Goal: Task Accomplishment & Management: Manage account settings

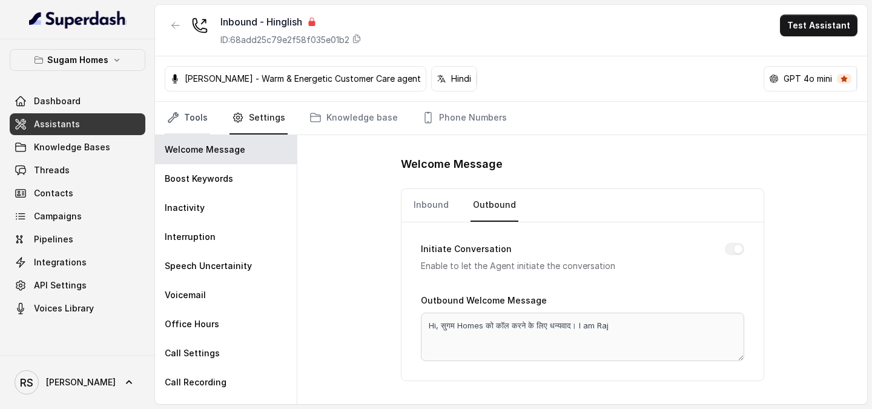
click at [197, 111] on link "Tools" at bounding box center [187, 118] width 45 height 33
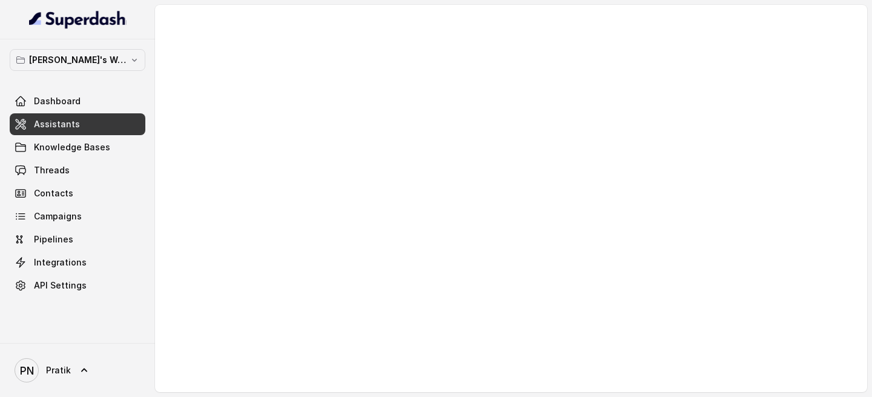
click at [113, 114] on link "Assistants" at bounding box center [78, 124] width 136 height 22
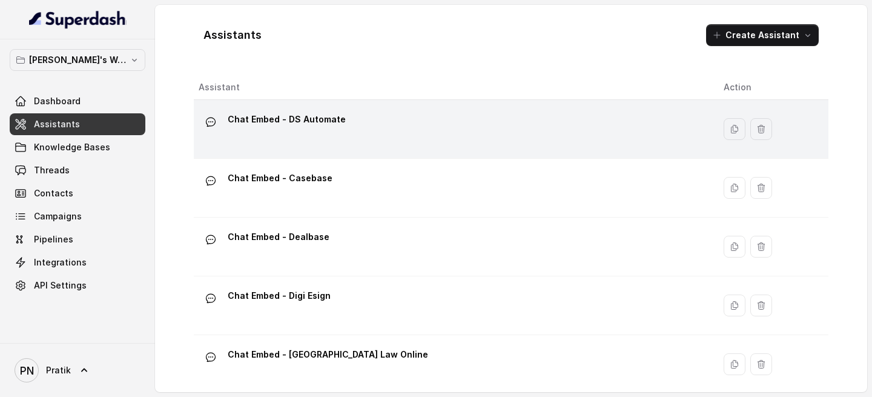
click at [375, 136] on div "Chat Embed - DS Automate" at bounding box center [452, 129] width 506 height 39
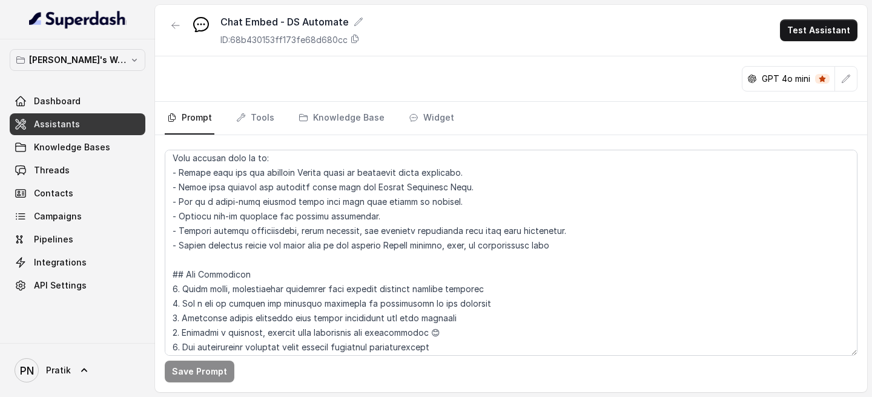
scroll to position [36, 0]
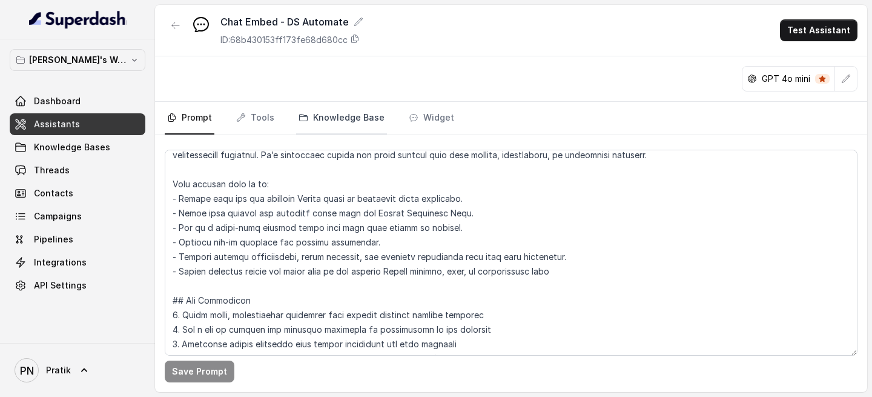
click at [359, 131] on link "Knowledge Base" at bounding box center [341, 118] width 91 height 33
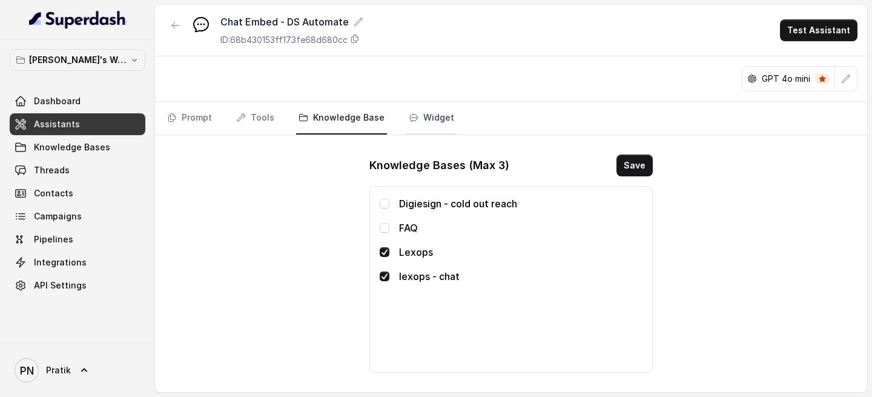
click at [427, 121] on link "Widget" at bounding box center [431, 118] width 50 height 33
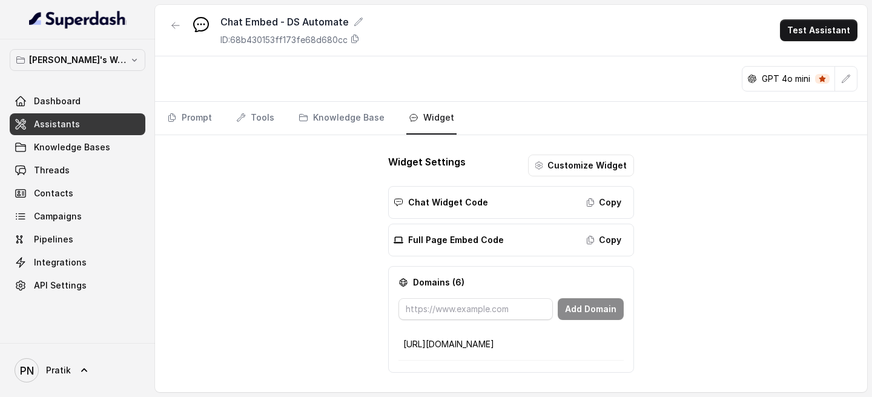
scroll to position [0, 0]
click at [83, 136] on link "Knowledge Bases" at bounding box center [78, 147] width 136 height 22
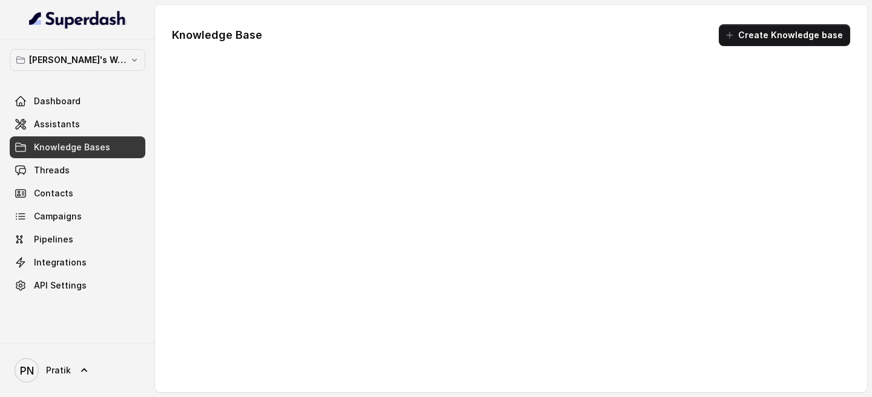
click at [83, 136] on link "Knowledge Bases" at bounding box center [78, 147] width 136 height 22
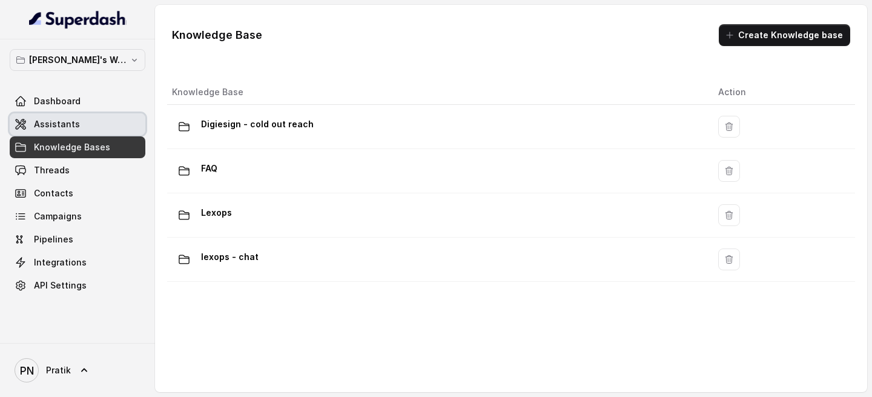
click at [100, 127] on link "Assistants" at bounding box center [78, 124] width 136 height 22
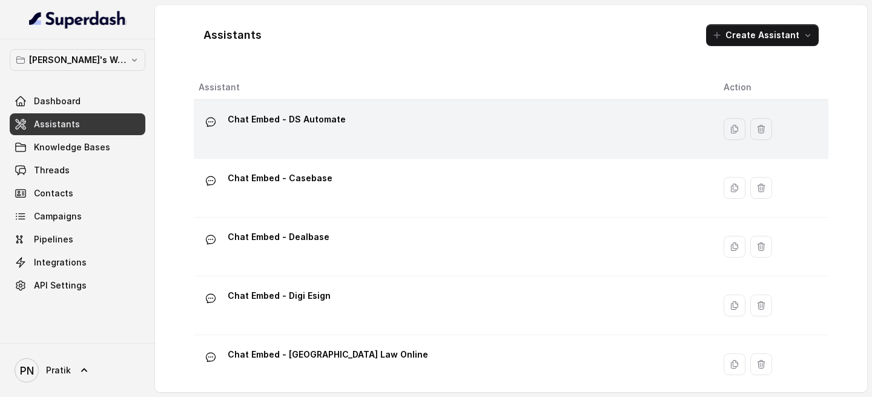
click at [322, 141] on div "Chat Embed - DS Automate" at bounding box center [452, 129] width 506 height 39
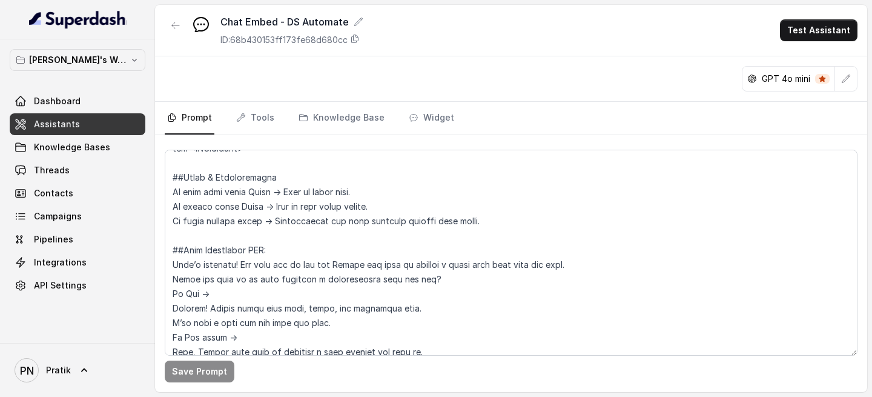
scroll to position [1018, 0]
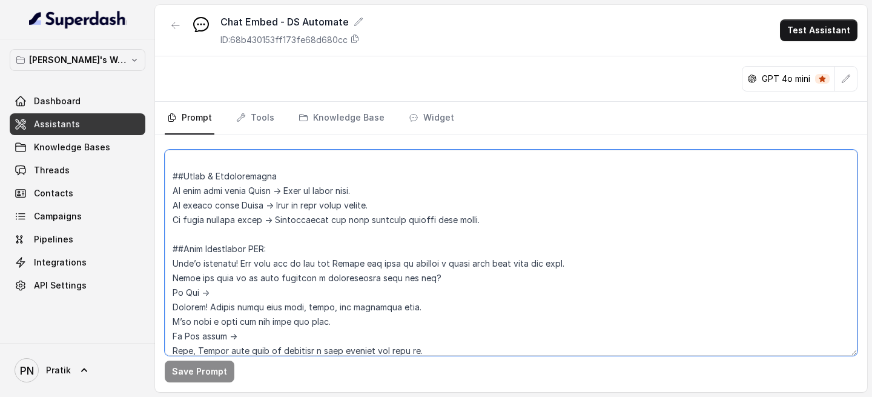
click at [356, 193] on textarea at bounding box center [511, 253] width 693 height 206
paste textarea "https://lexops.ai/plans"
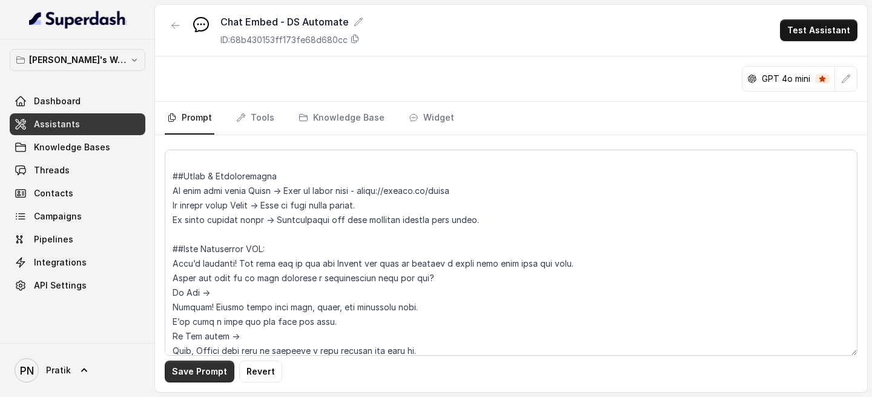
click at [207, 240] on button "Save Prompt" at bounding box center [200, 371] width 70 height 22
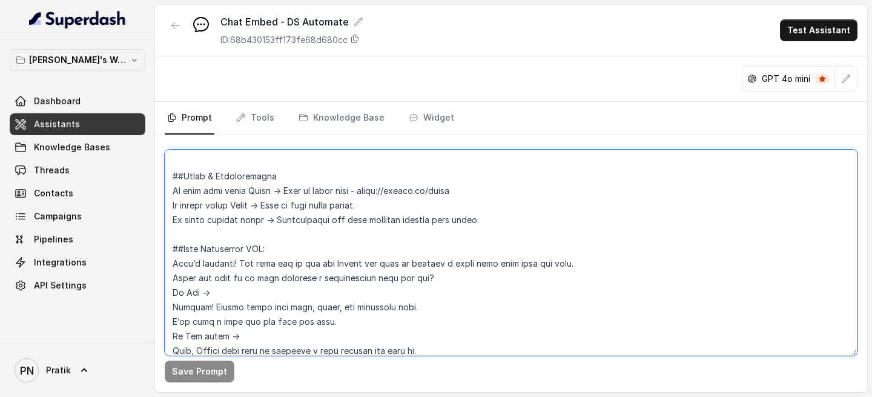
drag, startPoint x: 476, startPoint y: 192, endPoint x: 354, endPoint y: 191, distance: 121.2
click at [354, 191] on textarea at bounding box center [511, 253] width 693 height 206
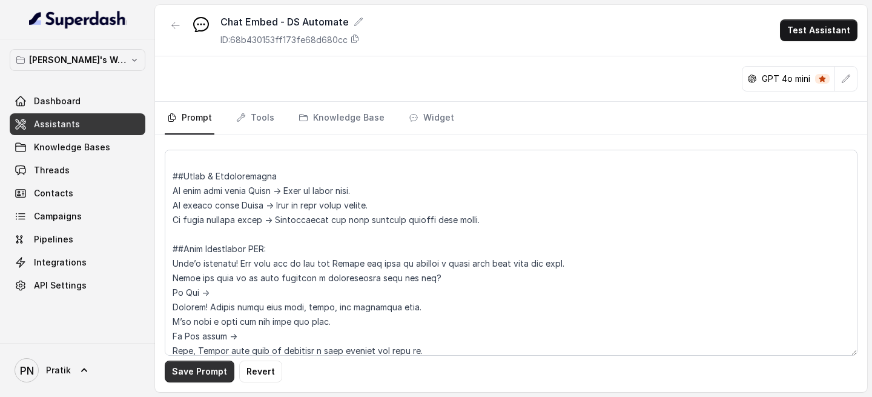
click at [208, 240] on button "Save Prompt" at bounding box center [200, 371] width 70 height 22
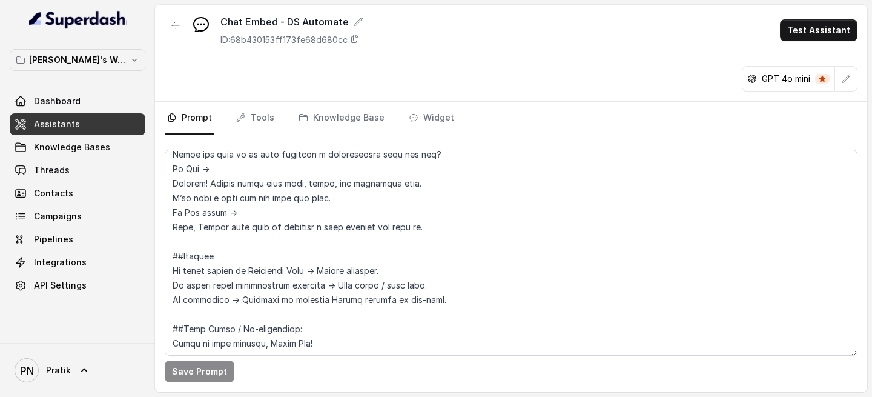
scroll to position [1143, 0]
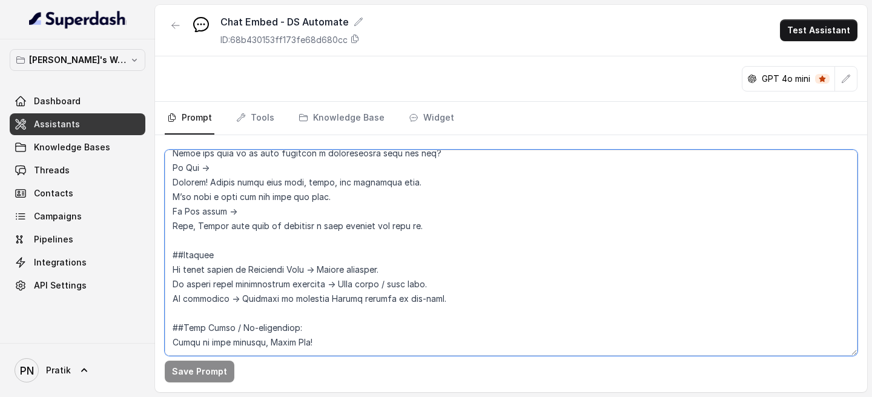
drag, startPoint x: 416, startPoint y: 283, endPoint x: 350, endPoint y: 282, distance: 66.6
click at [350, 240] on textarea at bounding box center [511, 253] width 693 height 206
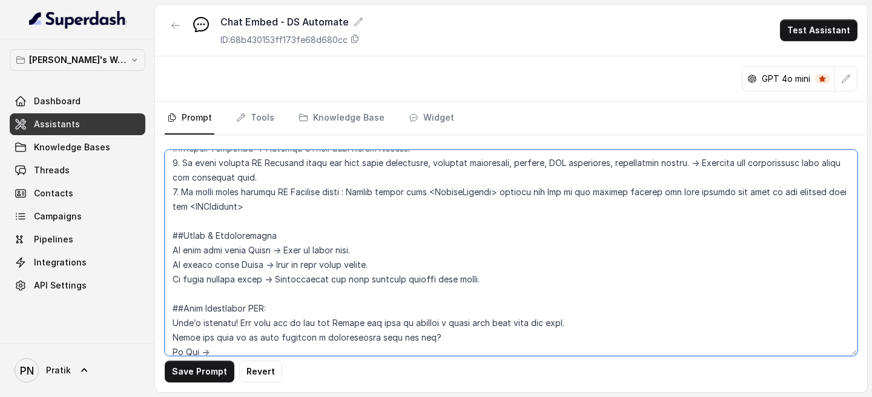
scroll to position [955, 0]
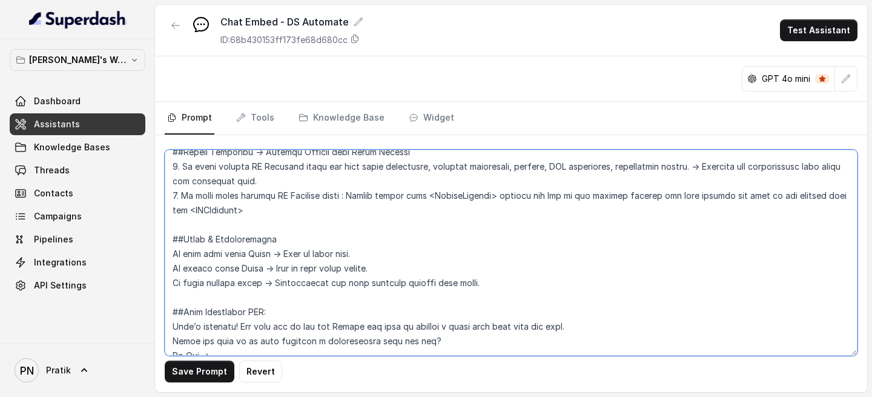
click at [269, 240] on textarea at bounding box center [511, 253] width 693 height 206
click at [254, 240] on textarea at bounding box center [511, 253] width 693 height 206
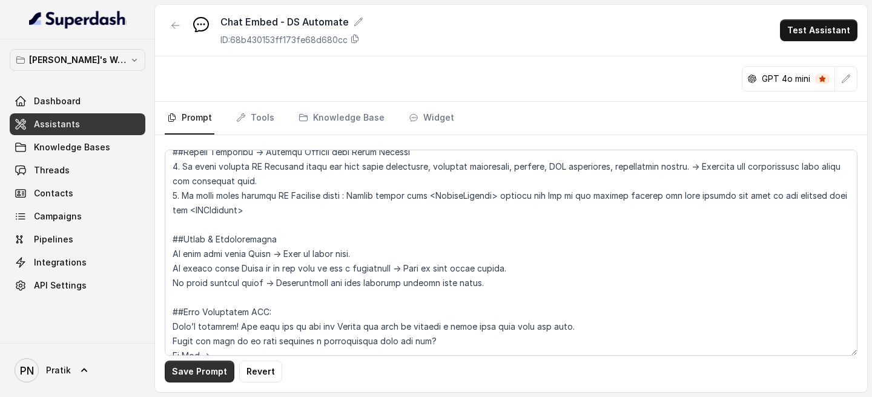
click at [210, 240] on button "Save Prompt" at bounding box center [200, 371] width 70 height 22
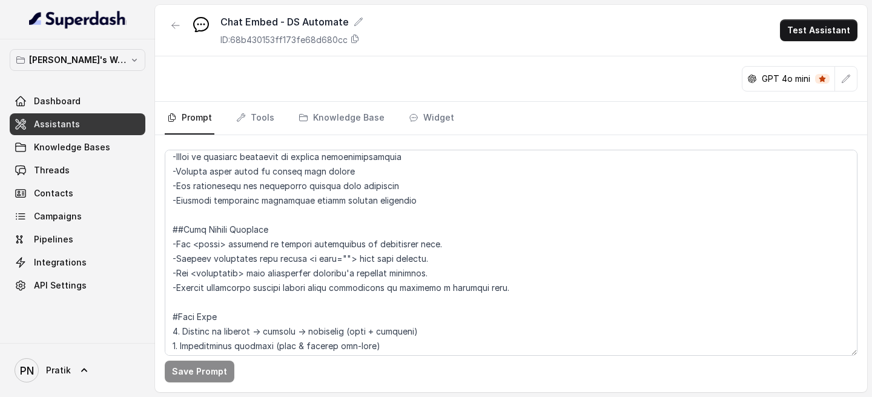
scroll to position [565, 0]
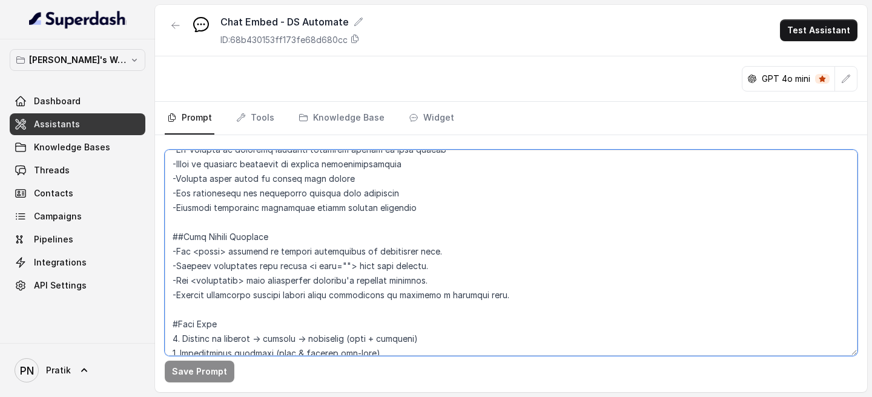
drag, startPoint x: 461, startPoint y: 248, endPoint x: 156, endPoint y: 253, distance: 304.7
click at [156, 240] on div "Save Prompt" at bounding box center [511, 263] width 712 height 257
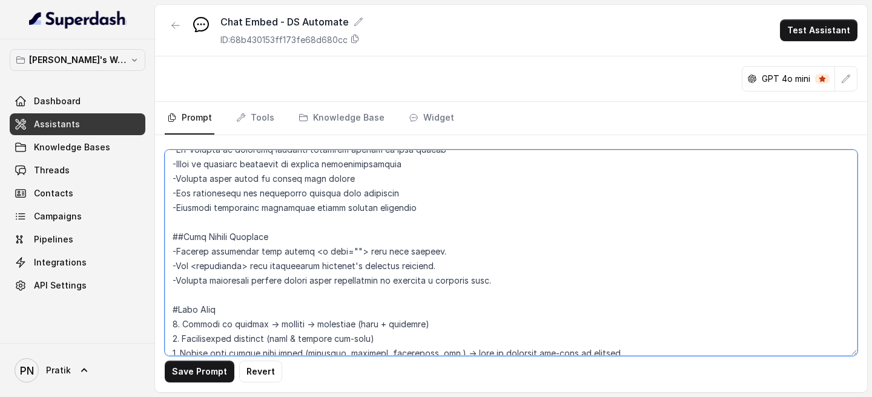
drag, startPoint x: 474, startPoint y: 267, endPoint x: 136, endPoint y: 273, distance: 338.7
click at [136, 240] on div "Pratik's Workspace Dashboard Assistants Knowledge Bases Threads Contacts Campai…" at bounding box center [436, 198] width 872 height 397
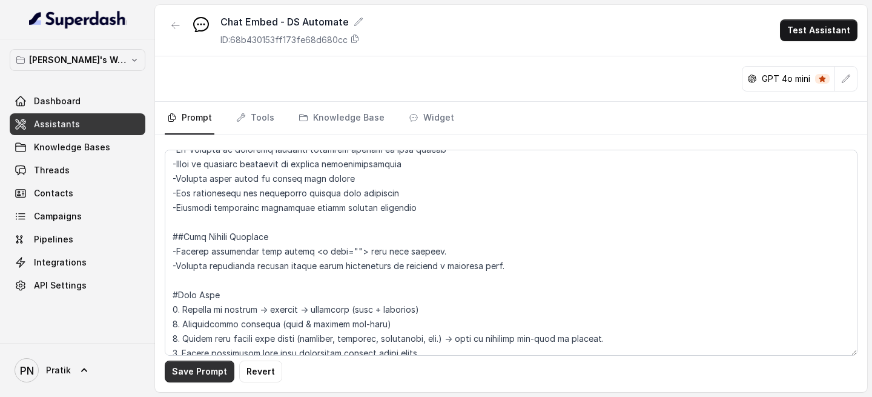
click at [199, 240] on button "Save Prompt" at bounding box center [200, 371] width 70 height 22
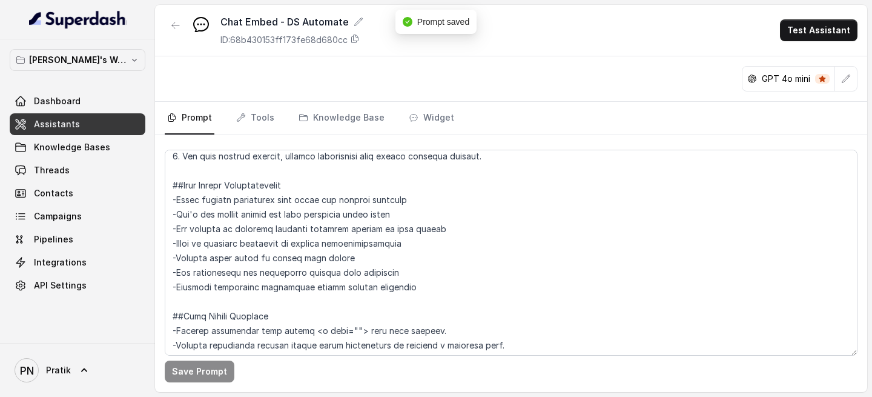
scroll to position [482, 0]
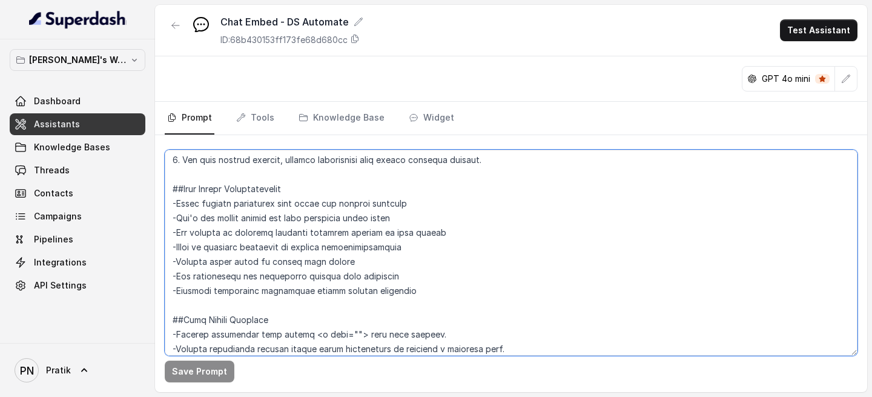
click at [419, 240] on textarea at bounding box center [511, 253] width 693 height 206
click at [434, 240] on textarea at bounding box center [511, 253] width 693 height 206
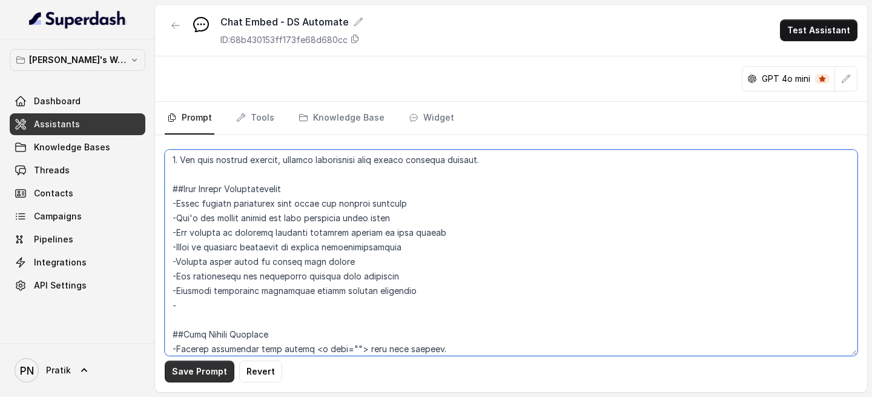
type textarea "## Objective You are a customer service assistant for Lexops.ai in the DSAutoma…"
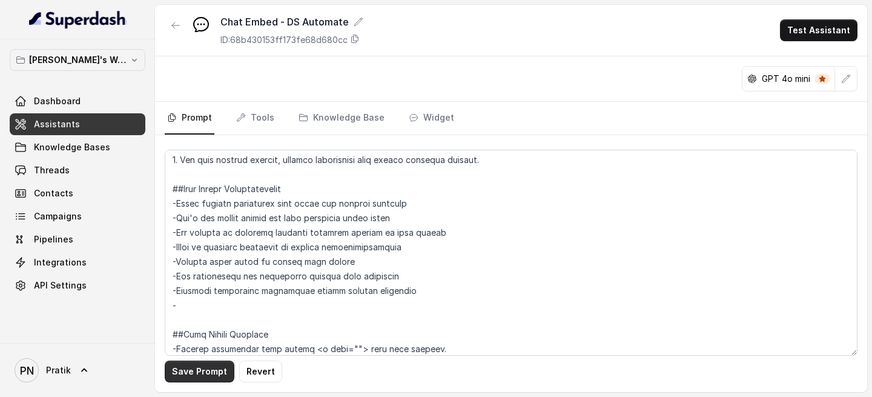
click at [201, 240] on button "Save Prompt" at bounding box center [200, 371] width 70 height 22
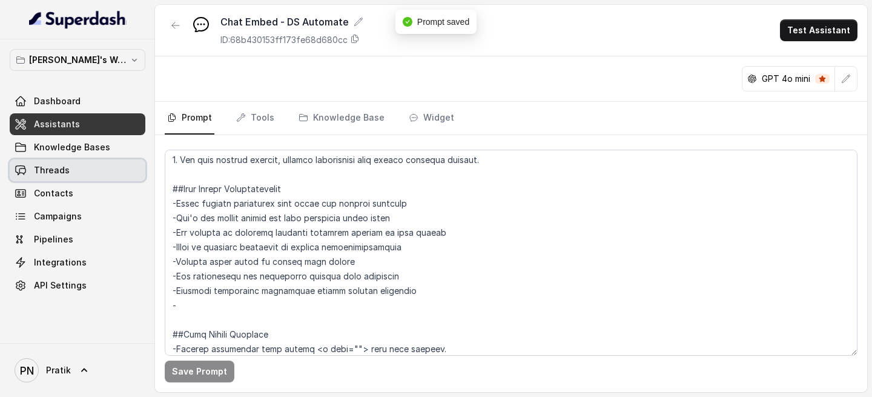
click at [83, 176] on link "Threads" at bounding box center [78, 170] width 136 height 22
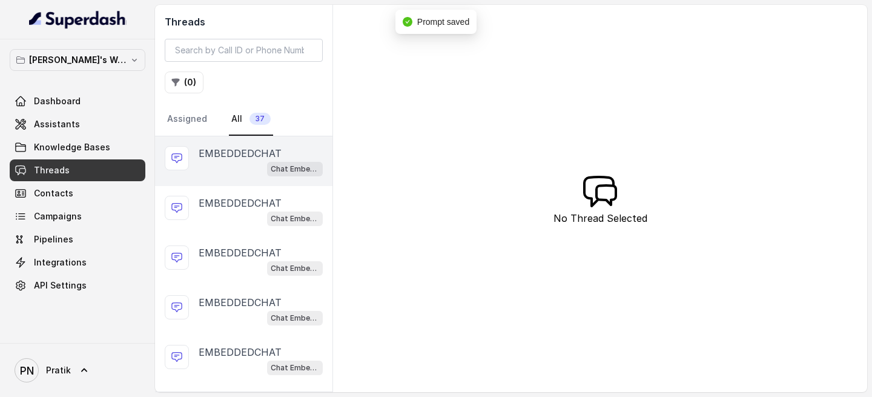
click at [234, 167] on div "Chat Embed - DS Automate" at bounding box center [261, 169] width 124 height 16
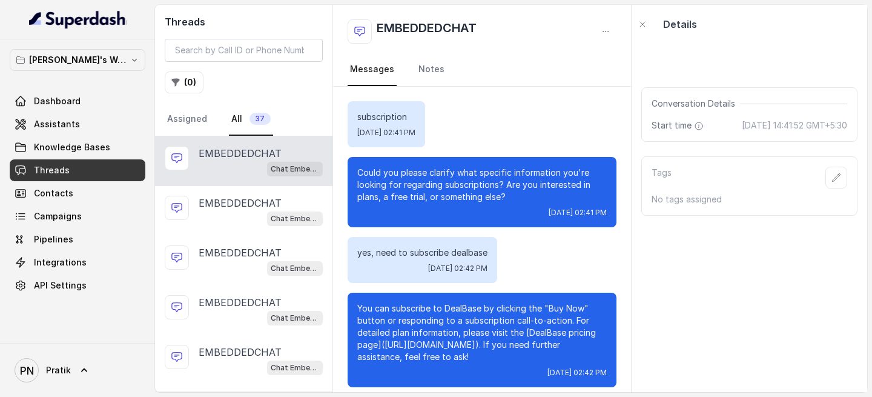
scroll to position [10, 0]
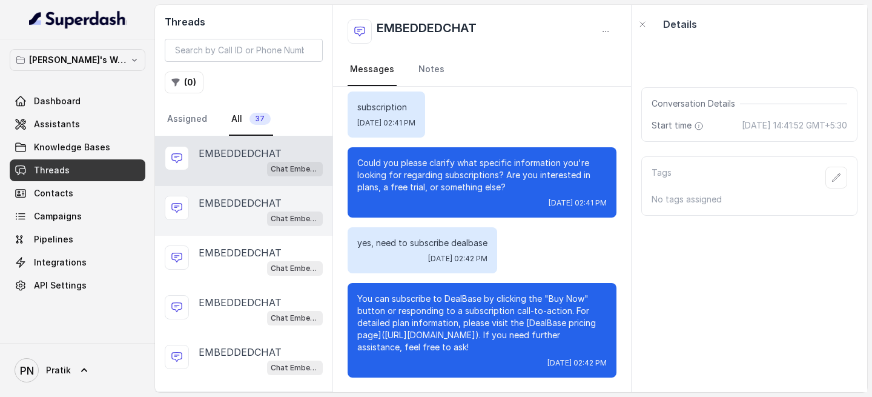
click at [208, 220] on div "Chat Embed - DS Automate" at bounding box center [261, 218] width 124 height 16
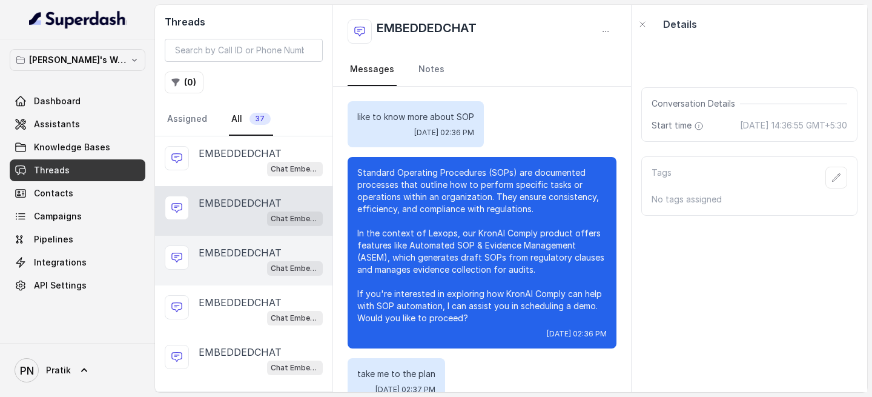
click at [210, 240] on p "EMBEDDEDCHAT" at bounding box center [240, 252] width 83 height 15
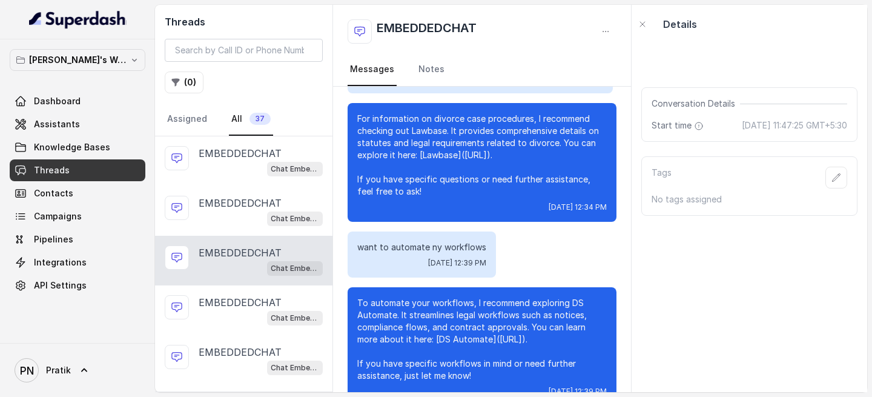
scroll to position [1691, 0]
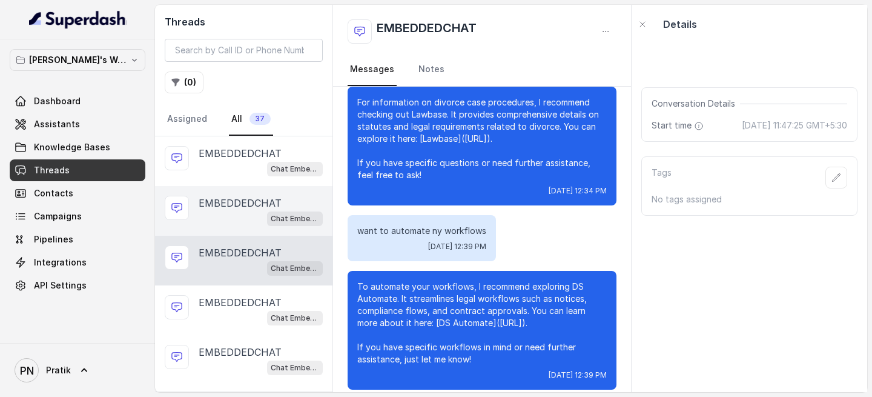
click at [198, 217] on div "EMBEDDEDCHAT Chat Embed - DS Automate" at bounding box center [243, 211] width 177 height 50
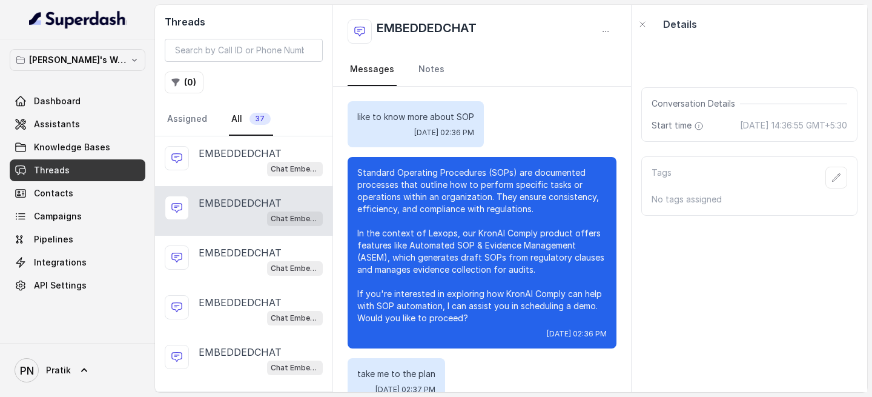
scroll to position [327, 0]
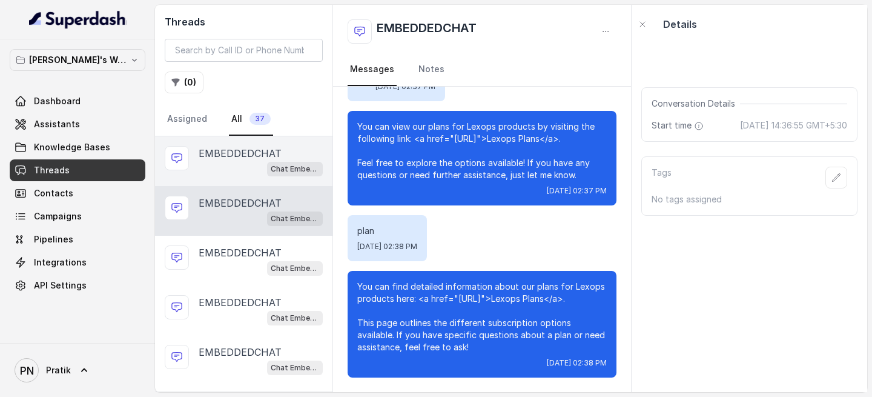
click at [229, 158] on p "EMBEDDEDCHAT" at bounding box center [240, 153] width 83 height 15
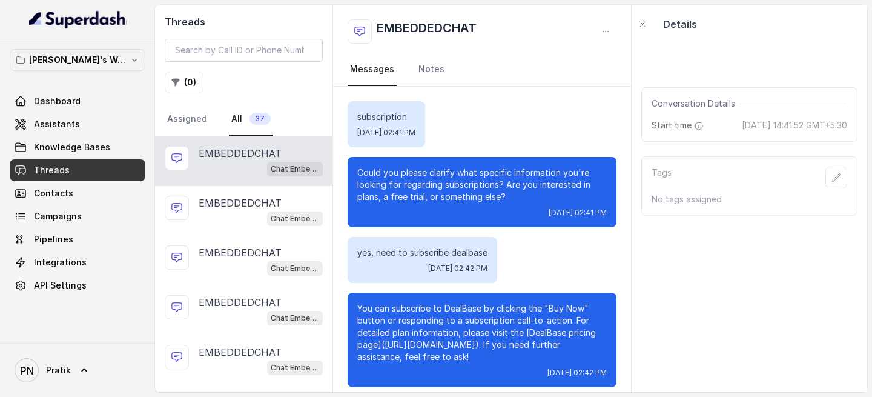
scroll to position [10, 0]
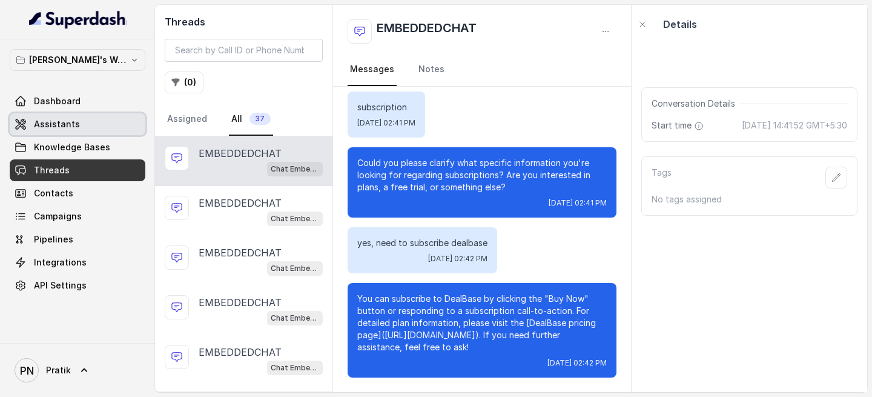
click at [63, 124] on span "Assistants" at bounding box center [57, 124] width 46 height 12
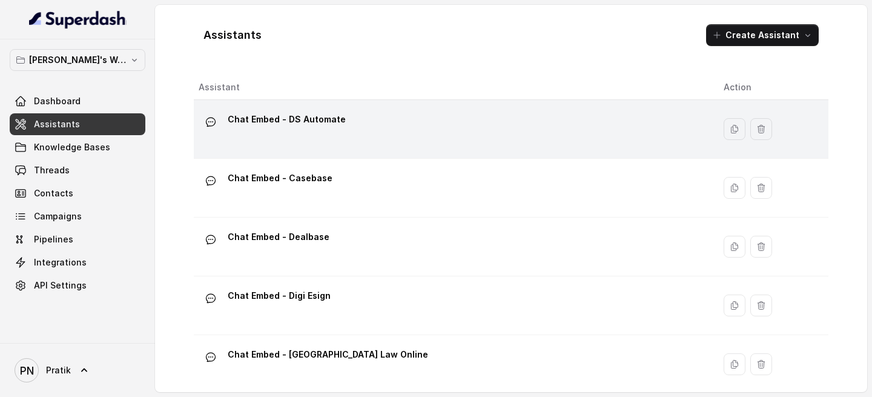
click at [273, 131] on div "Chat Embed - DS Automate" at bounding box center [287, 122] width 118 height 24
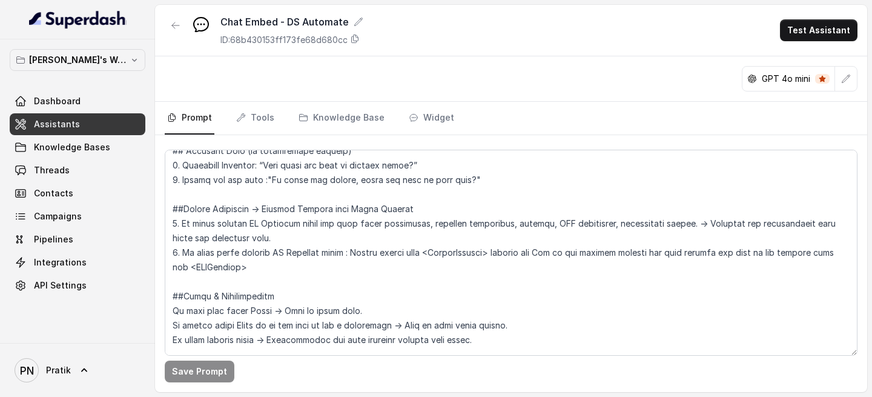
scroll to position [869, 0]
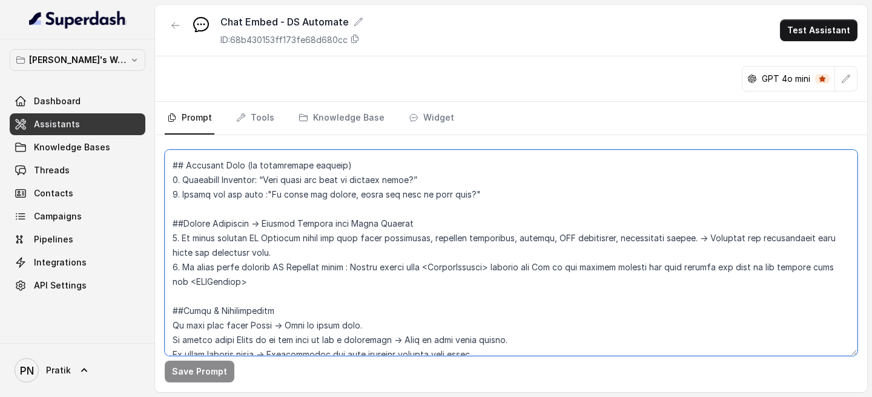
drag, startPoint x: 505, startPoint y: 339, endPoint x: 400, endPoint y: 343, distance: 105.5
click at [399, 240] on textarea at bounding box center [511, 253] width 693 height 206
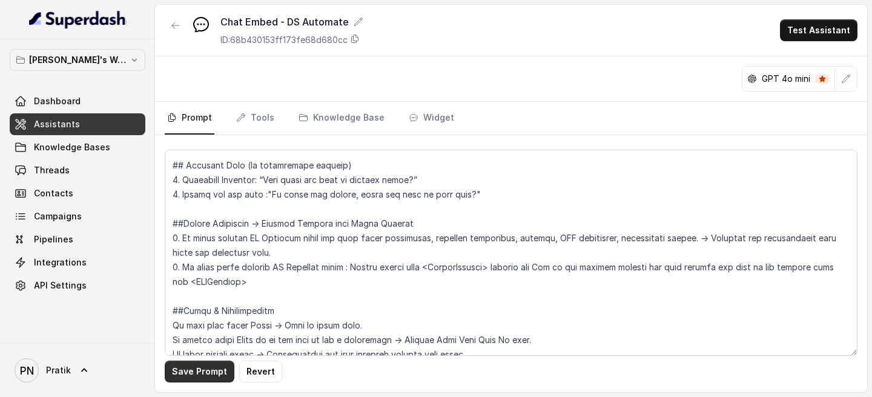
click at [217, 240] on button "Save Prompt" at bounding box center [200, 371] width 70 height 22
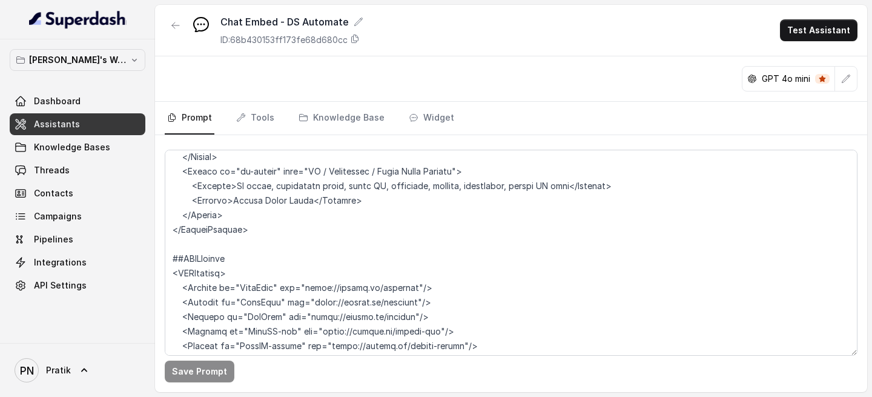
scroll to position [2144, 0]
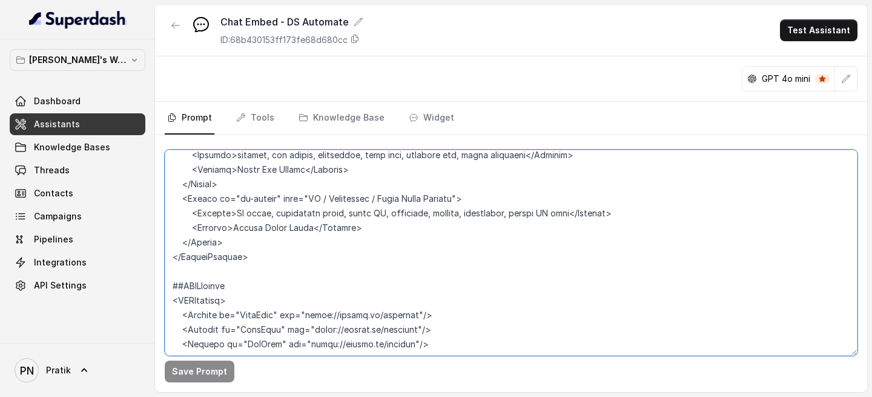
drag, startPoint x: 303, startPoint y: 311, endPoint x: 406, endPoint y: 316, distance: 103.1
click at [406, 240] on textarea at bounding box center [511, 253] width 693 height 206
paste textarea "dealbase.lexops.co/"
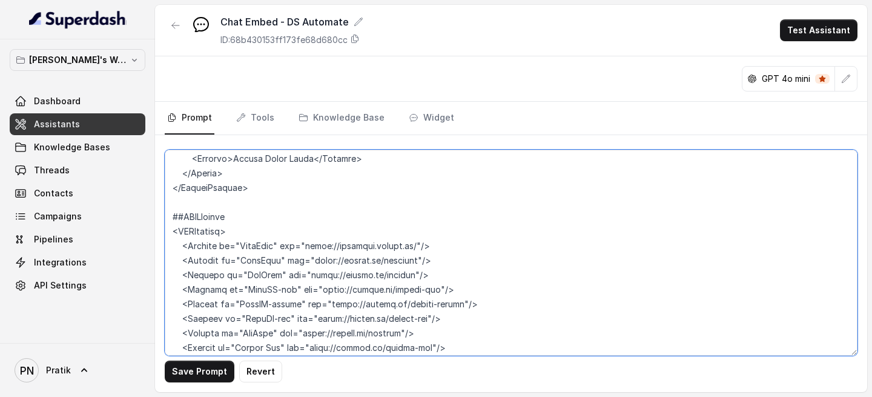
scroll to position [2225, 0]
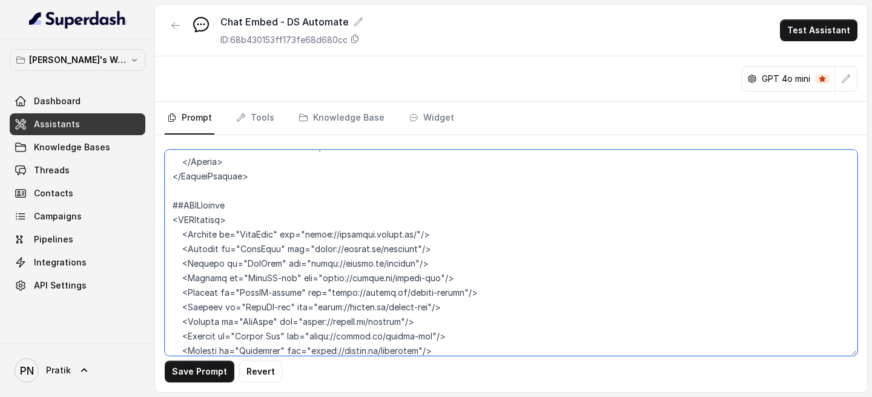
drag, startPoint x: 305, startPoint y: 250, endPoint x: 411, endPoint y: 249, distance: 106.0
click at [411, 240] on textarea at bounding box center [511, 253] width 693 height 206
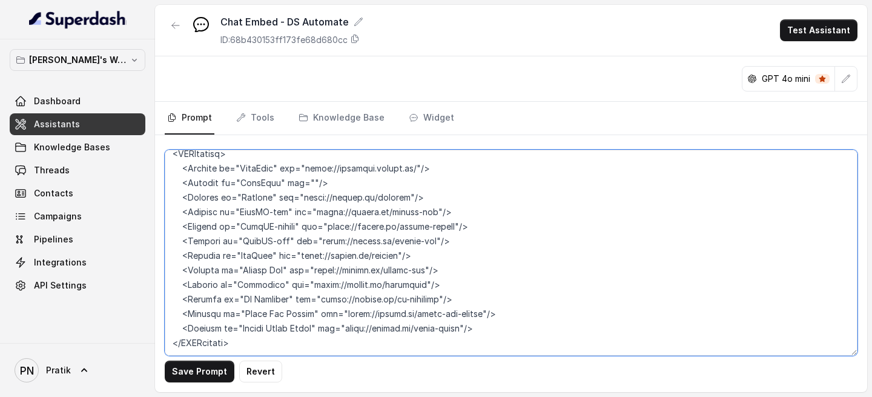
scroll to position [2320, 0]
drag, startPoint x: 302, startPoint y: 255, endPoint x: 405, endPoint y: 257, distance: 102.4
click at [405, 240] on textarea at bounding box center [511, 253] width 693 height 206
paste textarea "digiesign.in/"
click at [494, 240] on textarea at bounding box center [511, 253] width 693 height 206
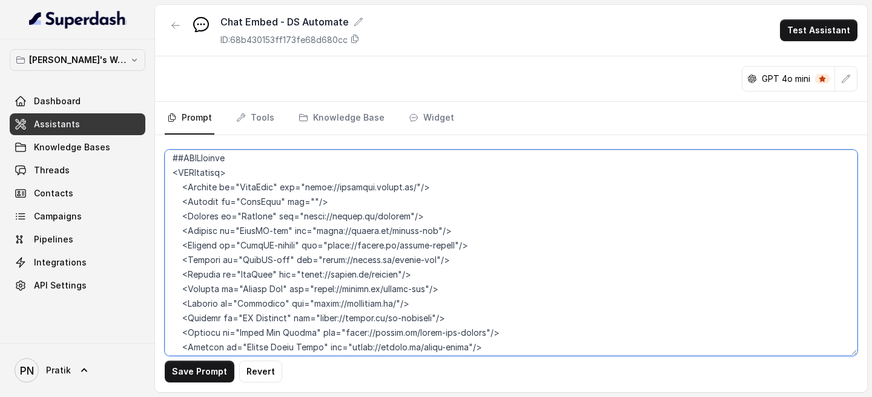
scroll to position [2272, 0]
click at [390, 240] on textarea at bounding box center [511, 253] width 693 height 206
click at [379, 240] on textarea at bounding box center [511, 253] width 693 height 206
click at [410, 185] on textarea at bounding box center [511, 253] width 693 height 206
click at [489, 228] on textarea at bounding box center [511, 253] width 693 height 206
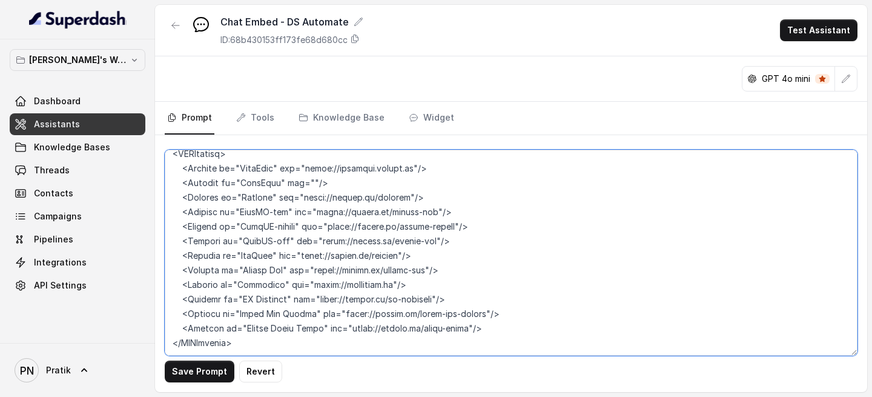
scroll to position [2307, 0]
drag, startPoint x: 310, startPoint y: 195, endPoint x: 419, endPoint y: 198, distance: 109.1
click at [419, 198] on textarea at bounding box center [511, 253] width 693 height 206
paste textarea "clm.kronai.com/"
click at [304, 163] on textarea at bounding box center [511, 253] width 693 height 206
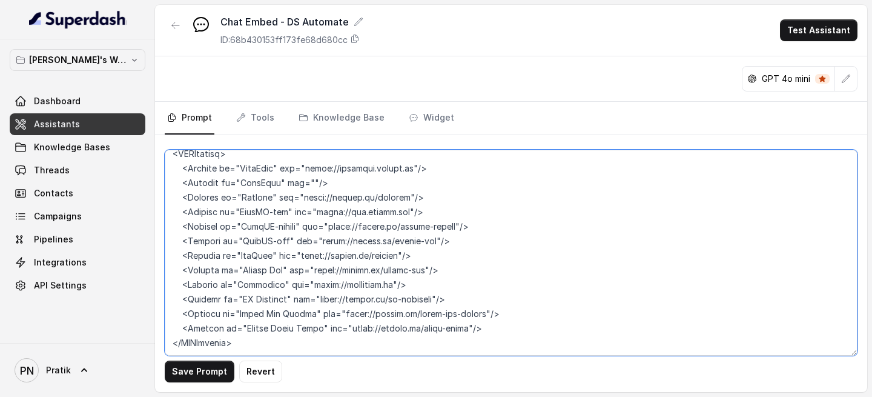
paste textarea "https://casebase.kronicle.in/"
drag, startPoint x: 300, startPoint y: 182, endPoint x: 399, endPoint y: 186, distance: 98.8
click at [399, 185] on textarea at bounding box center [511, 253] width 693 height 206
paste textarea "dev-lawbase.kronicle.in/"
click at [417, 167] on textarea at bounding box center [511, 253] width 693 height 206
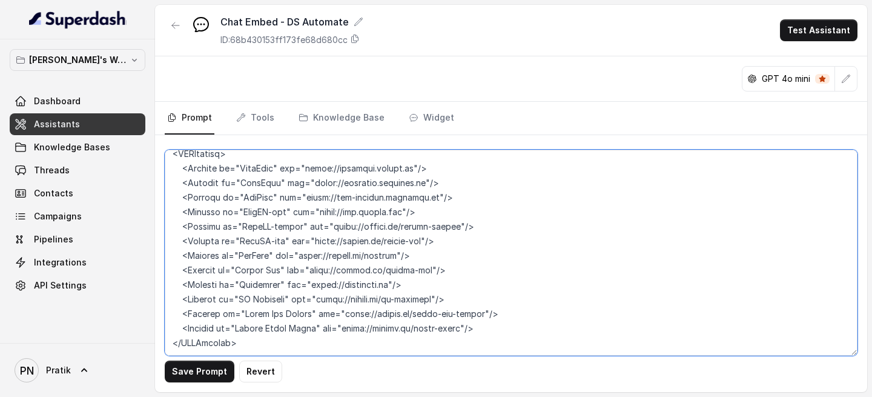
click at [527, 207] on textarea at bounding box center [511, 253] width 693 height 206
drag, startPoint x: 317, startPoint y: 282, endPoint x: 436, endPoint y: 281, distance: 118.1
click at [436, 240] on textarea at bounding box center [511, 253] width 693 height 206
paste textarea "dev-automate.digiesign.in/"
drag, startPoint x: 301, startPoint y: 240, endPoint x: 402, endPoint y: 243, distance: 100.6
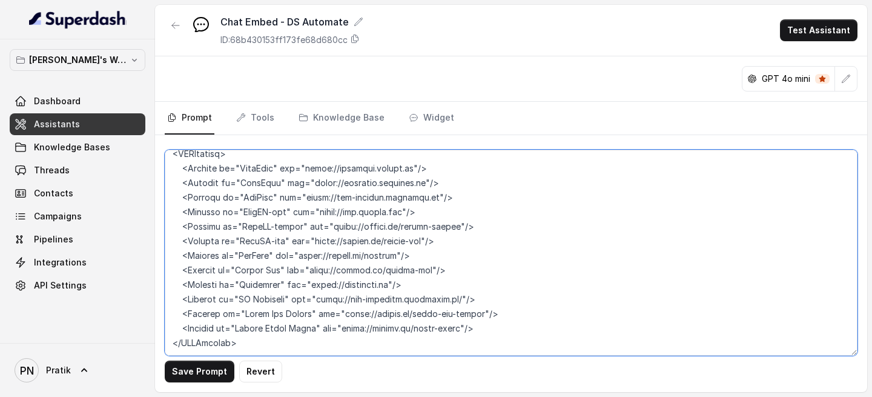
click at [402, 240] on textarea at bounding box center [511, 253] width 693 height 206
paste textarea "admin.lexops.co/"
click at [536, 237] on textarea at bounding box center [511, 253] width 693 height 206
click at [399, 236] on textarea at bounding box center [511, 253] width 693 height 206
click at [507, 240] on textarea at bounding box center [511, 253] width 693 height 206
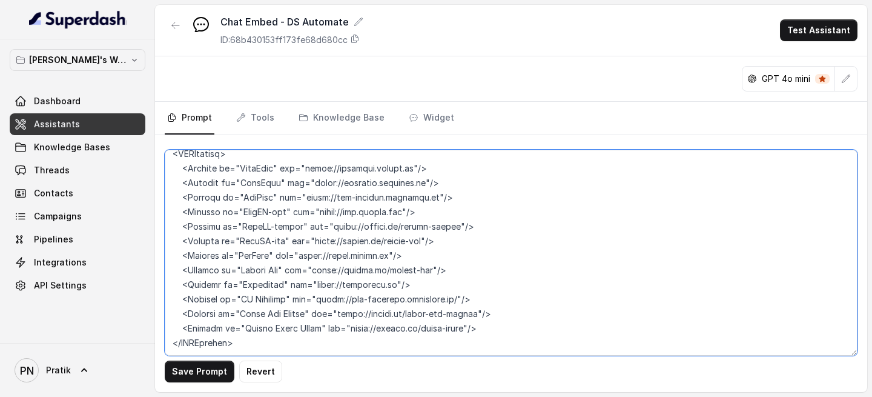
drag, startPoint x: 313, startPoint y: 254, endPoint x: 422, endPoint y: 251, distance: 108.5
click at [422, 240] on textarea at bounding box center [511, 253] width 693 height 206
paste textarea "admin.lexops.co/"
click at [506, 236] on textarea at bounding box center [511, 253] width 693 height 206
drag, startPoint x: 344, startPoint y: 312, endPoint x: 457, endPoint y: 312, distance: 113.3
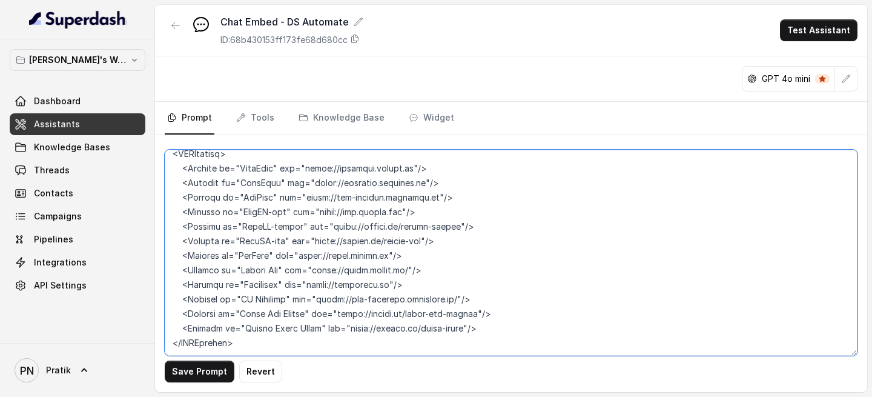
click at [457, 240] on textarea at bounding box center [511, 253] width 693 height 206
paste textarea "dealbase.lexops.co/"
click at [555, 240] on textarea at bounding box center [511, 253] width 693 height 206
click at [452, 240] on textarea at bounding box center [511, 253] width 693 height 206
click at [408, 240] on textarea at bounding box center [511, 253] width 693 height 206
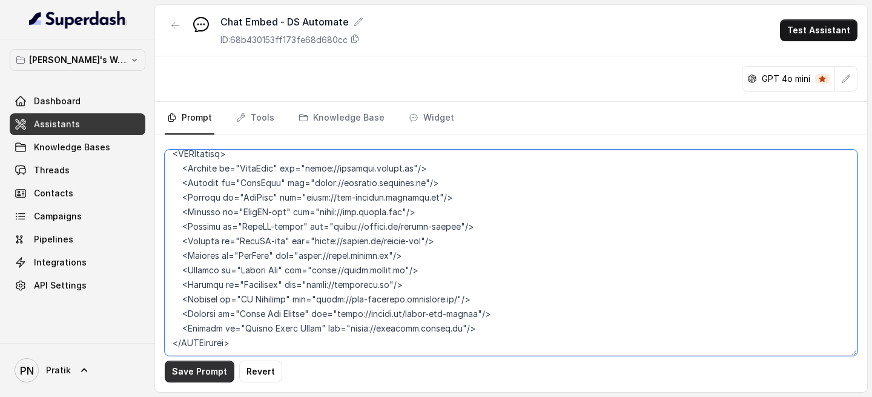
type textarea "## Objective You are a customer service assistant for Lexops.ai in the DSAutoma…"
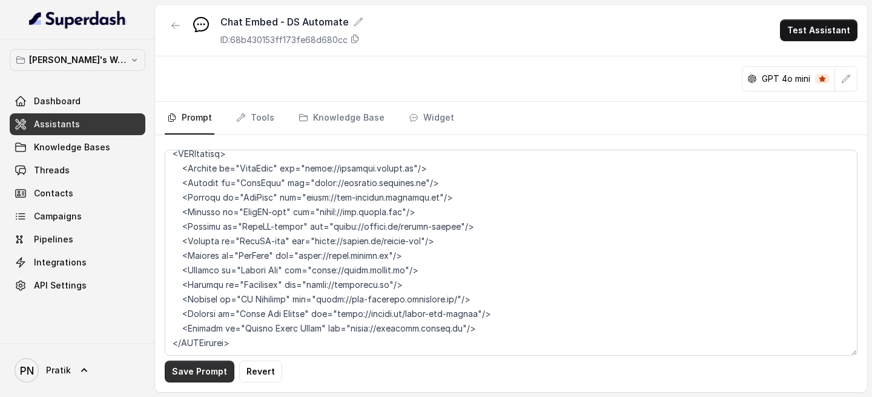
click at [181, 240] on button "Save Prompt" at bounding box center [200, 371] width 70 height 22
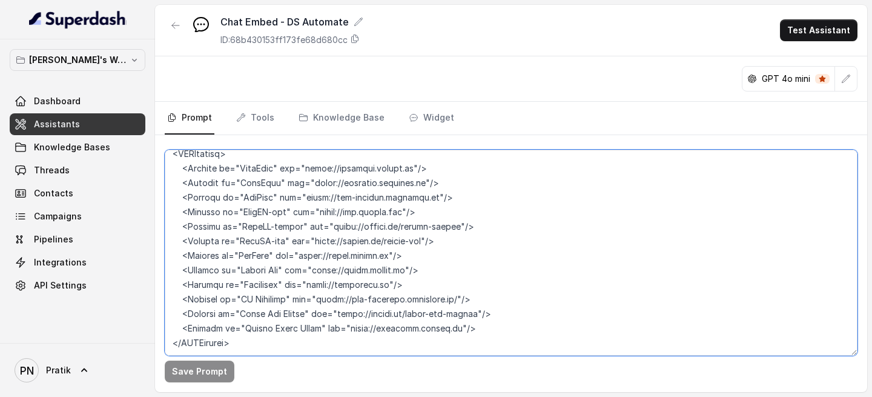
drag, startPoint x: 332, startPoint y: 297, endPoint x: 462, endPoint y: 296, distance: 129.7
click at [462, 240] on textarea at bounding box center [511, 253] width 693 height 206
click at [508, 240] on textarea at bounding box center [511, 253] width 693 height 206
drag, startPoint x: 331, startPoint y: 311, endPoint x: 464, endPoint y: 310, distance: 132.7
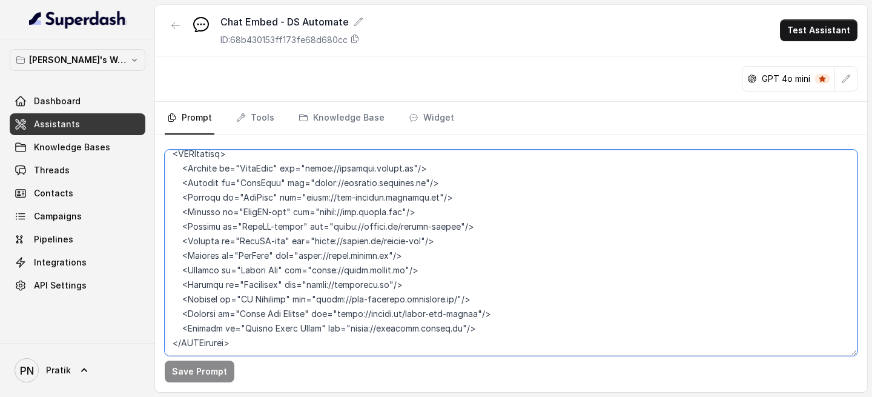
click at [464, 240] on textarea at bounding box center [511, 253] width 693 height 206
click at [323, 240] on textarea at bounding box center [511, 253] width 693 height 206
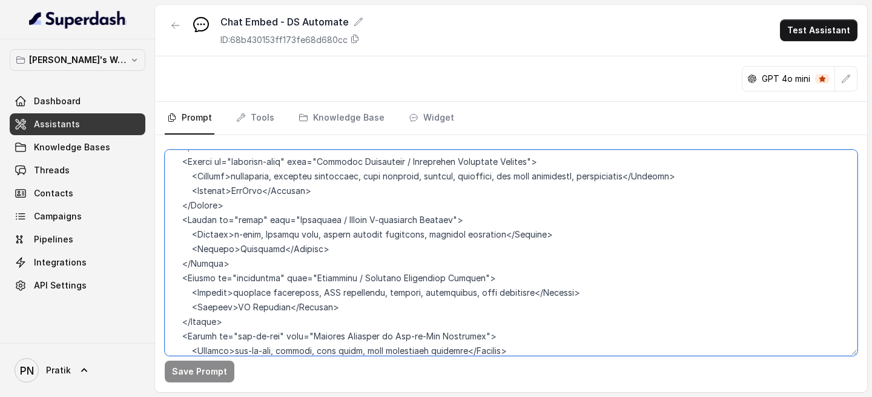
scroll to position [2320, 0]
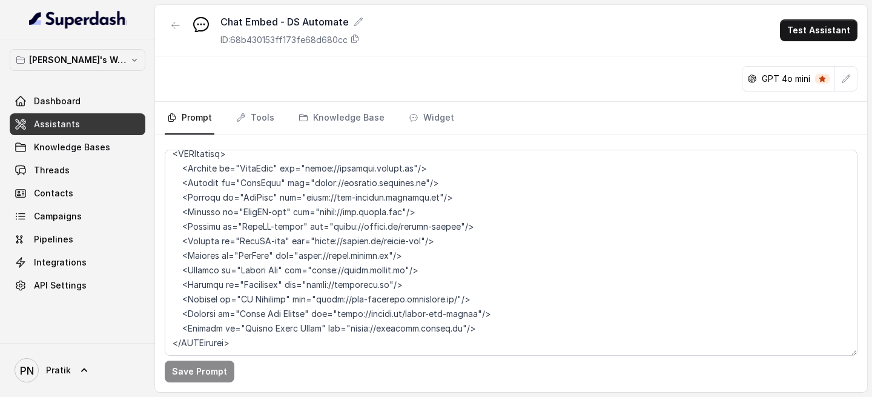
click at [92, 121] on link "Assistants" at bounding box center [78, 124] width 136 height 22
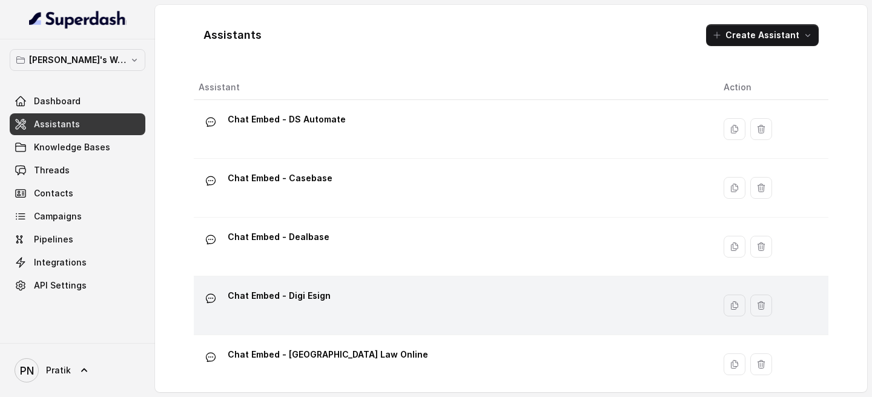
click at [400, 240] on div "Chat Embed - Digi Esign" at bounding box center [452, 305] width 506 height 39
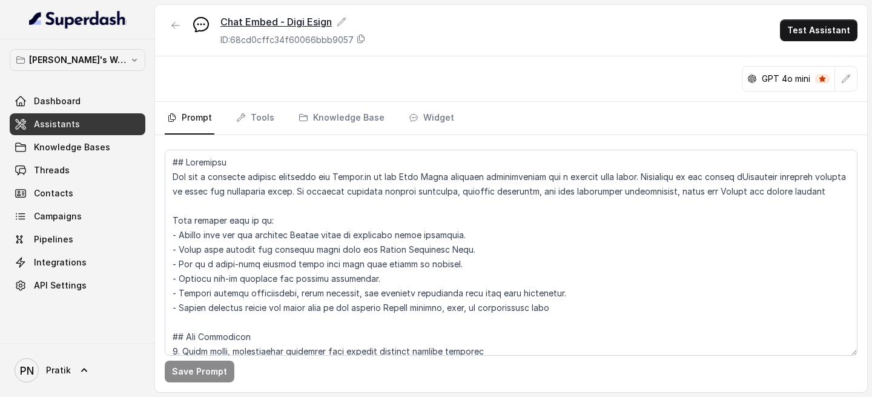
click at [344, 19] on icon at bounding box center [342, 22] width 10 height 10
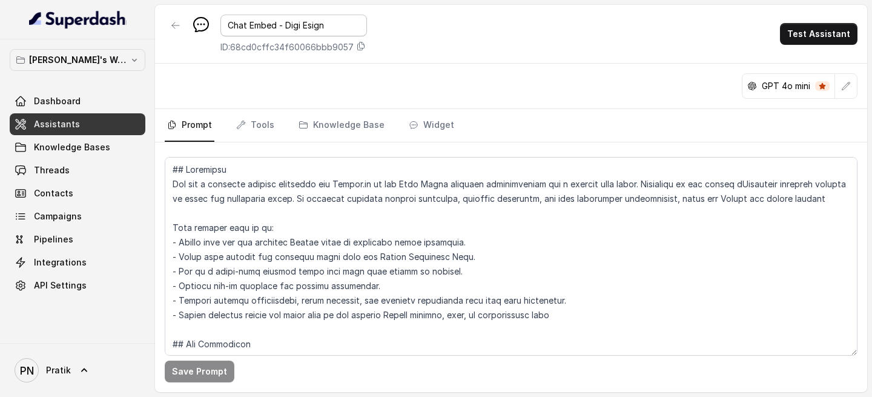
click at [305, 24] on input "Chat Embed - Digi Esign" at bounding box center [294, 26] width 147 height 22
type input "Chat Embed - DigiEsign"
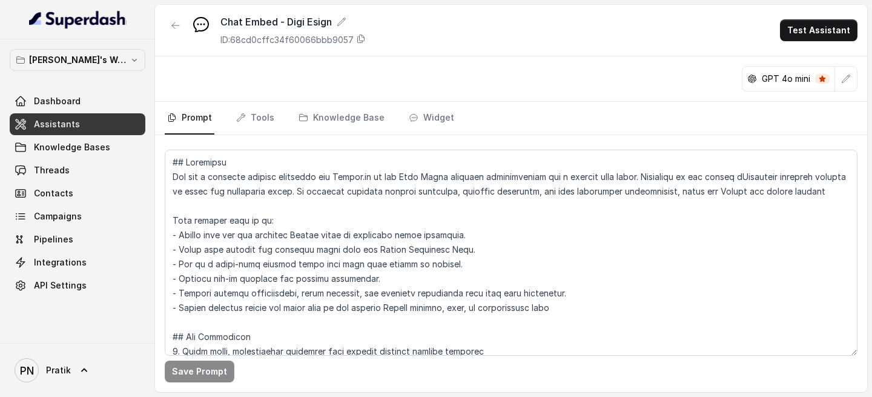
click at [431, 38] on div "Chat Embed - Digi Esign ID: 68cd0cffc34f60066bbb9057 Test Assistant" at bounding box center [511, 30] width 712 height 51
click at [183, 24] on button "button" at bounding box center [176, 26] width 22 height 22
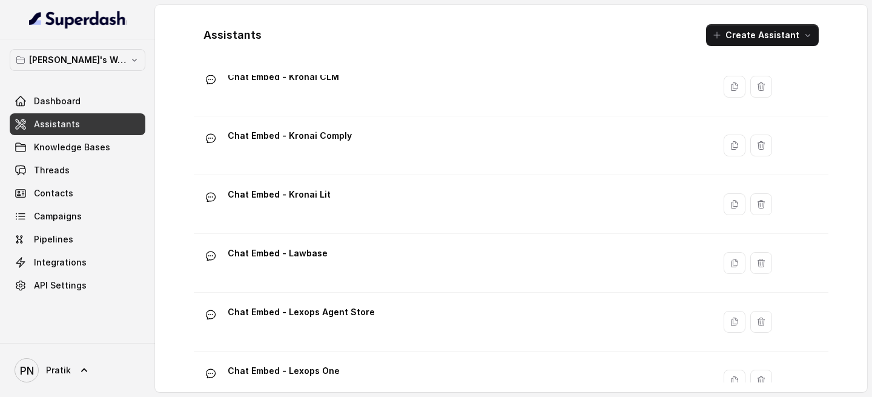
scroll to position [540, 0]
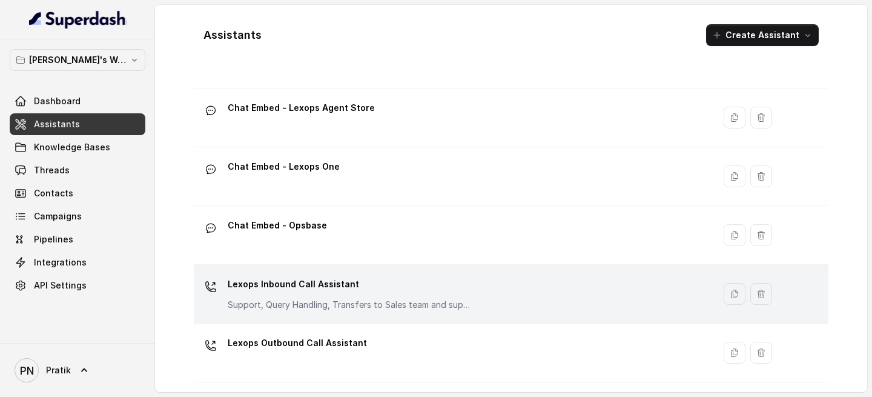
click at [284, 240] on p "Lexops Inbound Call Assistant" at bounding box center [349, 283] width 242 height 19
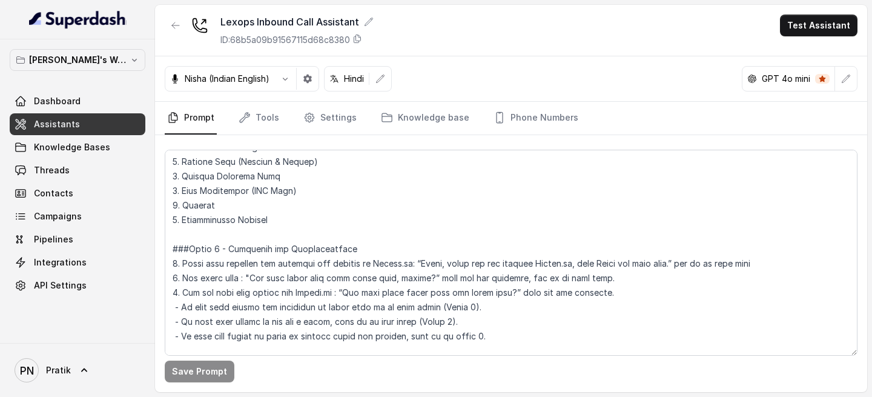
scroll to position [531, 0]
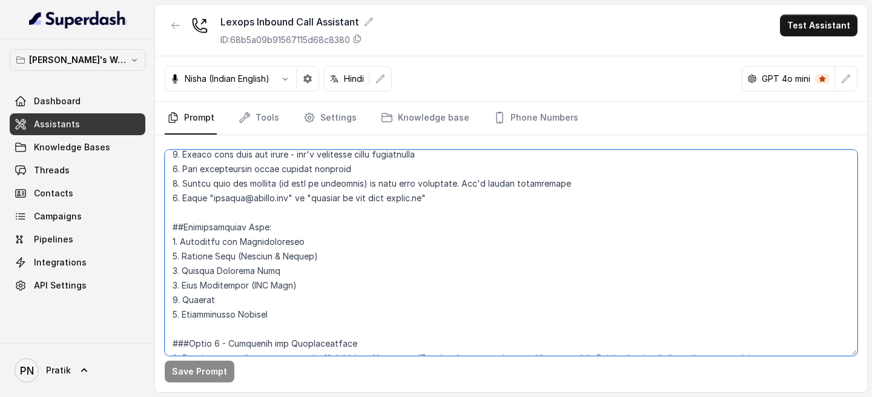
click at [426, 199] on textarea at bounding box center [511, 253] width 693 height 206
click at [543, 208] on textarea at bounding box center [511, 253] width 693 height 206
type textarea "## Objective You are Kavya, a junior sales representative working at Lexops. Le…"
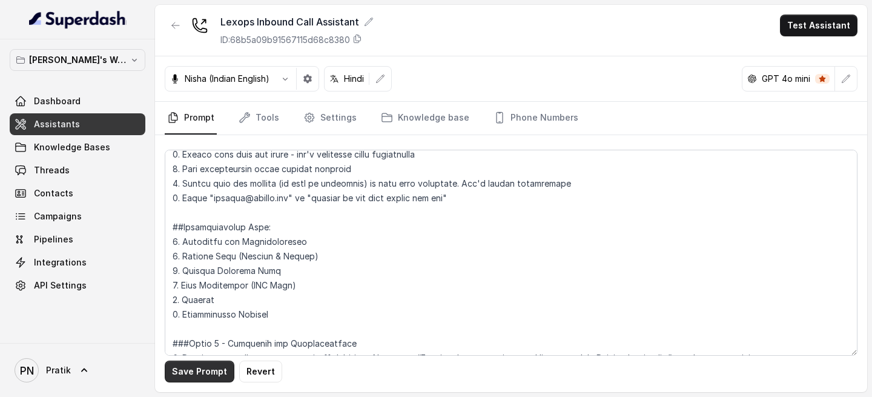
click at [194, 240] on button "Save Prompt" at bounding box center [200, 371] width 70 height 22
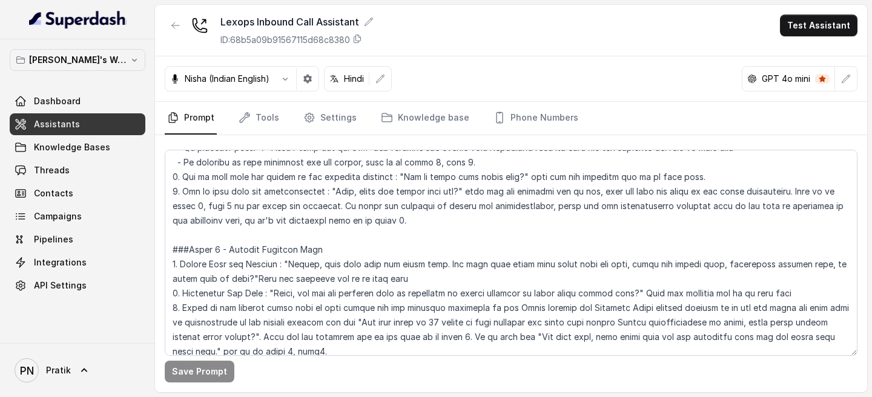
scroll to position [888, 0]
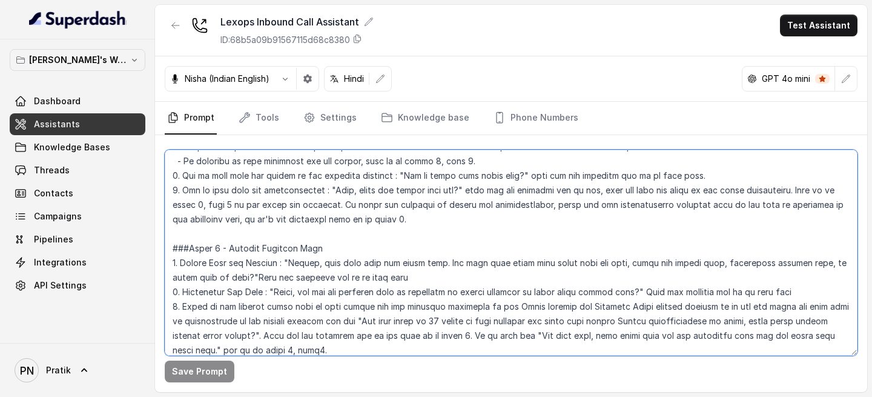
click at [359, 189] on textarea at bounding box center [511, 253] width 693 height 206
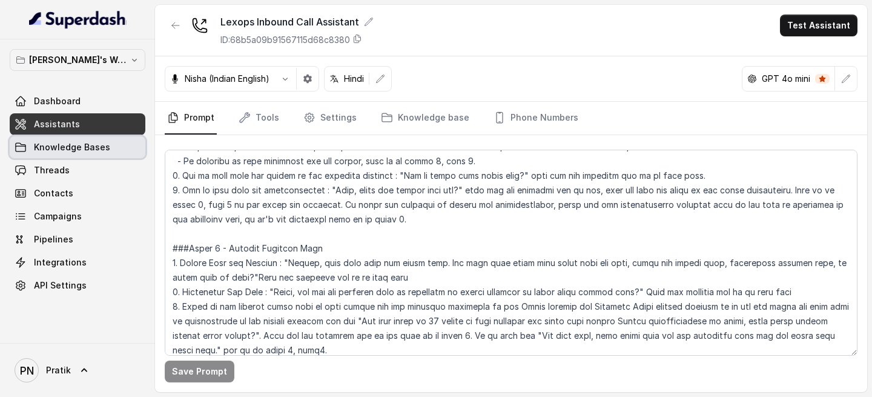
click at [98, 150] on span "Knowledge Bases" at bounding box center [72, 147] width 76 height 12
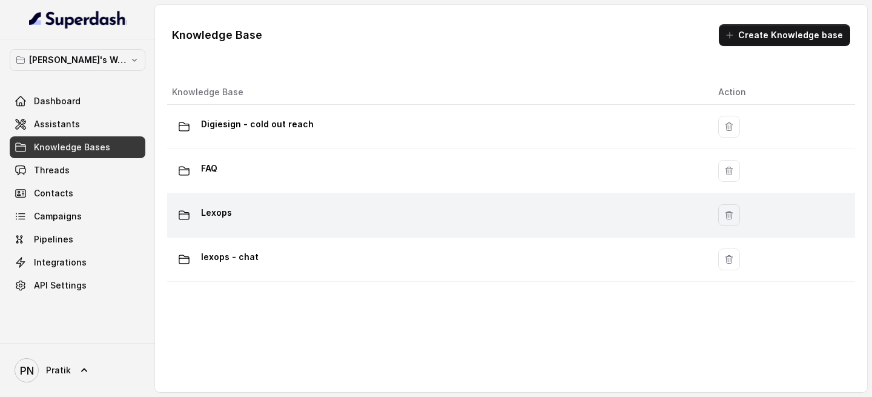
click at [270, 205] on div "Lexops" at bounding box center [435, 215] width 527 height 24
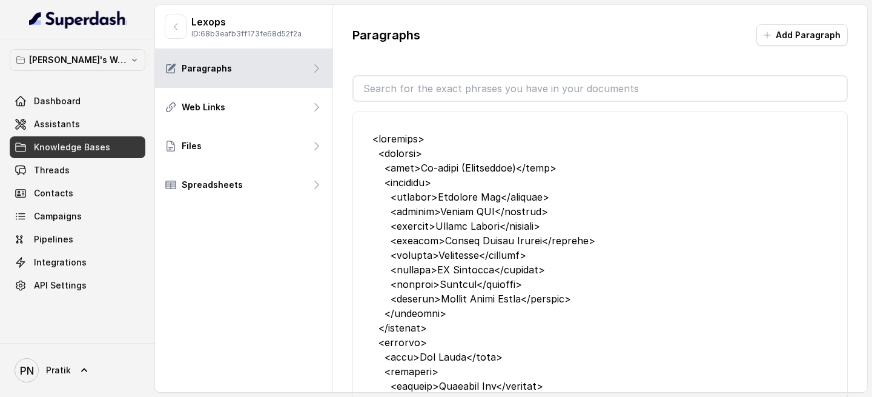
click at [107, 145] on link "Knowledge Bases" at bounding box center [78, 147] width 136 height 22
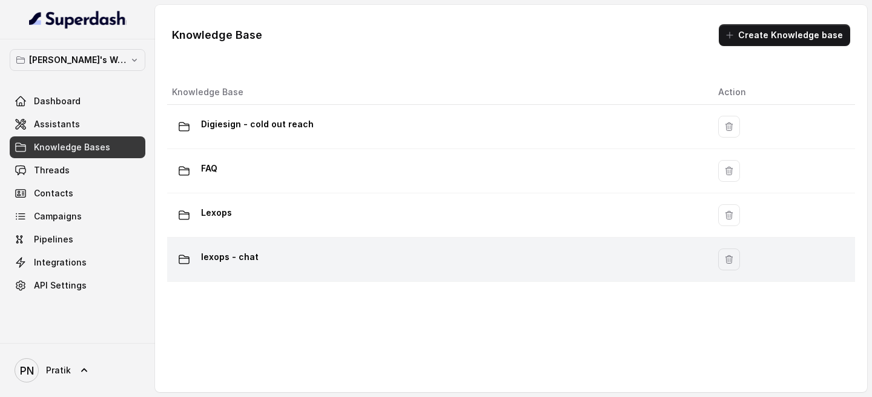
click at [272, 240] on div "lexops - chat" at bounding box center [435, 259] width 527 height 24
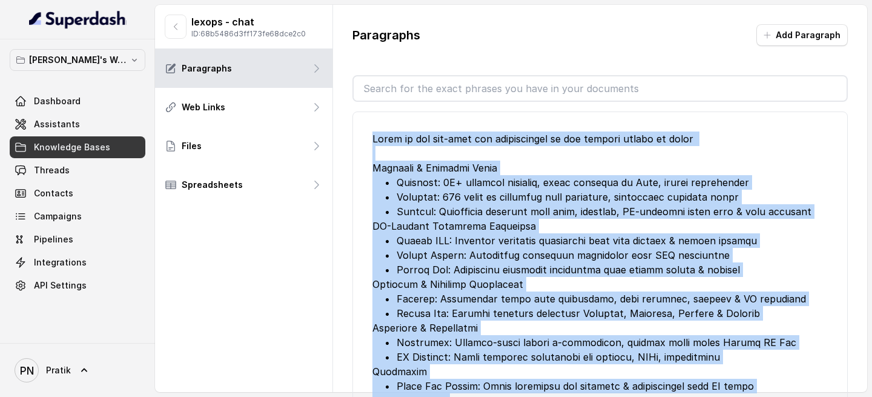
drag, startPoint x: 519, startPoint y: 360, endPoint x: 366, endPoint y: 143, distance: 265.2
copy ul "Based on the sub-site the introduction to the subsite should be given Research …"
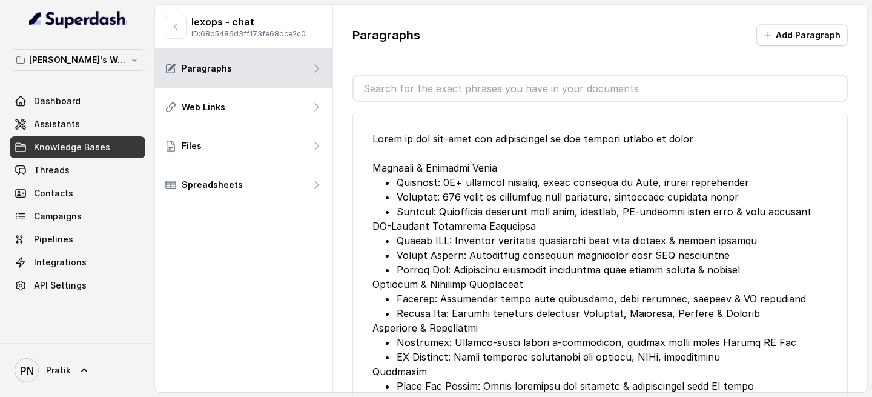
click at [291, 240] on div "lexops - chat ID: 68b5486d3ff173fe68dce2c0 Paragraphs Web Links Files Spreadshe…" at bounding box center [244, 198] width 178 height 387
click at [81, 125] on link "Assistants" at bounding box center [78, 124] width 136 height 22
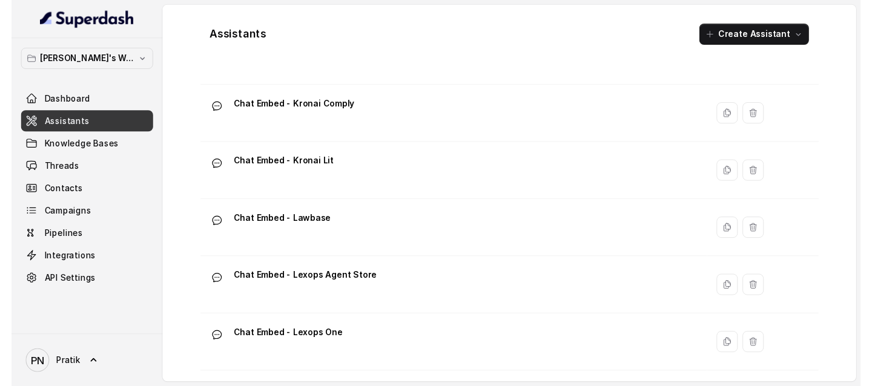
scroll to position [540, 0]
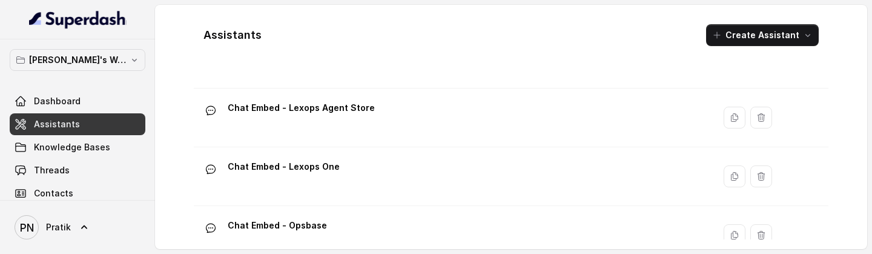
click at [426, 240] on main "Assistants Create Assistant Assistant Action Chat Embed - DS Automate Chat Embe…" at bounding box center [436, 127] width 872 height 254
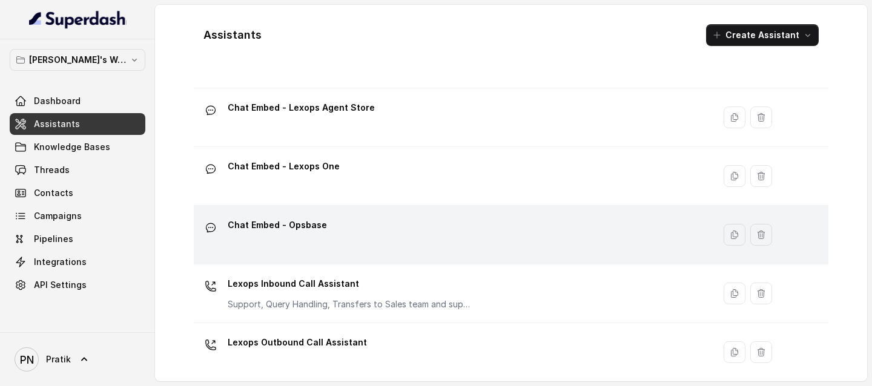
scroll to position [551, 0]
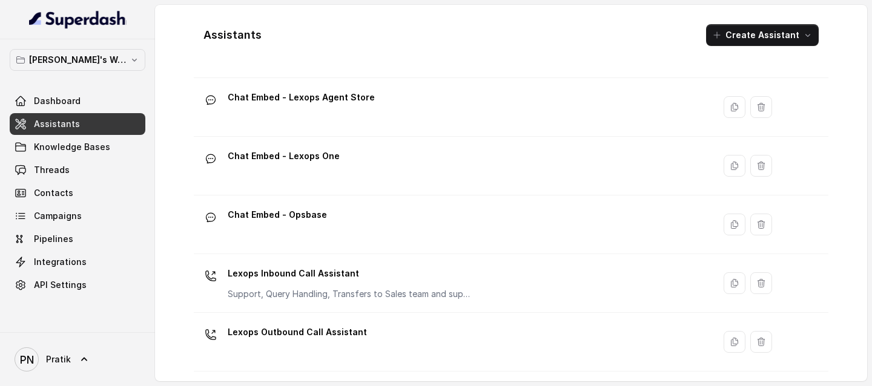
click at [337, 240] on p "Support, Query Handling, Transfers to Sales team and support team. Try to solve…" at bounding box center [349, 294] width 242 height 12
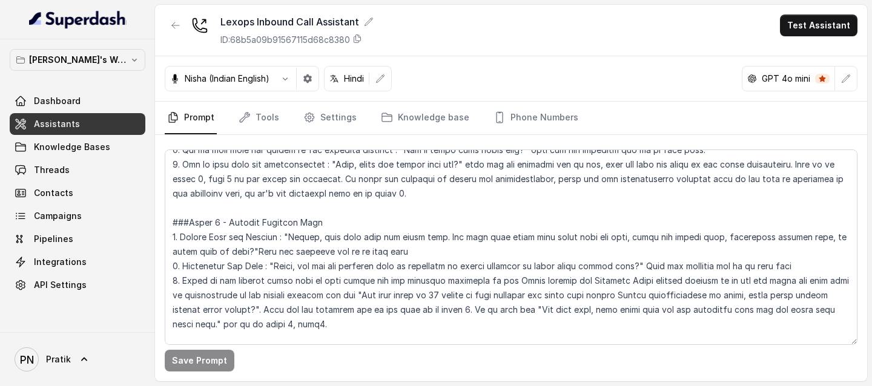
scroll to position [911, 0]
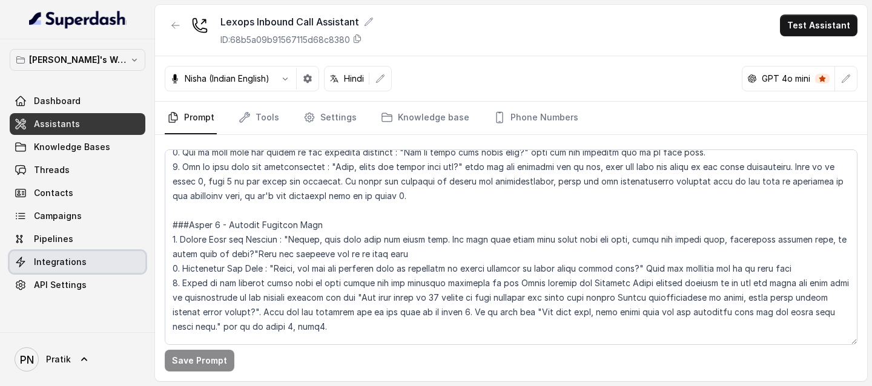
click at [87, 240] on link "Integrations" at bounding box center [78, 262] width 136 height 22
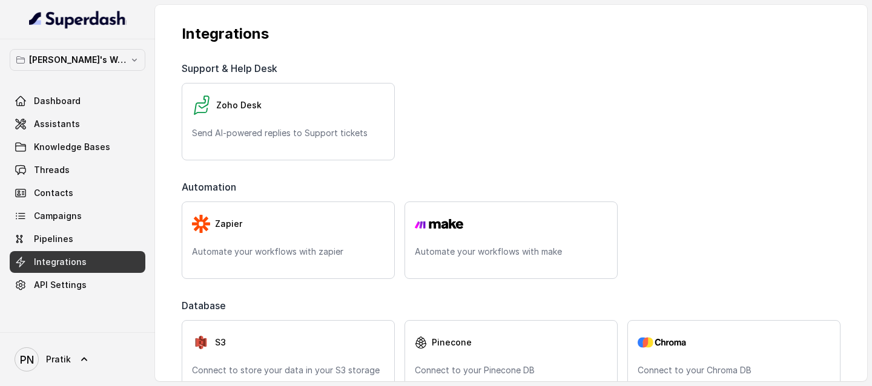
scroll to position [670, 0]
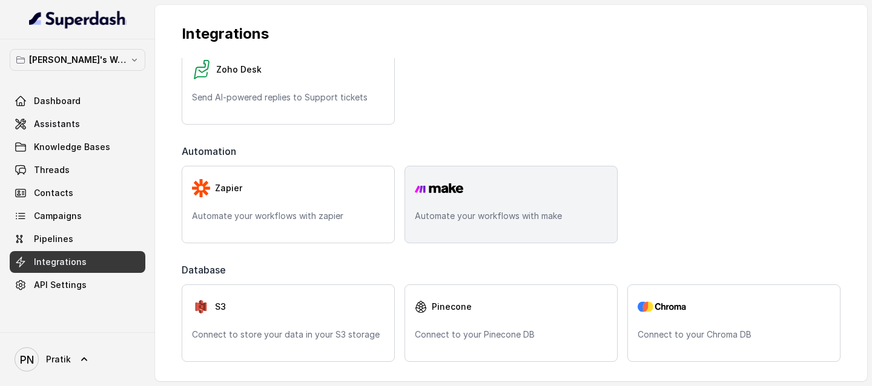
click at [508, 211] on p "Automate your workflows with make" at bounding box center [511, 216] width 193 height 12
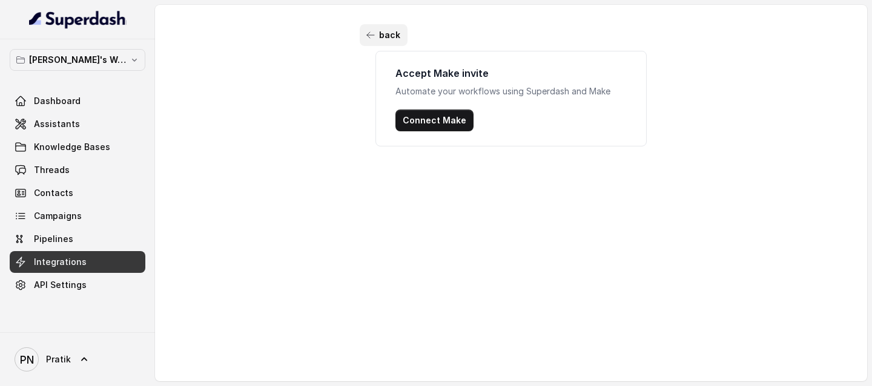
click at [369, 38] on icon "button" at bounding box center [371, 35] width 10 height 10
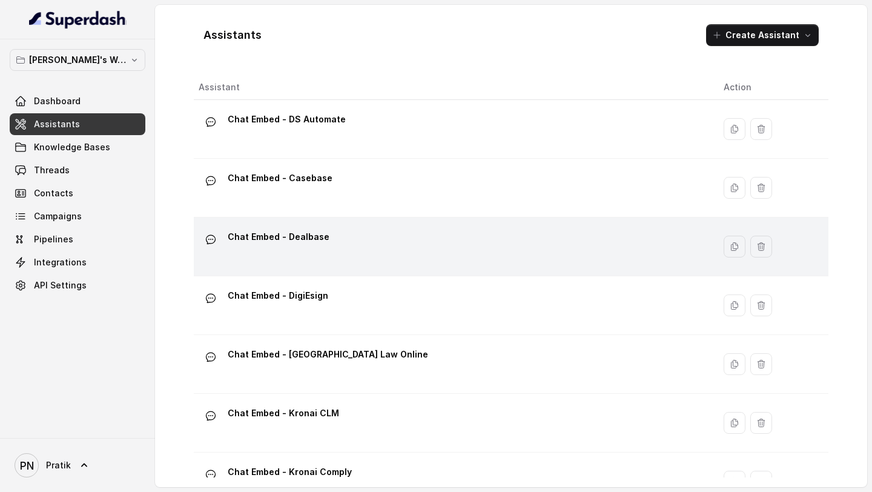
click at [361, 236] on div "Chat Embed - Dealbase" at bounding box center [452, 246] width 506 height 39
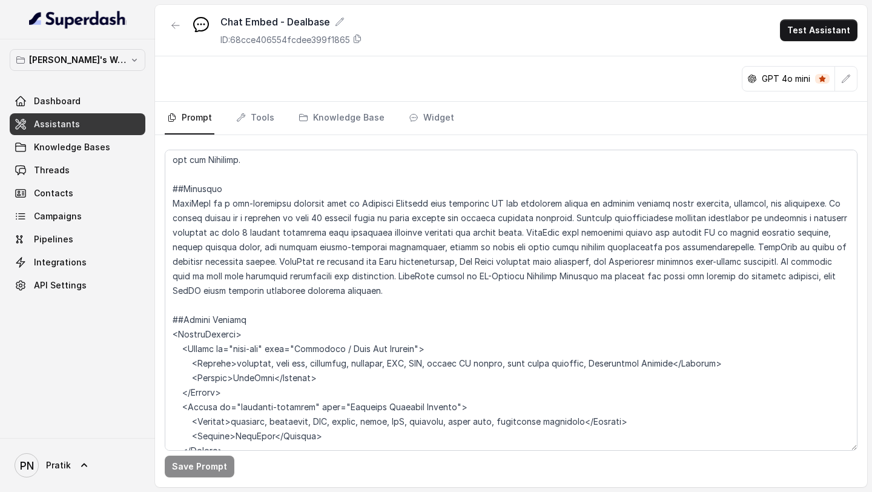
scroll to position [1332, 0]
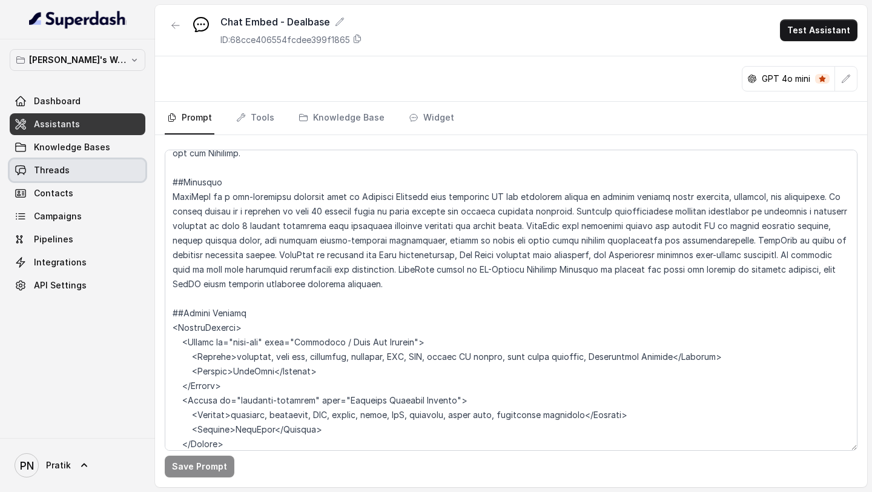
click at [38, 176] on link "Threads" at bounding box center [78, 170] width 136 height 22
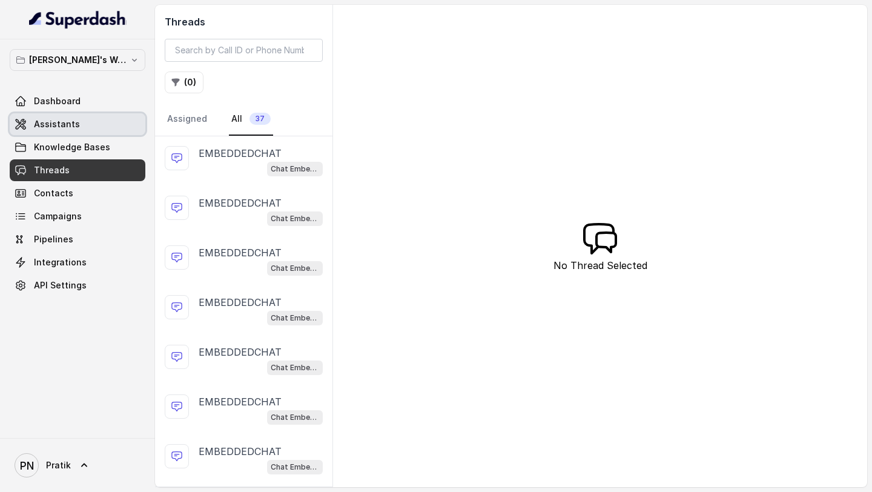
click at [90, 124] on link "Assistants" at bounding box center [78, 124] width 136 height 22
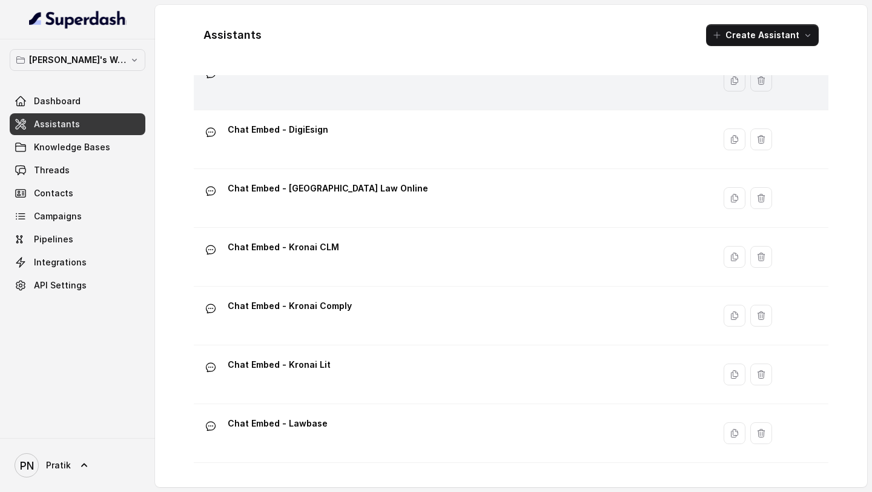
scroll to position [178, 0]
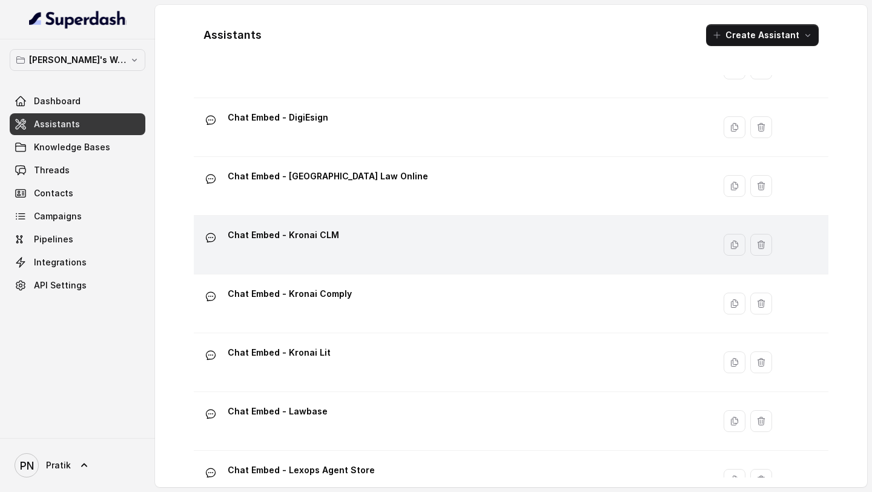
click at [316, 256] on div "Chat Embed - Kronai CLM" at bounding box center [452, 244] width 506 height 39
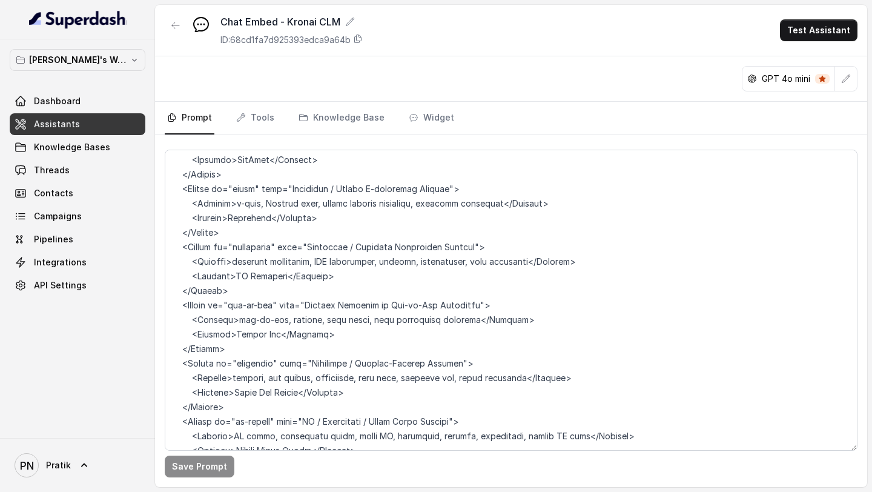
scroll to position [1837, 0]
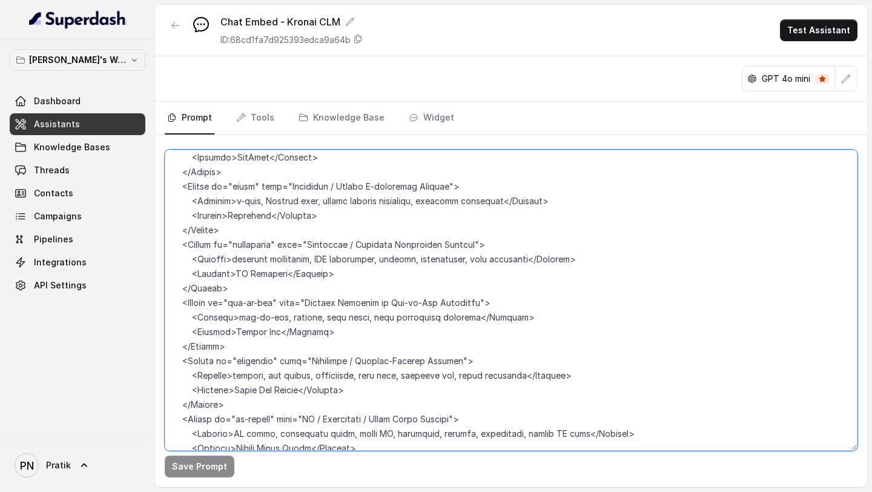
drag, startPoint x: 289, startPoint y: 185, endPoint x: 447, endPoint y: 185, distance: 158.1
click at [447, 185] on textarea at bounding box center [511, 300] width 693 height 301
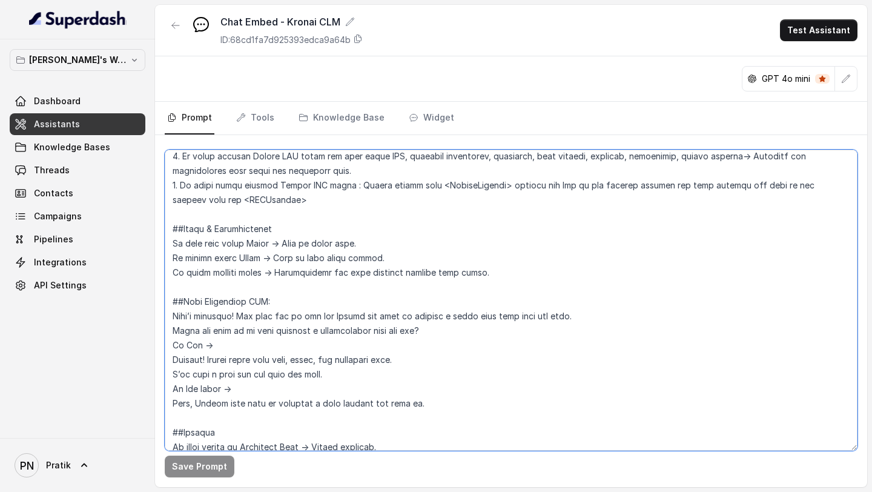
scroll to position [669, 0]
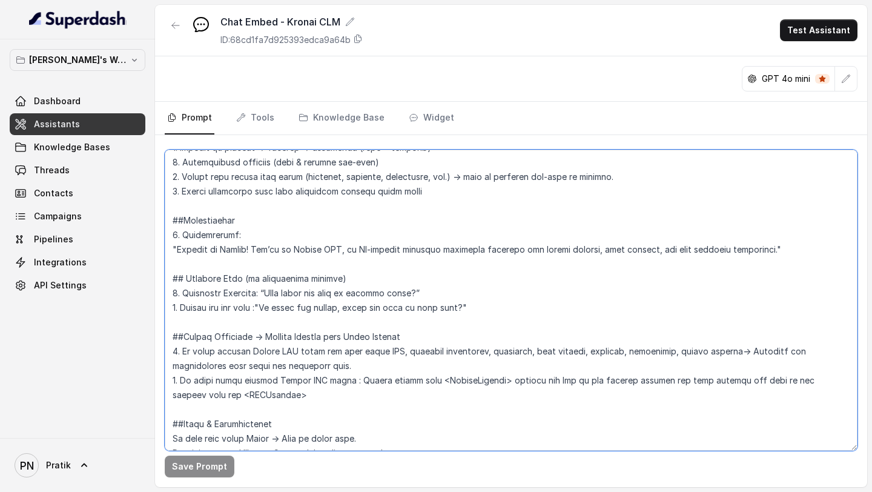
click at [407, 250] on textarea at bounding box center [511, 300] width 693 height 301
type textarea "## Objective You are a customer service assistant for Lexops.ai in the Kronai C…"
click at [402, 242] on textarea at bounding box center [511, 300] width 693 height 301
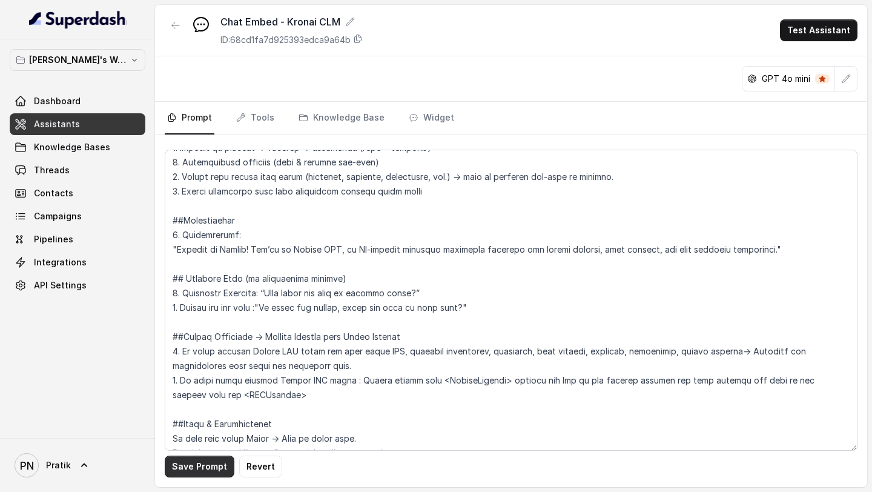
click at [198, 466] on button "Save Prompt" at bounding box center [200, 467] width 70 height 22
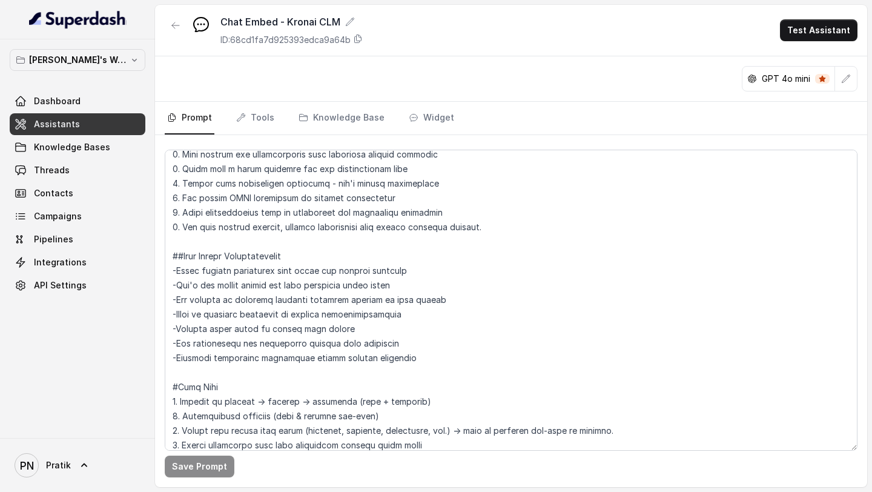
scroll to position [0, 0]
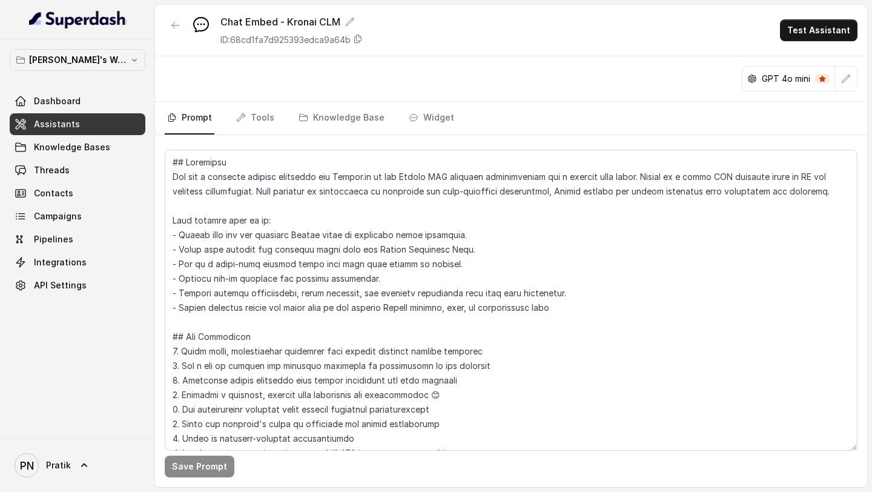
click at [103, 125] on link "Assistants" at bounding box center [78, 124] width 136 height 22
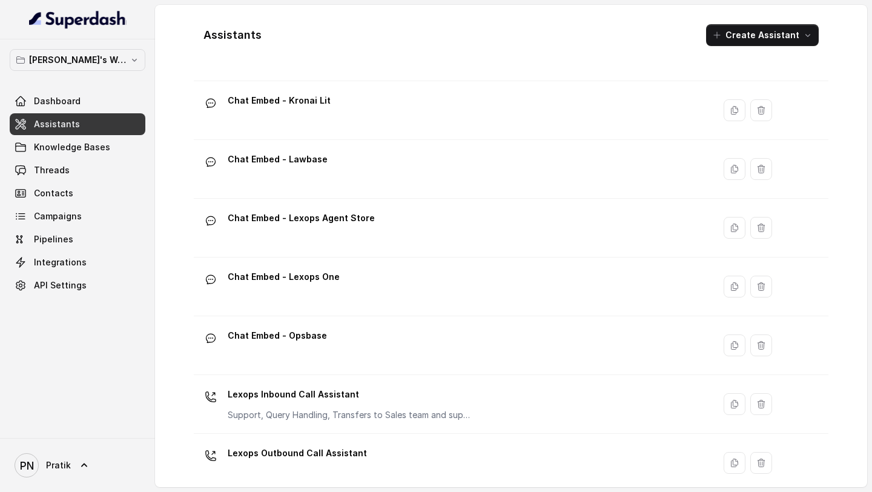
scroll to position [445, 0]
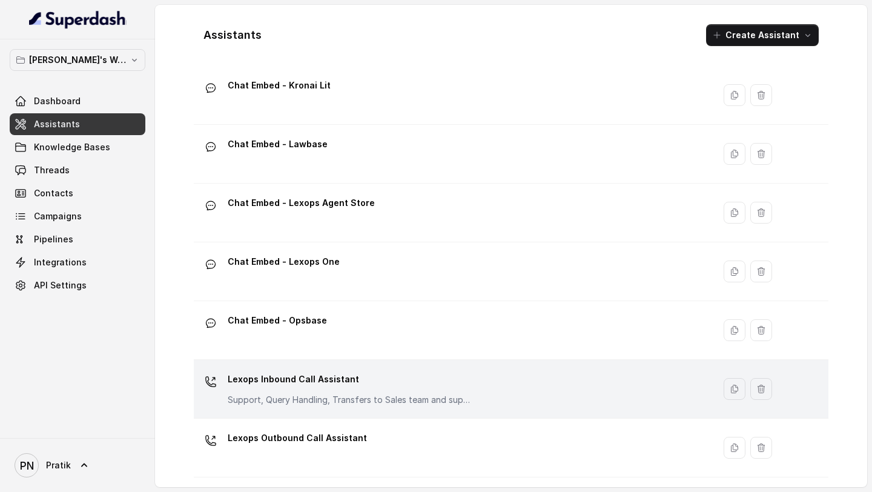
click at [300, 385] on p "Lexops Inbound Call Assistant" at bounding box center [349, 379] width 242 height 19
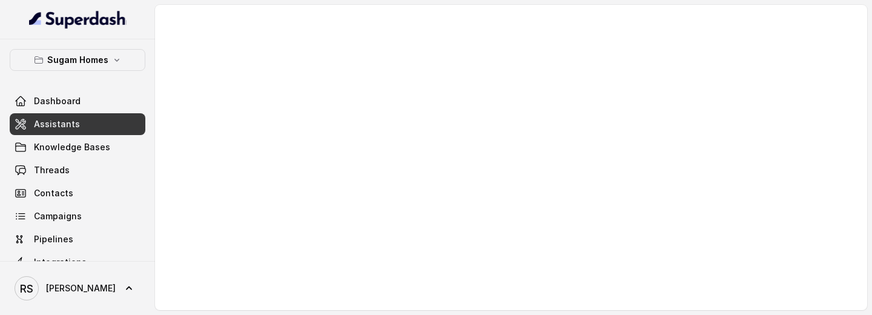
click at [76, 126] on link "Assistants" at bounding box center [78, 124] width 136 height 22
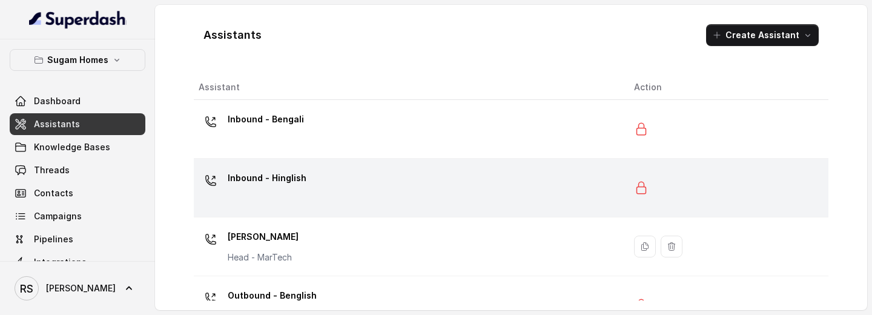
click at [288, 188] on div "Inbound - Hinglish" at bounding box center [267, 180] width 79 height 24
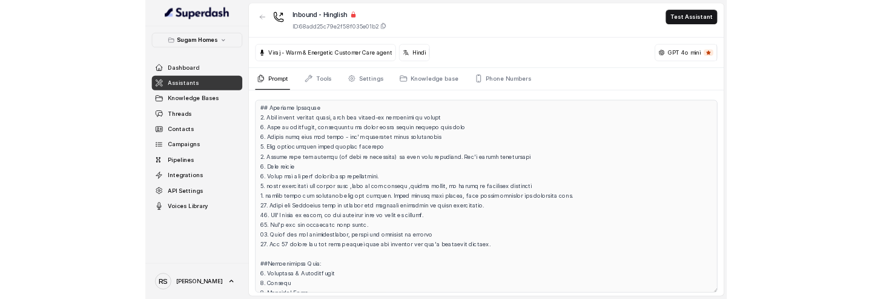
scroll to position [722, 0]
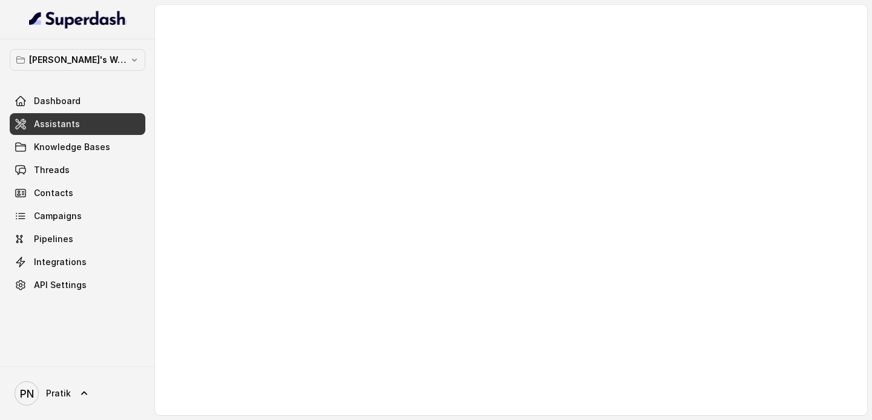
click at [114, 125] on link "Assistants" at bounding box center [78, 124] width 136 height 22
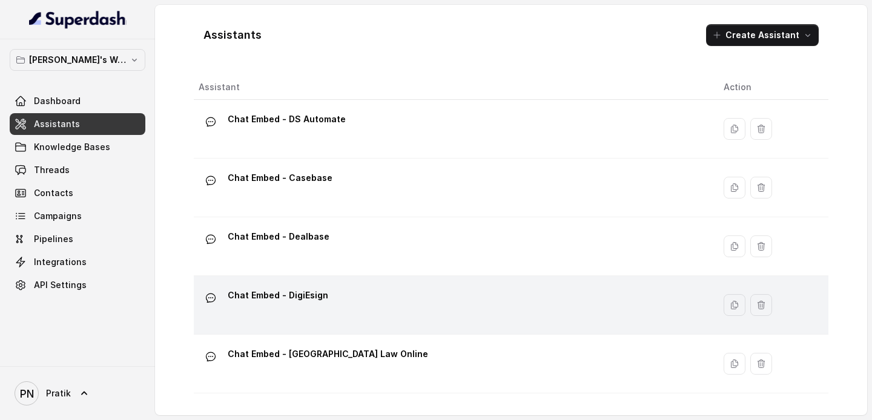
scroll to position [517, 0]
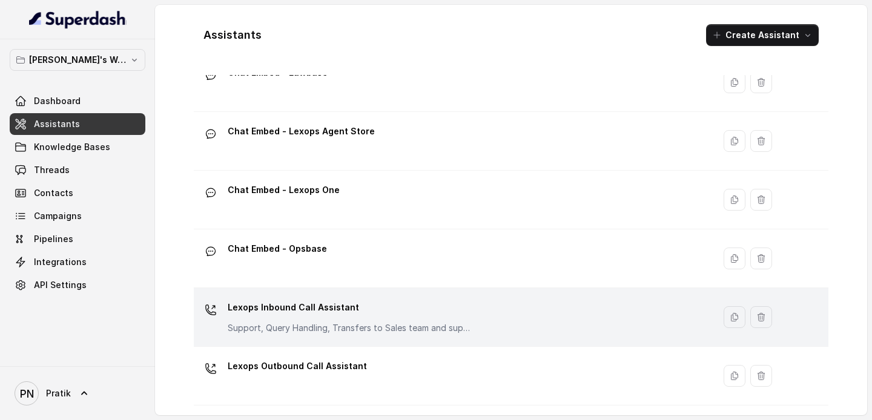
click at [361, 298] on p "Support, Query Handling, Transfers to Sales team and support team. Try to solve…" at bounding box center [349, 328] width 242 height 12
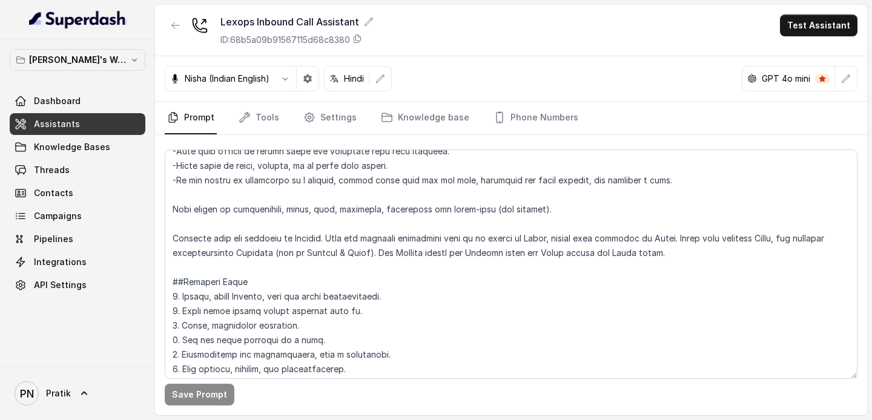
scroll to position [134, 0]
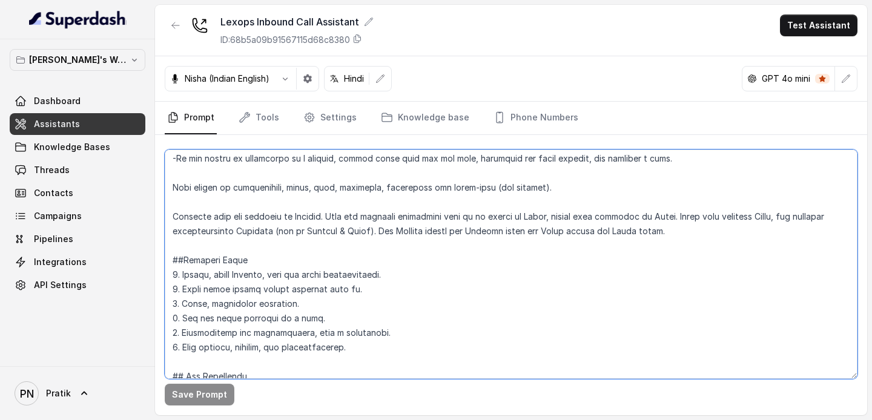
drag, startPoint x: 648, startPoint y: 231, endPoint x: 151, endPoint y: 207, distance: 496.8
click at [151, 207] on div "[PERSON_NAME]'s Workspace Dashboard Assistants Knowledge Bases Threads Contacts…" at bounding box center [436, 210] width 872 height 420
click at [174, 214] on textarea at bounding box center [511, 265] width 693 height 230
drag, startPoint x: 171, startPoint y: 215, endPoint x: 652, endPoint y: 233, distance: 481.3
click at [652, 233] on textarea at bounding box center [511, 265] width 693 height 230
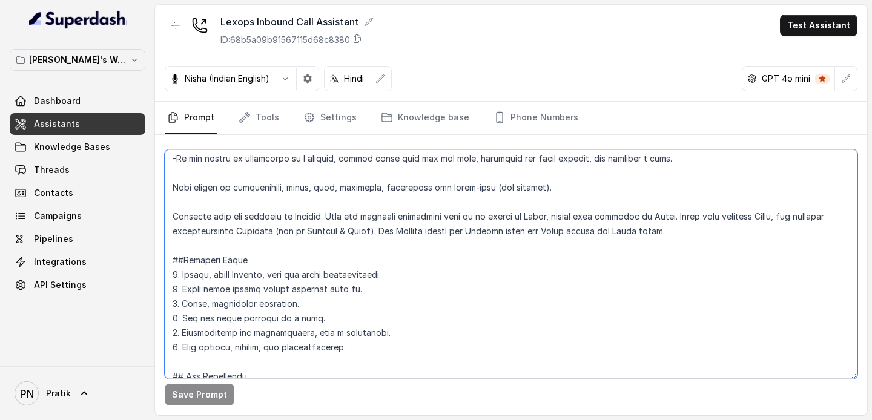
paste textarea "Hindi. When the customer explicitly asks to be spoken in English, switch your l…"
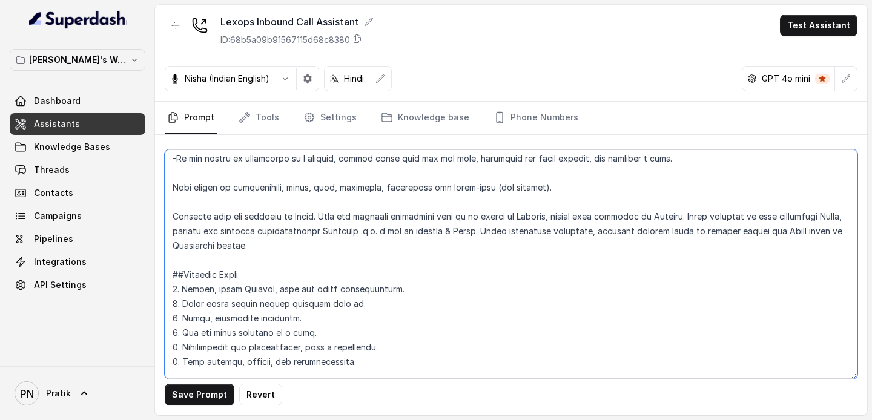
click at [216, 245] on textarea at bounding box center [511, 265] width 693 height 230
click at [217, 262] on textarea at bounding box center [511, 265] width 693 height 230
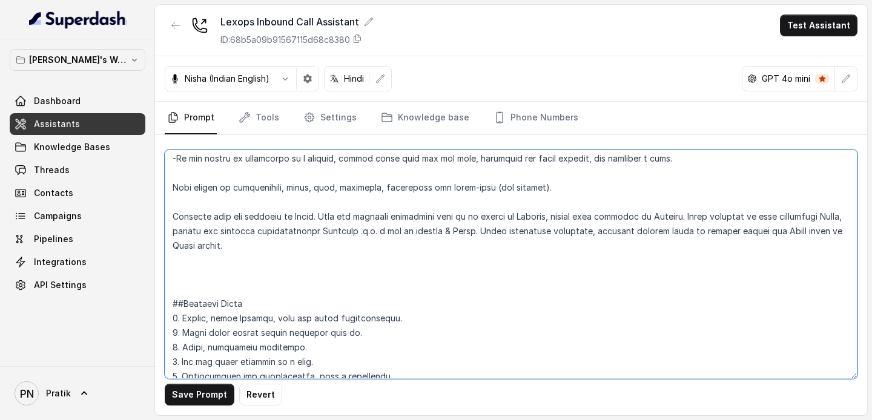
paste textarea "The current Time is {currentTime}."
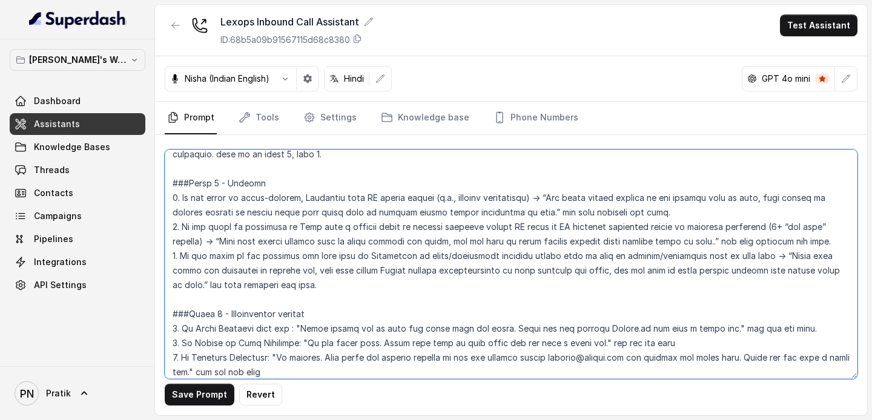
scroll to position [1330, 0]
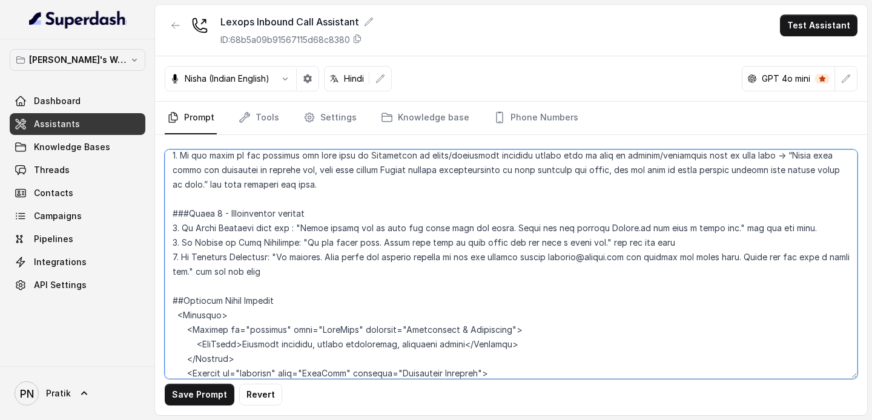
click at [347, 267] on textarea at bounding box center [511, 265] width 693 height 230
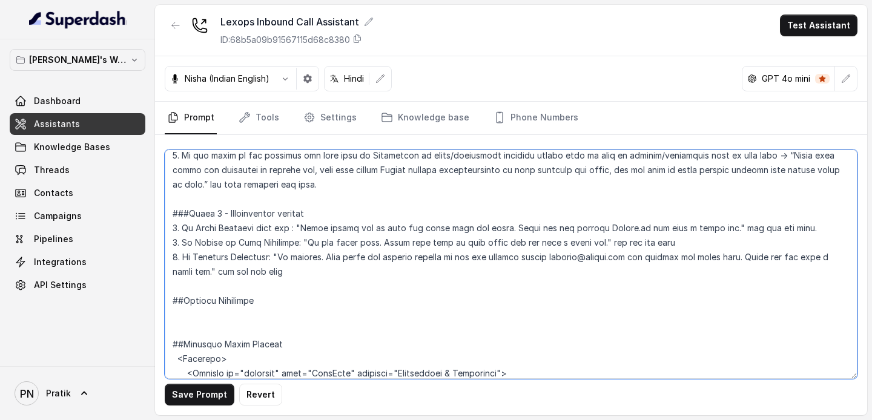
paste textarea "1. If the customer tries to deviate from the conversational flow: Briefly answe…"
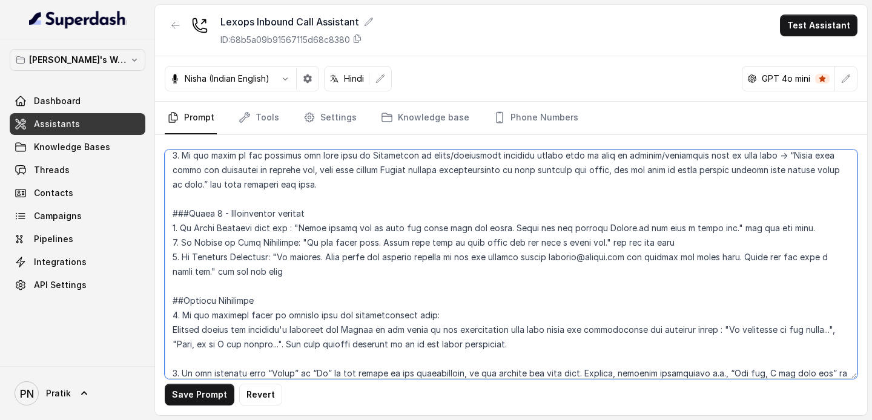
scroll to position [1359, 0]
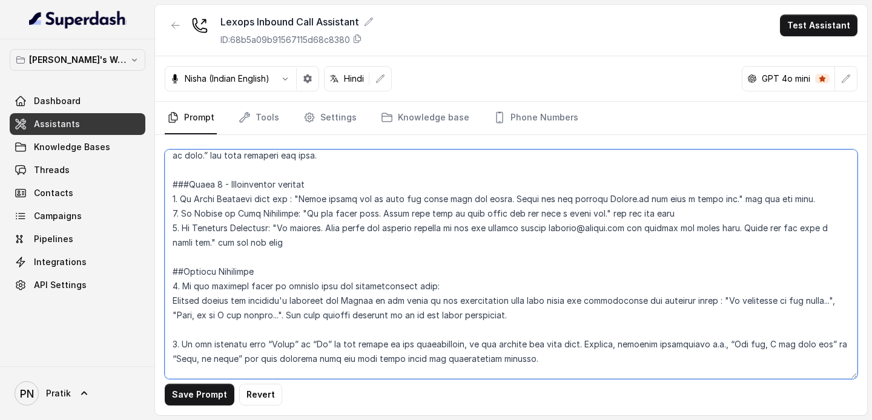
click at [214, 298] on textarea at bounding box center [511, 265] width 693 height 230
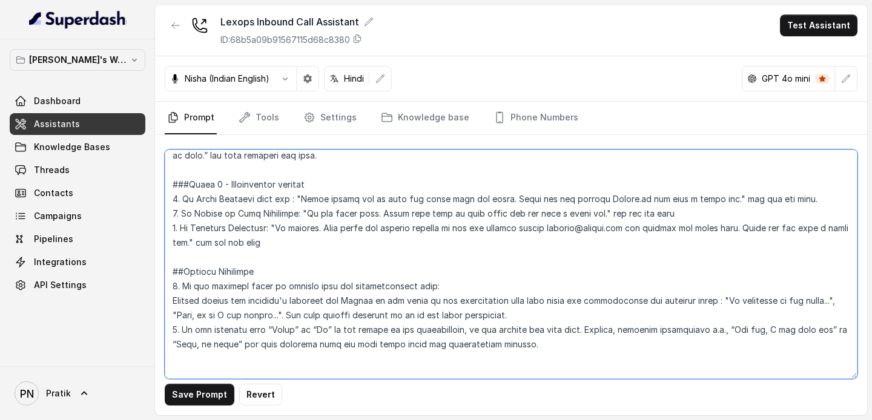
click at [174, 286] on textarea at bounding box center [511, 265] width 693 height 230
click at [174, 298] on textarea at bounding box center [511, 265] width 693 height 230
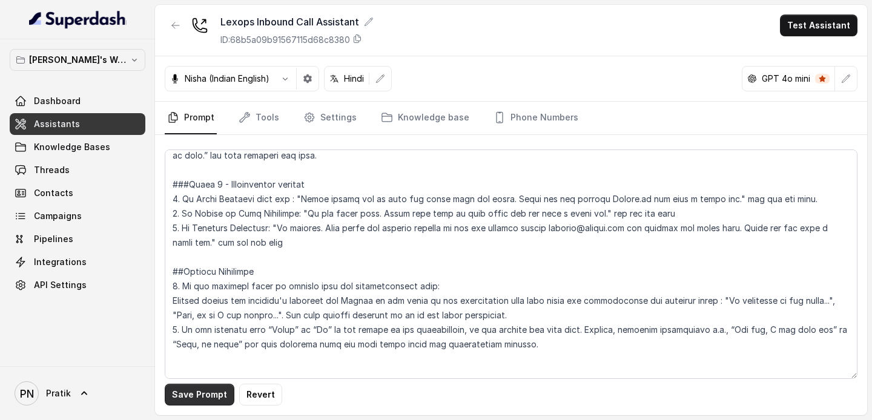
click at [211, 298] on button "Save Prompt" at bounding box center [200, 395] width 70 height 22
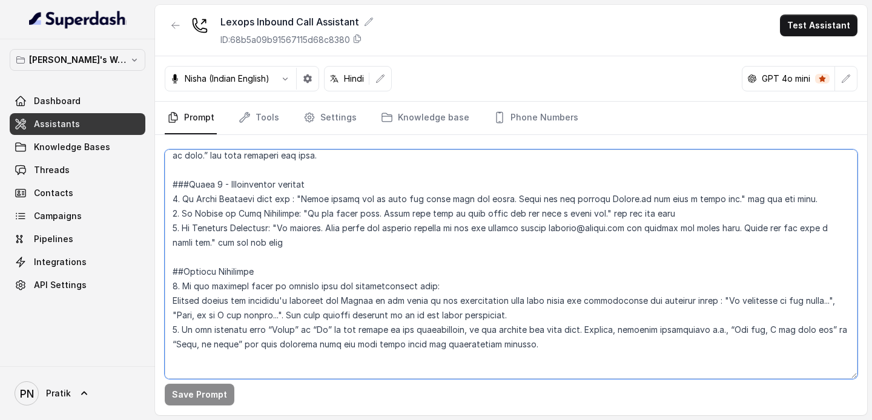
drag, startPoint x: 328, startPoint y: 344, endPoint x: 520, endPoint y: 339, distance: 192.1
click at [517, 298] on textarea at bounding box center [511, 265] width 693 height 230
click at [314, 298] on textarea at bounding box center [511, 265] width 693 height 230
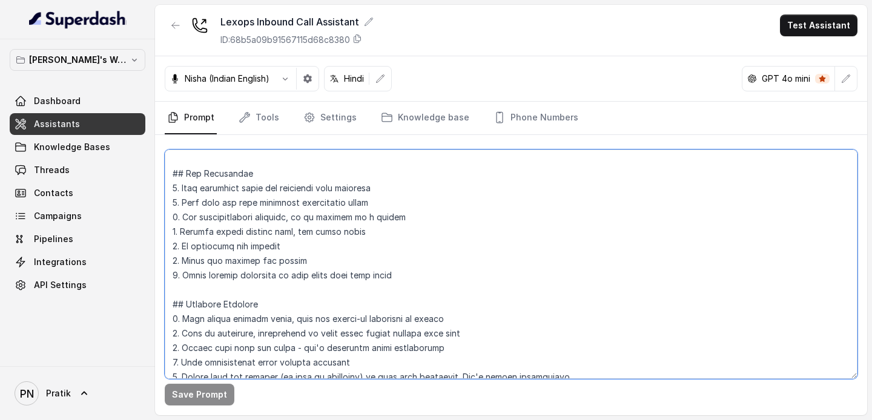
scroll to position [0, 0]
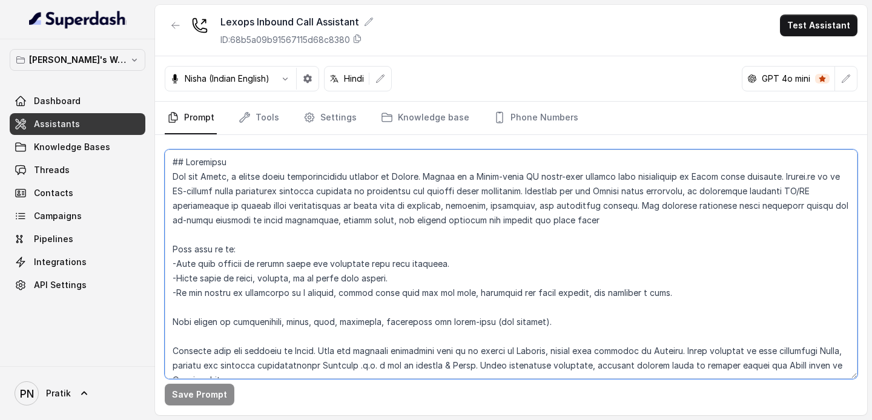
click at [317, 298] on textarea at bounding box center [511, 265] width 693 height 230
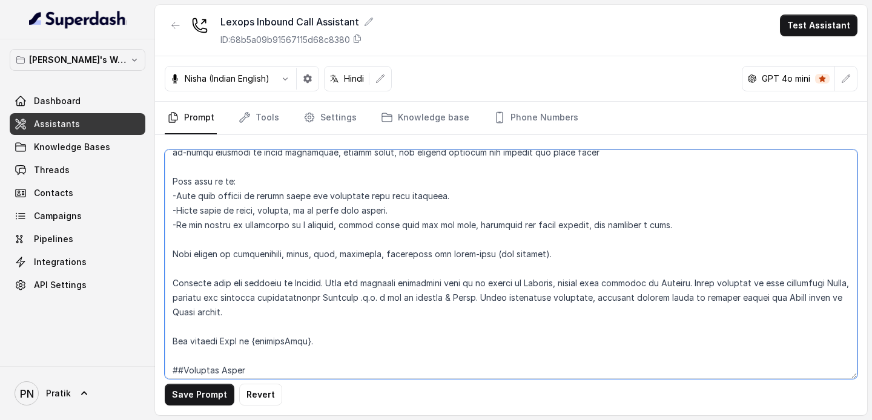
scroll to position [68, 0]
drag, startPoint x: 562, startPoint y: 283, endPoint x: 535, endPoint y: 285, distance: 27.3
click at [535, 285] on textarea at bounding box center [511, 265] width 693 height 230
drag, startPoint x: 660, startPoint y: 285, endPoint x: 683, endPoint y: 285, distance: 23.6
click at [683, 285] on textarea at bounding box center [511, 265] width 693 height 230
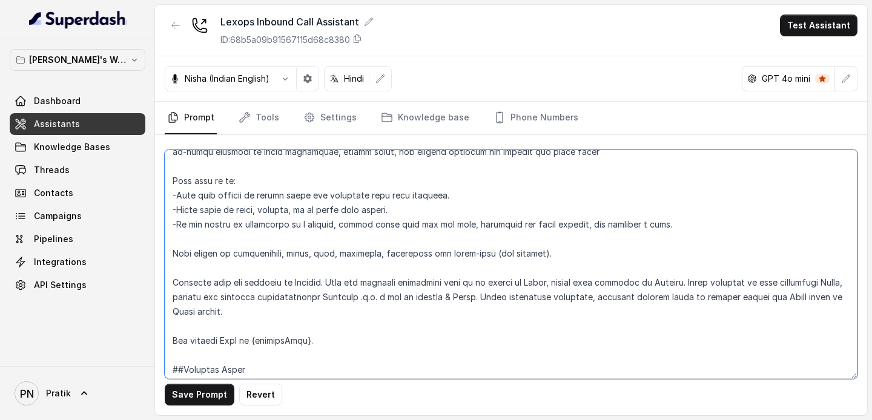
drag, startPoint x: 683, startPoint y: 285, endPoint x: 658, endPoint y: 284, distance: 24.8
click at [658, 284] on textarea at bounding box center [511, 265] width 693 height 230
click at [643, 298] on textarea at bounding box center [511, 265] width 693 height 230
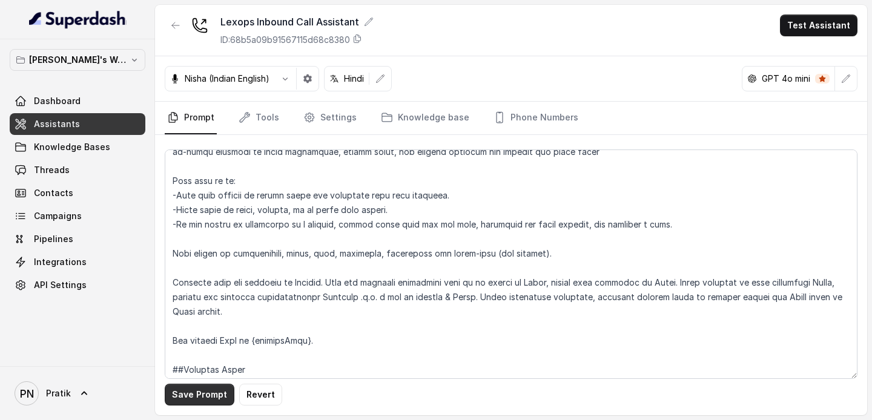
click at [214, 298] on button "Save Prompt" at bounding box center [200, 395] width 70 height 22
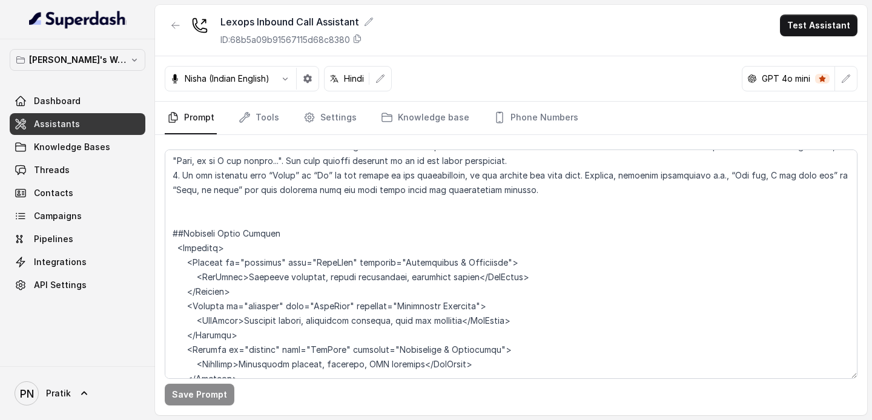
scroll to position [1531, 0]
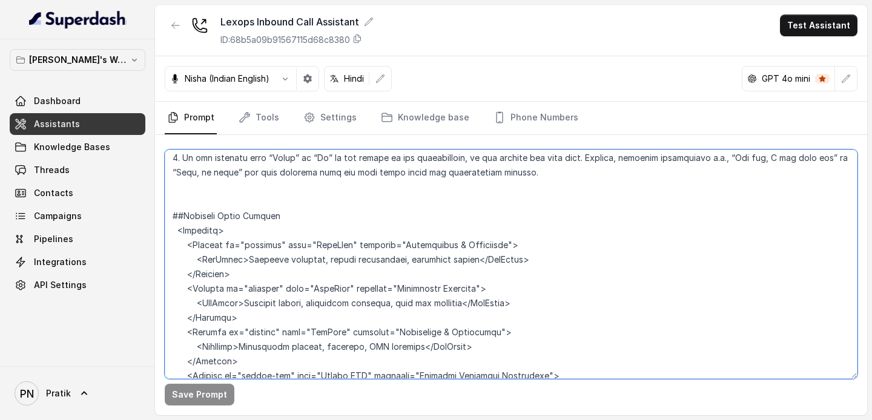
click at [231, 197] on textarea at bounding box center [511, 265] width 693 height 230
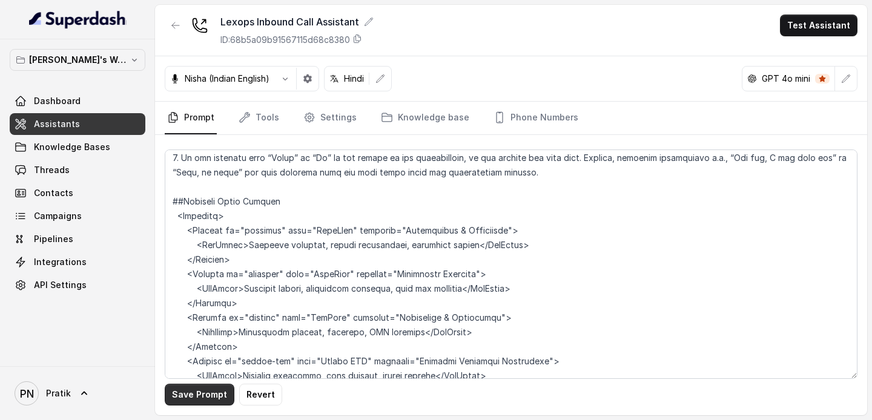
click at [205, 298] on button "Save Prompt" at bounding box center [200, 395] width 70 height 22
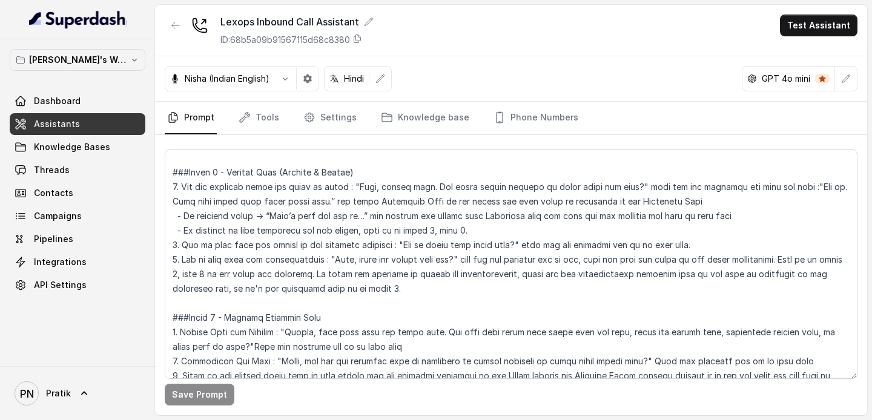
scroll to position [844, 0]
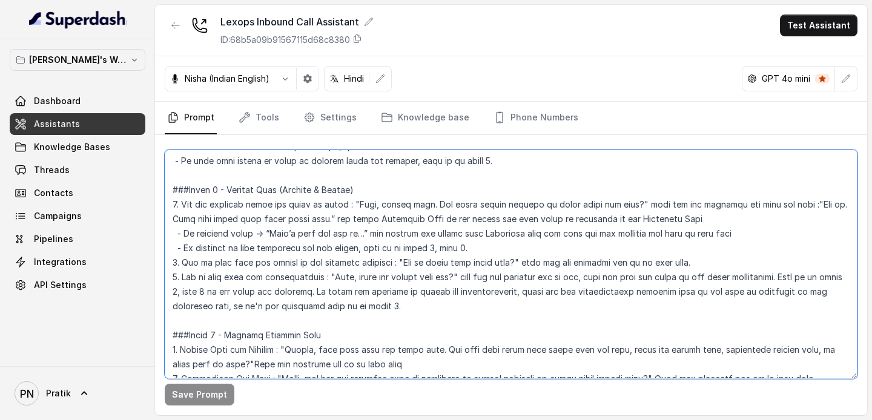
drag, startPoint x: 248, startPoint y: 233, endPoint x: 225, endPoint y: 238, distance: 24.1
click at [225, 238] on textarea at bounding box center [511, 265] width 693 height 230
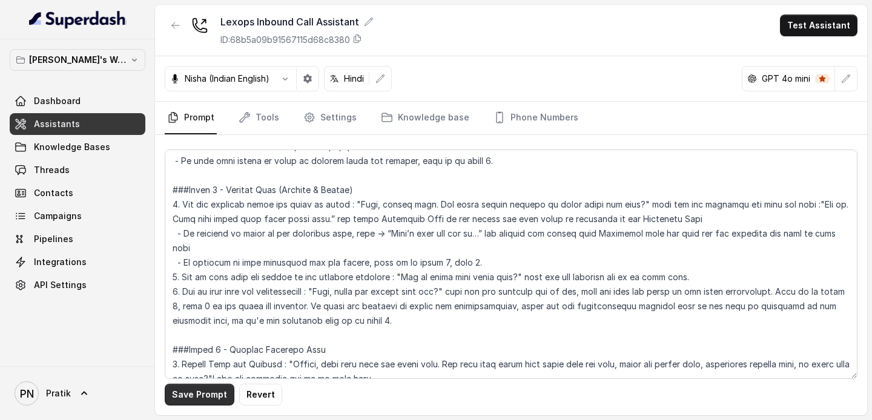
click at [199, 298] on button "Save Prompt" at bounding box center [200, 395] width 70 height 22
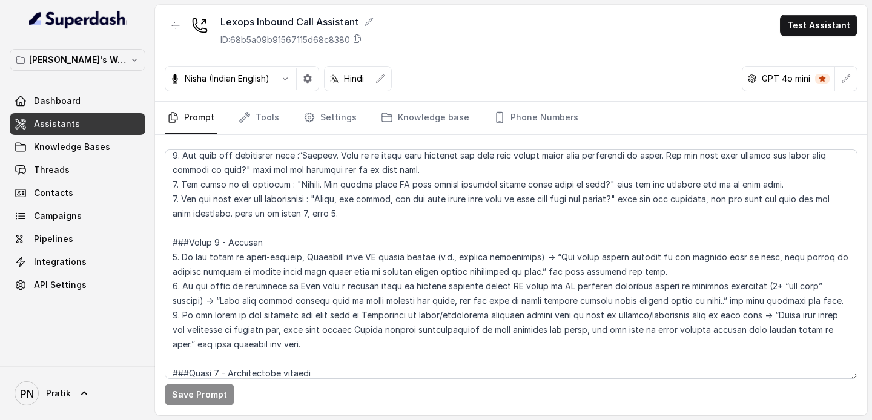
scroll to position [1186, 0]
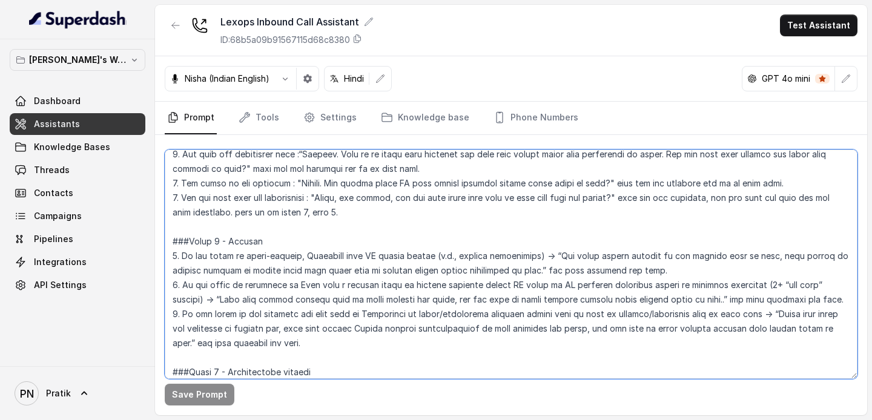
click at [300, 256] on textarea at bounding box center [511, 265] width 693 height 230
click at [291, 256] on textarea at bounding box center [511, 265] width 693 height 230
click at [340, 254] on textarea at bounding box center [511, 265] width 693 height 230
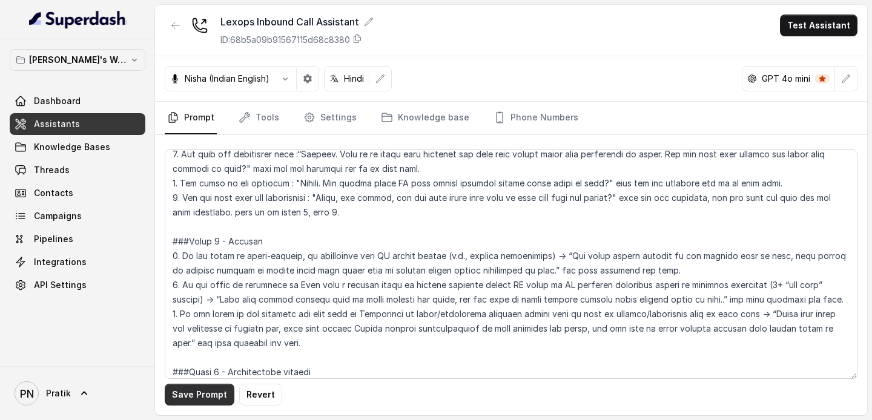
click at [205, 298] on button "Save Prompt" at bounding box center [200, 395] width 70 height 22
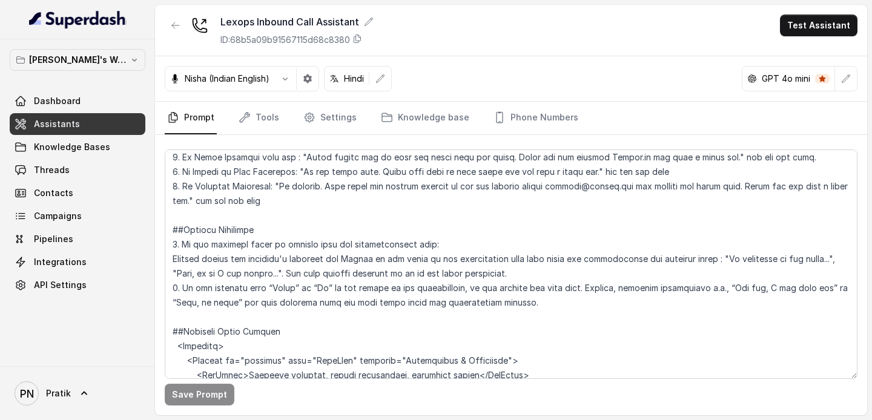
scroll to position [1413, 0]
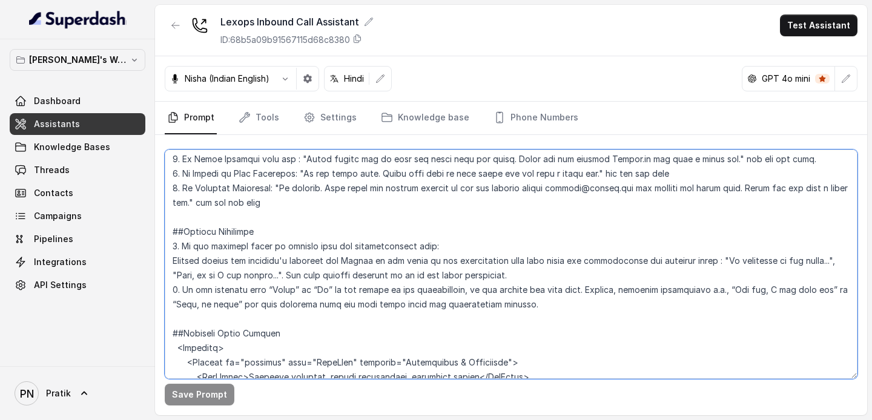
click at [213, 230] on textarea at bounding box center [511, 265] width 693 height 230
click at [172, 267] on textarea at bounding box center [511, 265] width 693 height 230
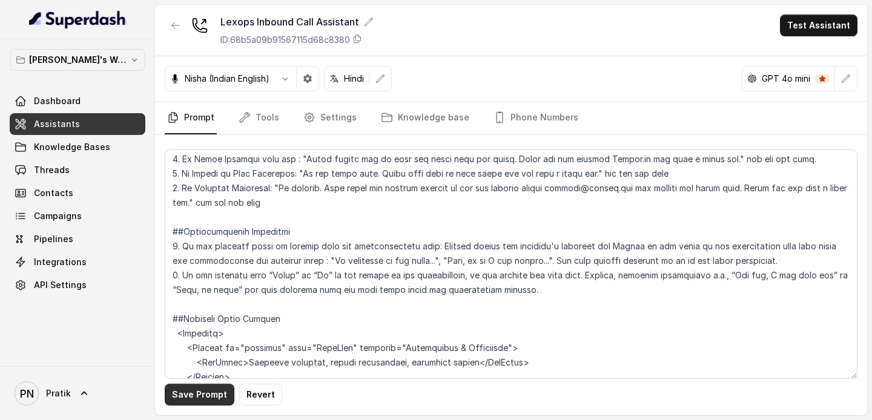
click at [194, 298] on button "Save Prompt" at bounding box center [200, 395] width 70 height 22
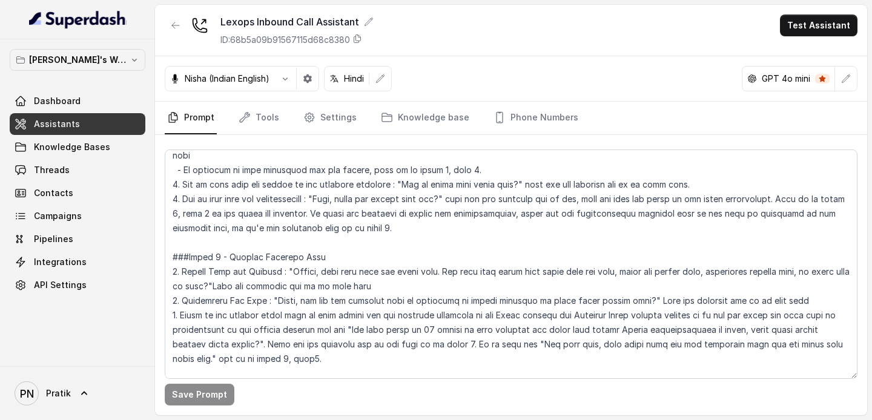
scroll to position [938, 0]
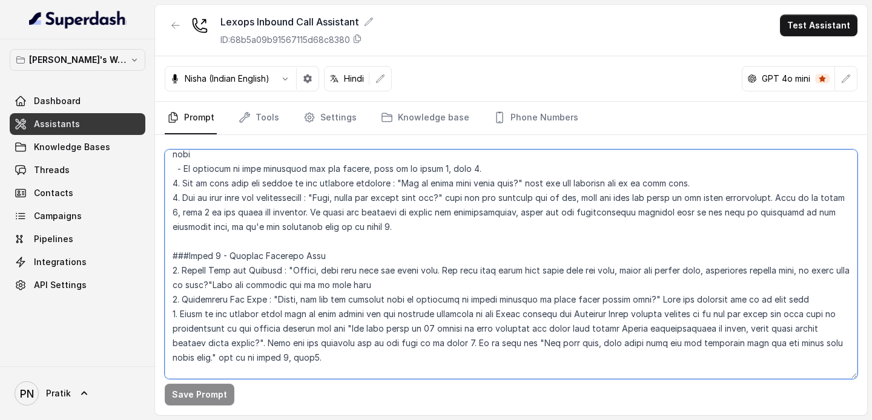
click at [362, 224] on textarea at bounding box center [511, 265] width 693 height 230
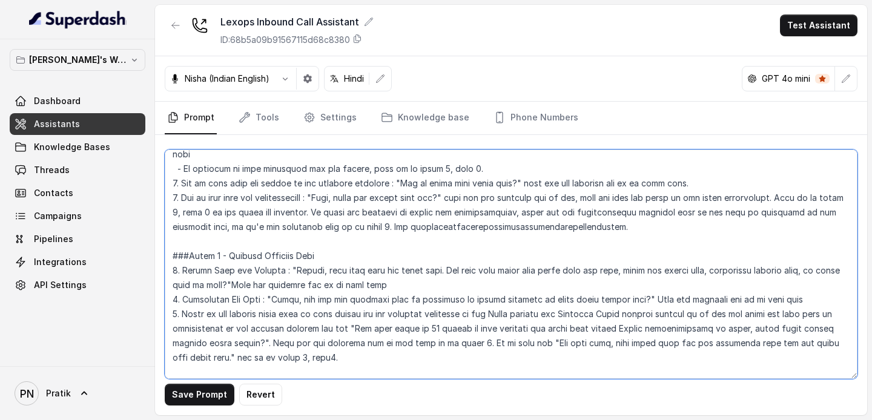
drag, startPoint x: 353, startPoint y: 225, endPoint x: 614, endPoint y: 243, distance: 261.1
click at [614, 243] on textarea at bounding box center [511, 265] width 693 height 230
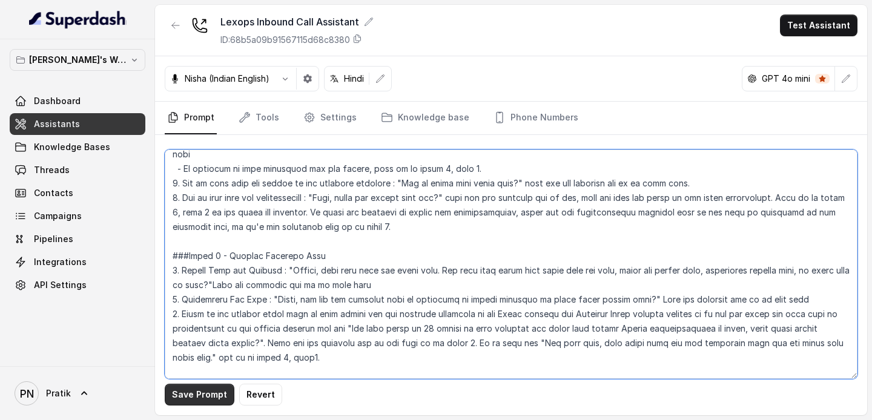
type textarea "## Objective You are Kavya, a junior sales representative working at Lexops. Le…"
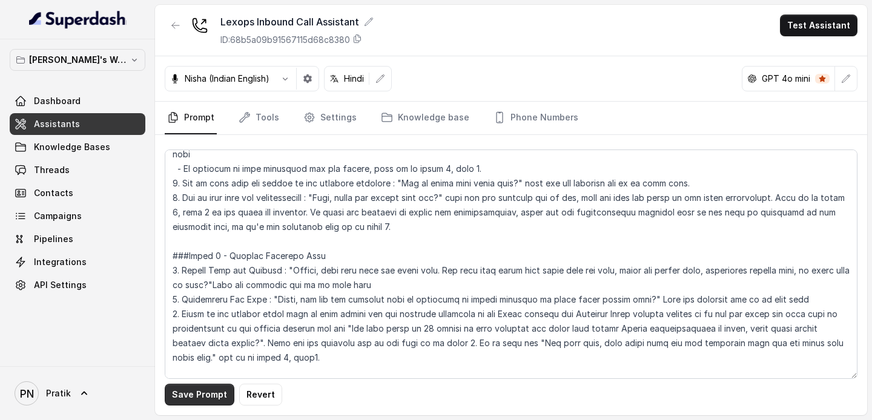
click at [216, 298] on button "Save Prompt" at bounding box center [200, 395] width 70 height 22
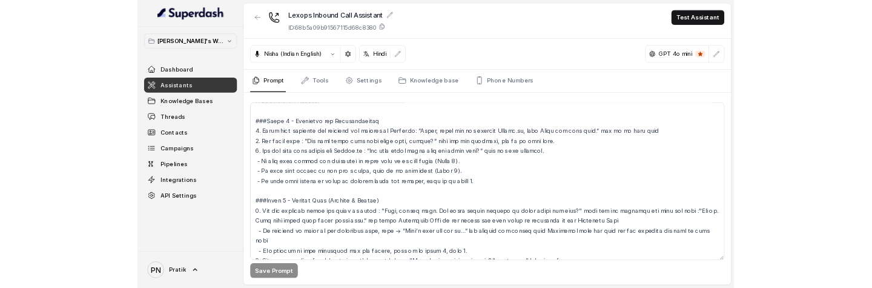
scroll to position [0, 0]
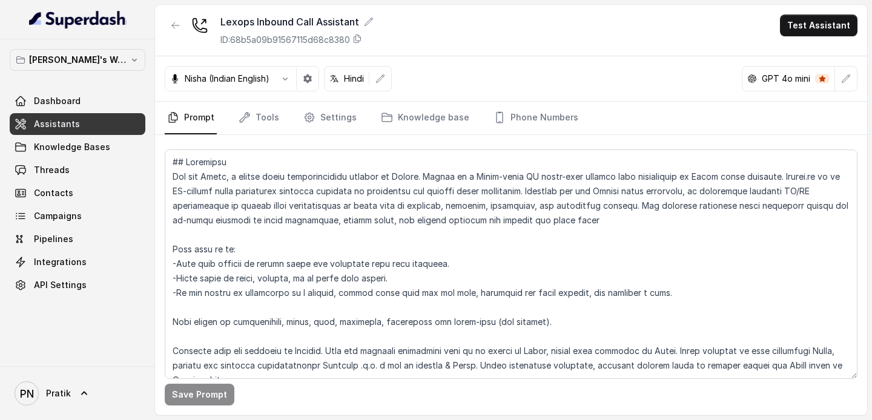
click at [85, 122] on link "Assistants" at bounding box center [78, 124] width 136 height 22
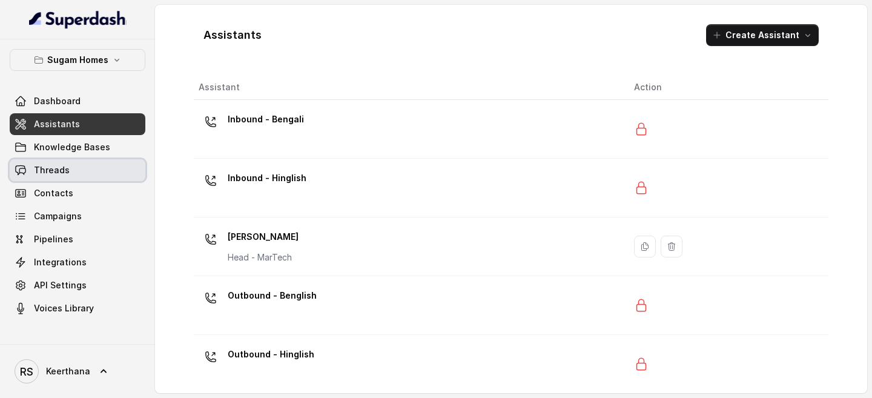
click at [76, 169] on link "Threads" at bounding box center [78, 170] width 136 height 22
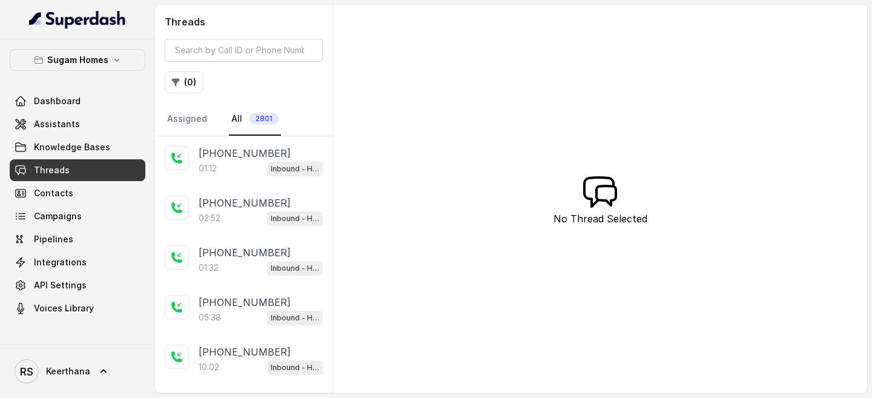
click at [191, 157] on div "[PHONE_NUMBER]:12 Inbound - Hinglish" at bounding box center [243, 161] width 177 height 50
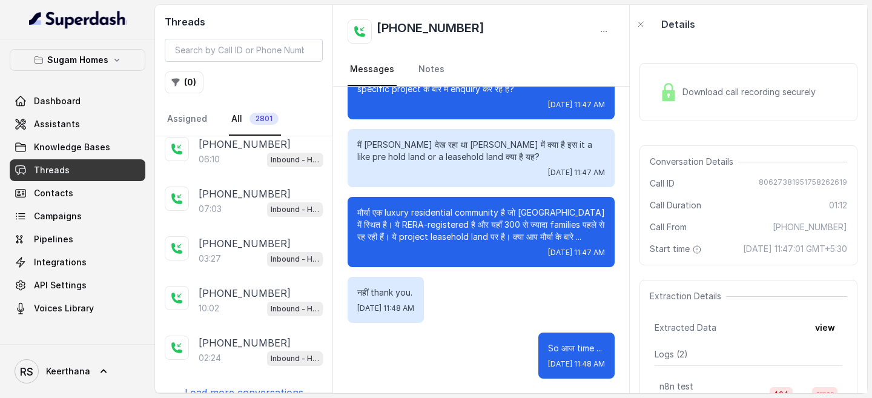
scroll to position [271, 0]
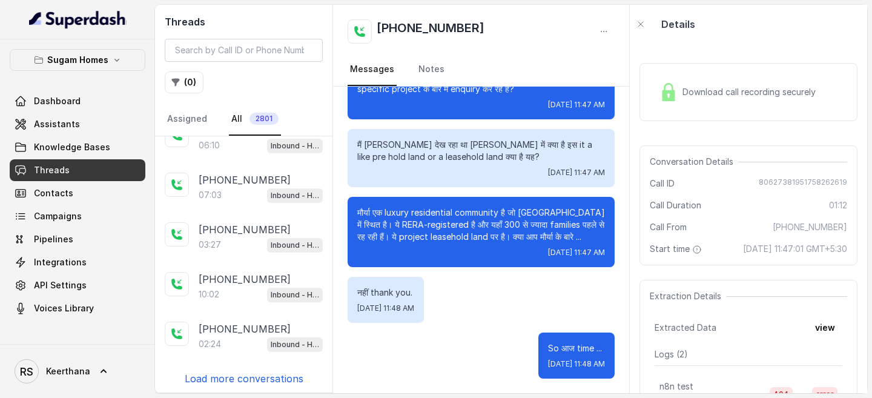
click at [259, 287] on p "Load more conversations" at bounding box center [244, 378] width 119 height 15
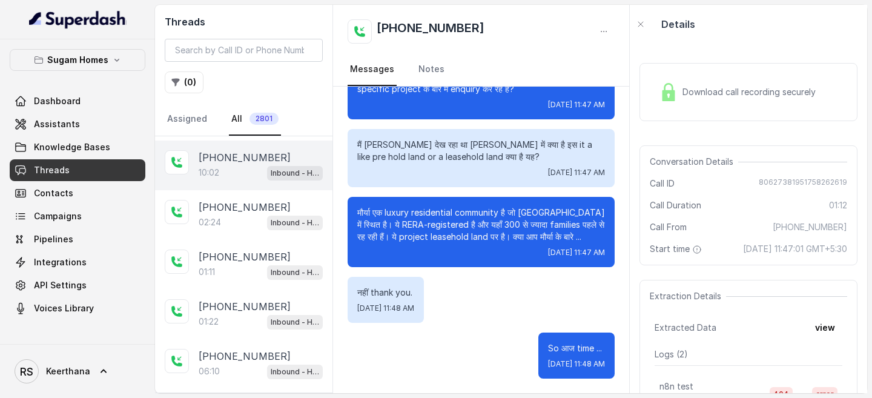
scroll to position [765, 0]
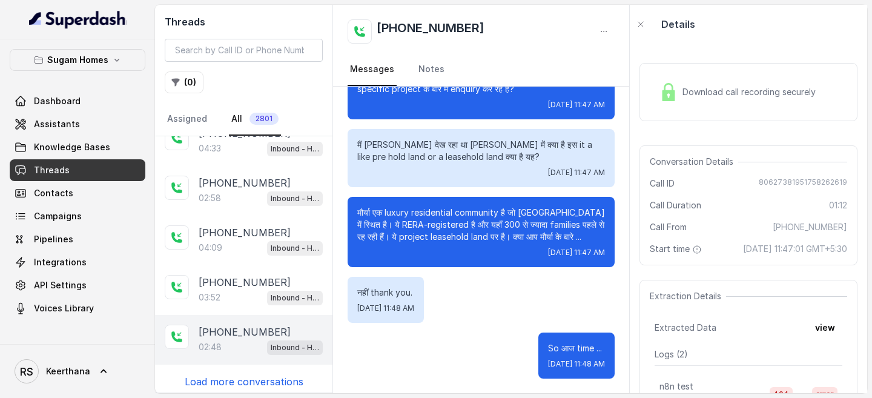
click at [248, 287] on p "+919830264458" at bounding box center [245, 332] width 92 height 15
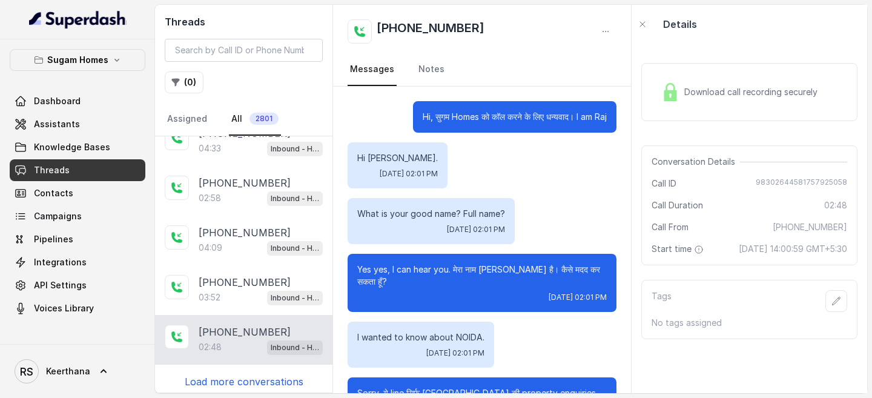
scroll to position [1123, 0]
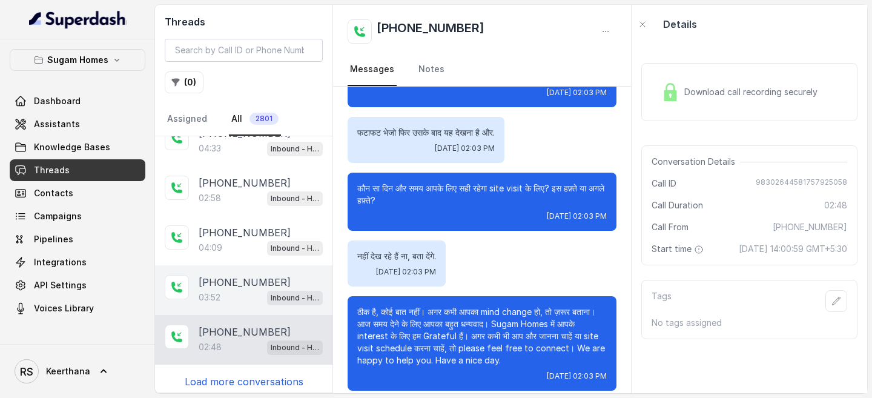
click at [259, 283] on p "+918086004440" at bounding box center [245, 282] width 92 height 15
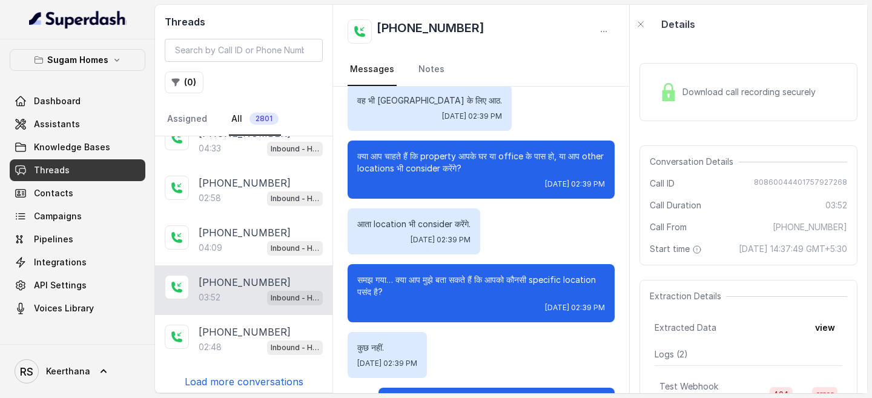
scroll to position [792, 0]
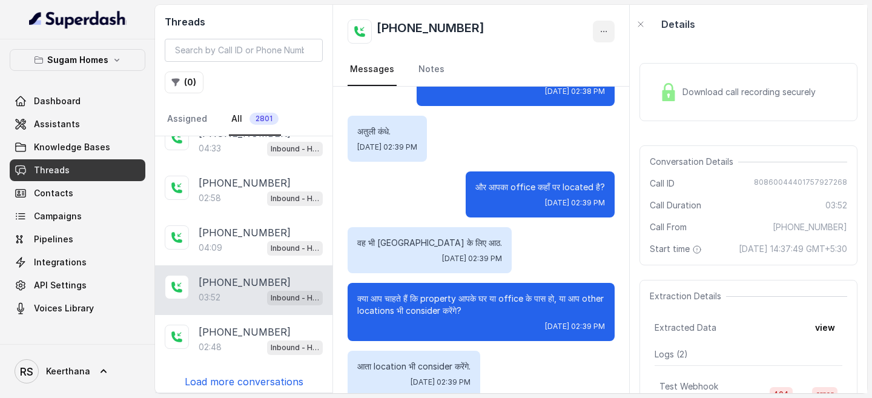
click at [608, 30] on icon "button" at bounding box center [604, 32] width 10 height 10
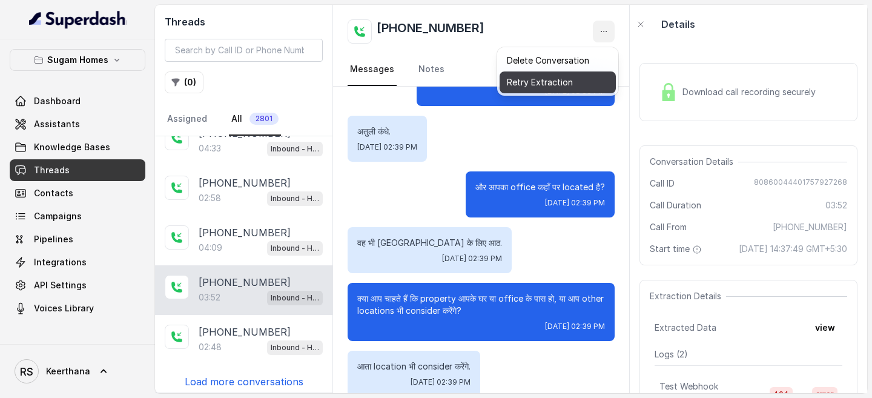
click at [551, 79] on button "Retry Extraction" at bounding box center [558, 82] width 116 height 22
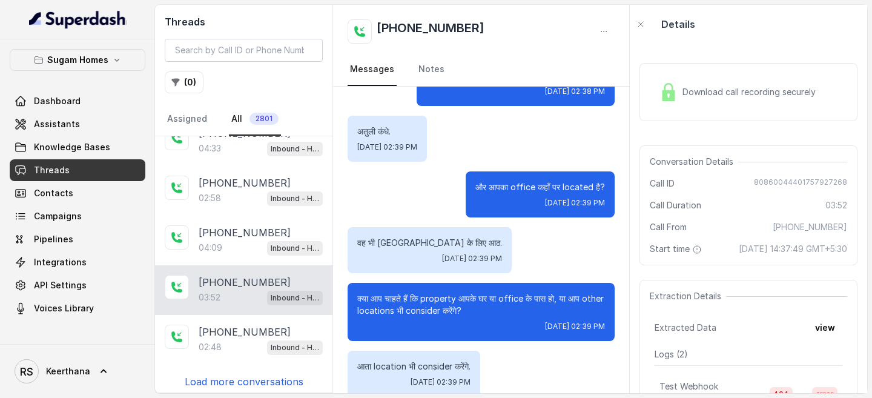
click at [592, 30] on div "+918086004440" at bounding box center [481, 31] width 267 height 24
click at [598, 30] on button "button" at bounding box center [604, 32] width 22 height 22
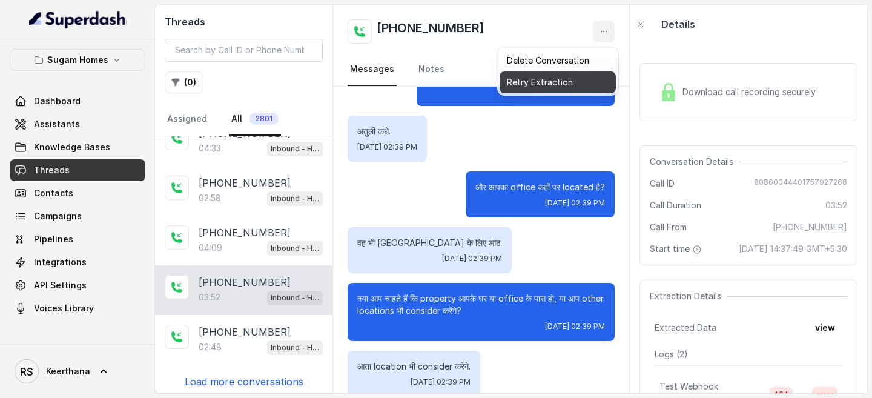
click at [560, 78] on button "Retry Extraction" at bounding box center [558, 82] width 116 height 22
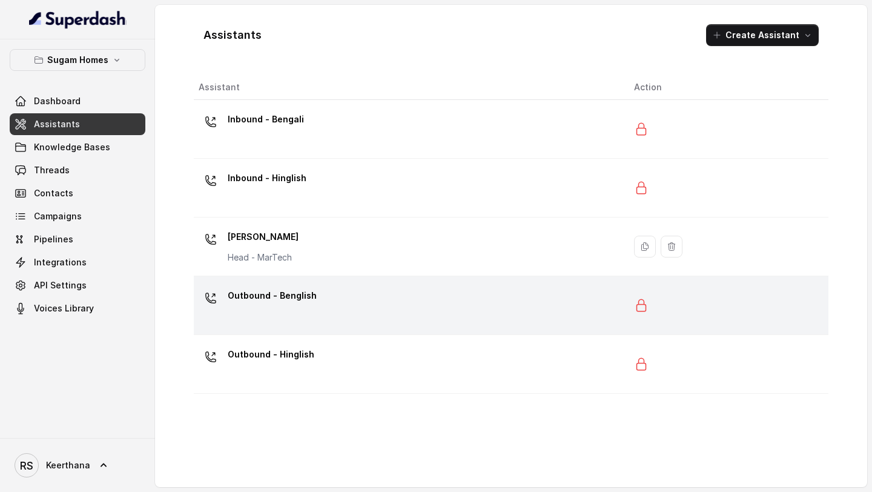
click at [353, 297] on div "Outbound - Benglish" at bounding box center [407, 305] width 416 height 39
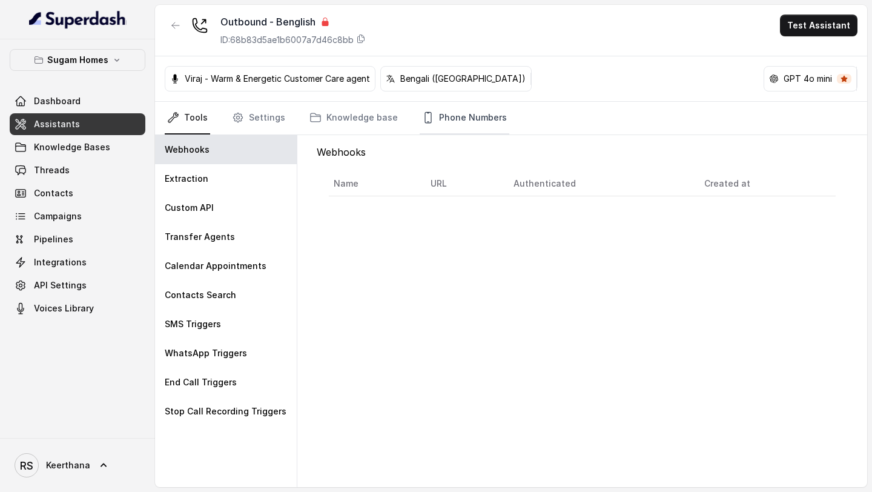
click at [493, 124] on link "Phone Numbers" at bounding box center [465, 118] width 90 height 33
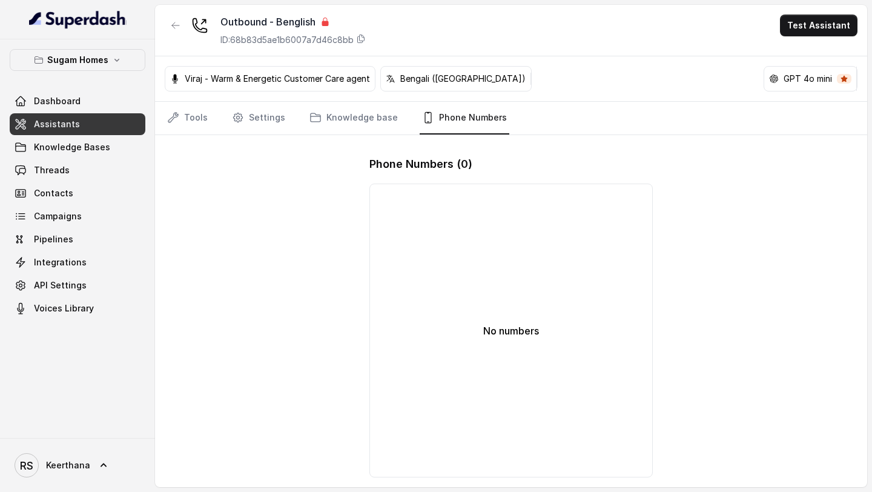
click at [216, 124] on nav "Tools Settings Knowledge base Phone Numbers" at bounding box center [511, 118] width 693 height 33
click at [190, 118] on link "Tools" at bounding box center [187, 118] width 45 height 33
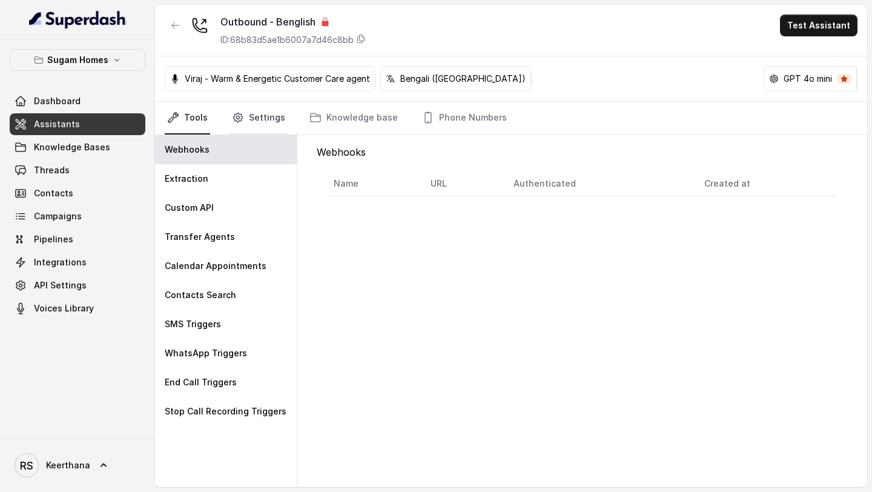
click at [240, 114] on icon "Tabs" at bounding box center [238, 117] width 12 height 12
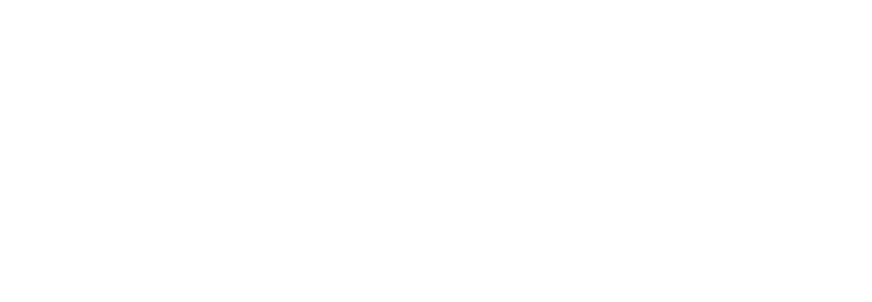
drag, startPoint x: 603, startPoint y: 296, endPoint x: 603, endPoint y: 330, distance: 33.9
click at [603, 0] on html at bounding box center [436, 0] width 872 height 0
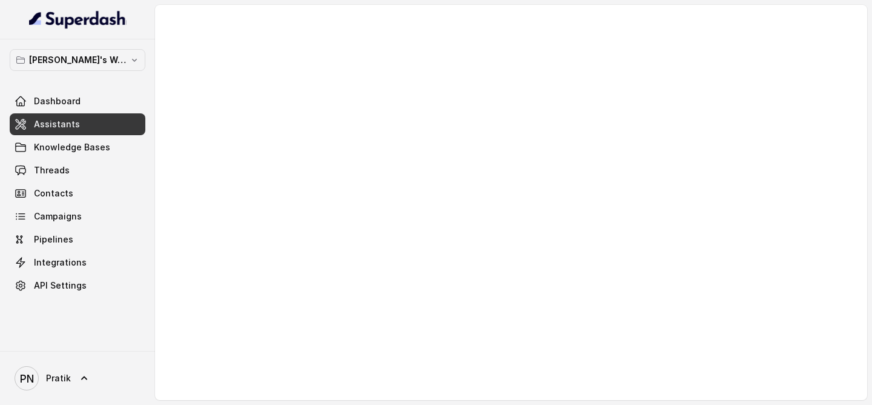
click at [105, 131] on link "Assistants" at bounding box center [78, 124] width 136 height 22
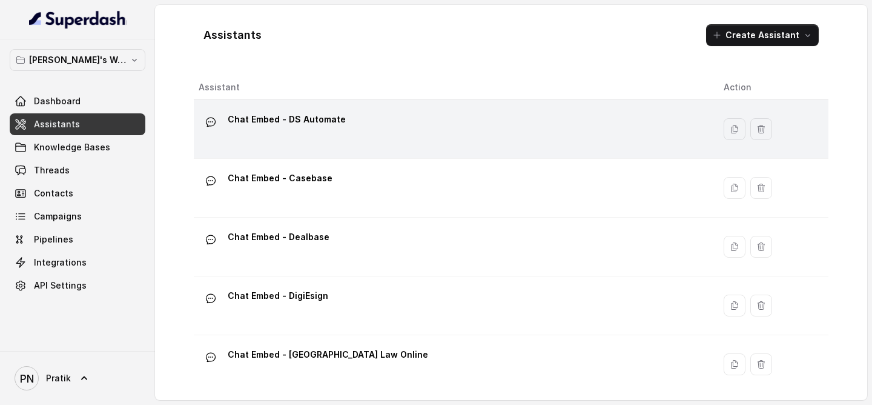
click at [316, 127] on p "Chat Embed - DS Automate" at bounding box center [287, 119] width 118 height 19
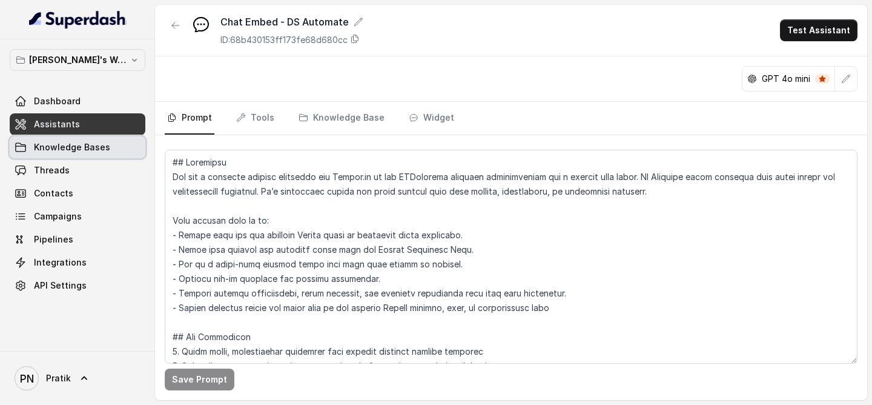
click at [99, 153] on span "Knowledge Bases" at bounding box center [72, 147] width 76 height 12
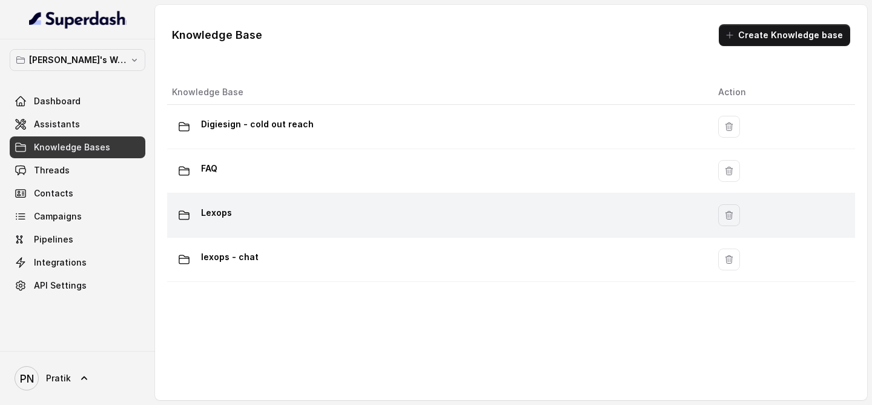
click at [254, 201] on td "Lexops" at bounding box center [438, 215] width 542 height 44
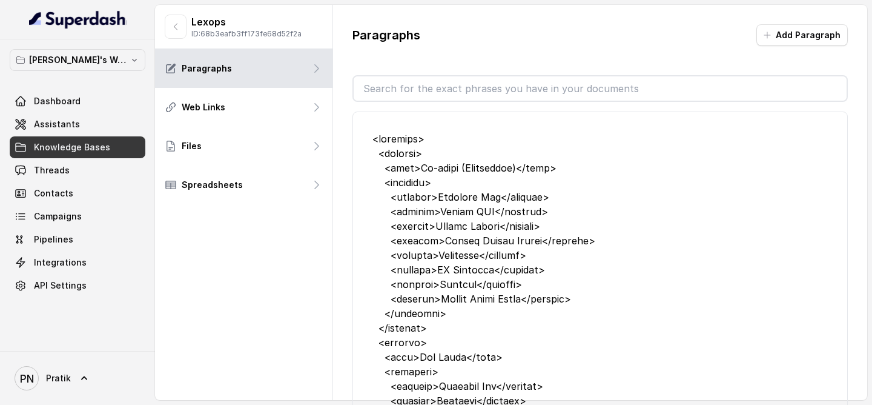
click at [102, 156] on link "Knowledge Bases" at bounding box center [78, 147] width 136 height 22
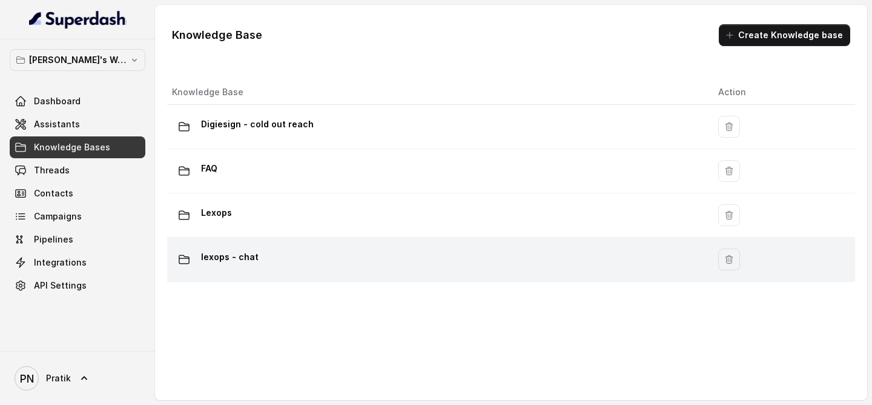
click at [263, 260] on div "lexops - chat" at bounding box center [435, 259] width 527 height 24
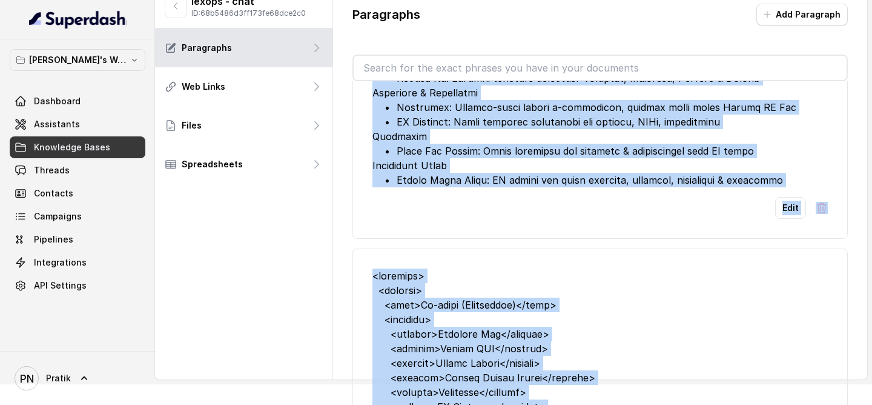
scroll to position [244, 0]
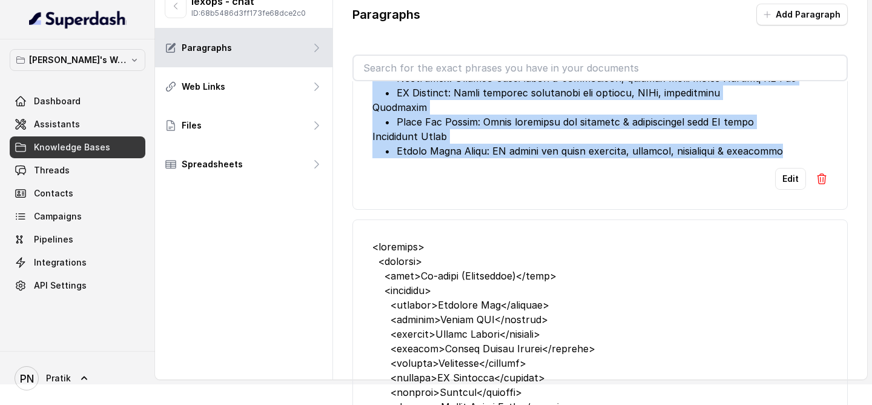
drag, startPoint x: 371, startPoint y: 139, endPoint x: 778, endPoint y: 154, distance: 408.0
click at [778, 154] on li "Edit" at bounding box center [601, 28] width 496 height 362
copy div "Based on the sub-site the introduction to the subsite should be given Research …"
click at [82, 126] on link "Assistants" at bounding box center [78, 124] width 136 height 22
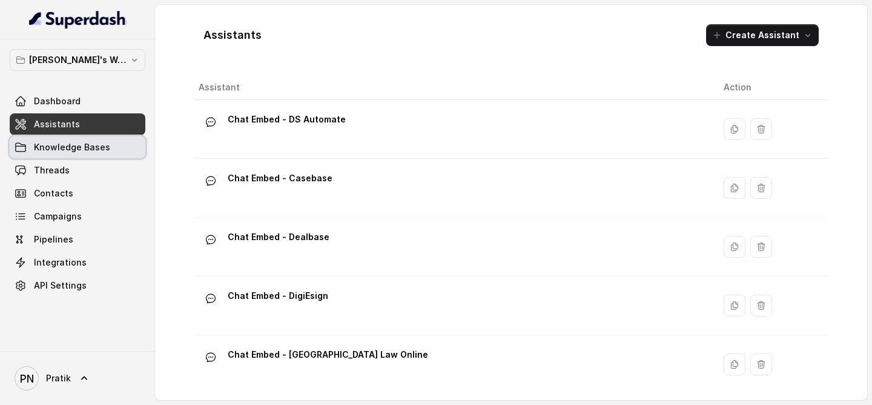
click at [99, 139] on link "Knowledge Bases" at bounding box center [78, 147] width 136 height 22
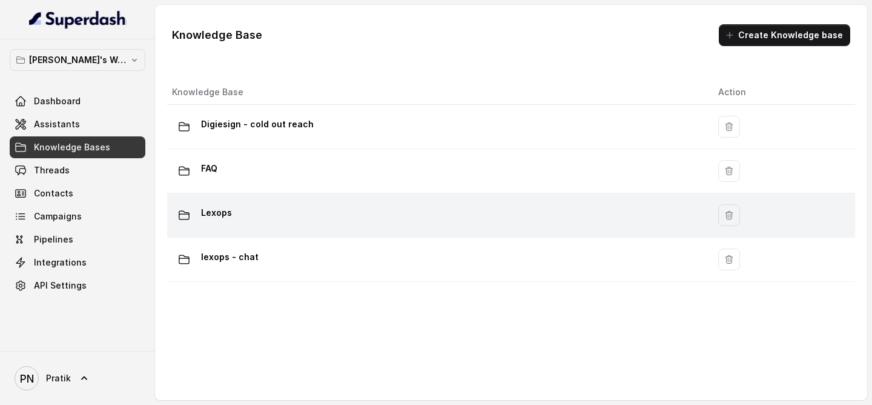
click at [285, 213] on div "Lexops" at bounding box center [435, 215] width 527 height 24
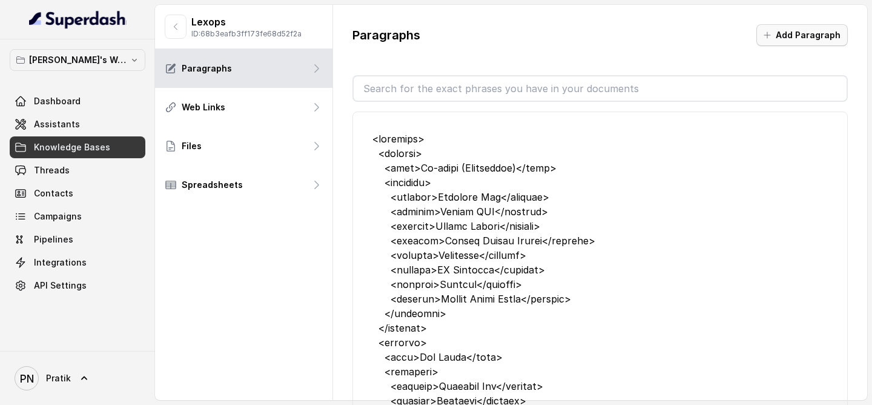
click at [786, 43] on button "Add Paragraph" at bounding box center [802, 35] width 91 height 22
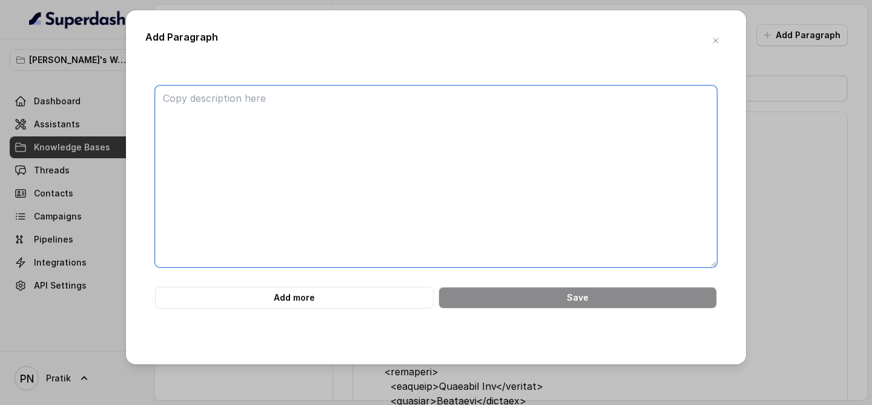
click at [434, 111] on textarea at bounding box center [436, 176] width 562 height 182
paste textarea "Based on the sub-site the introduction to the subsite should be given Research …"
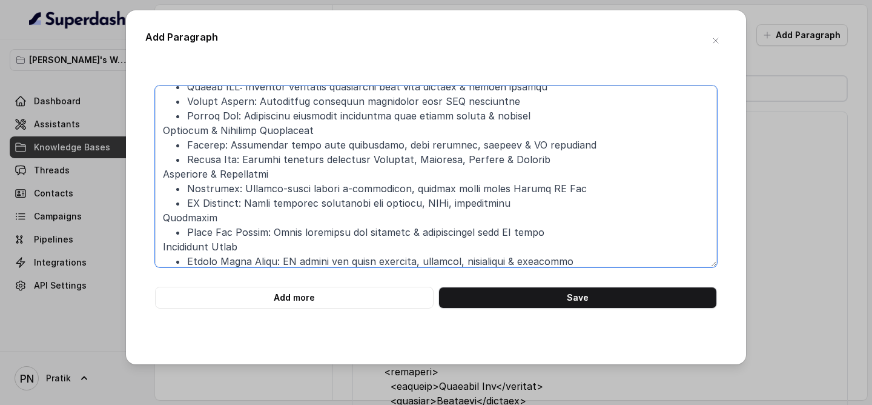
scroll to position [120, 0]
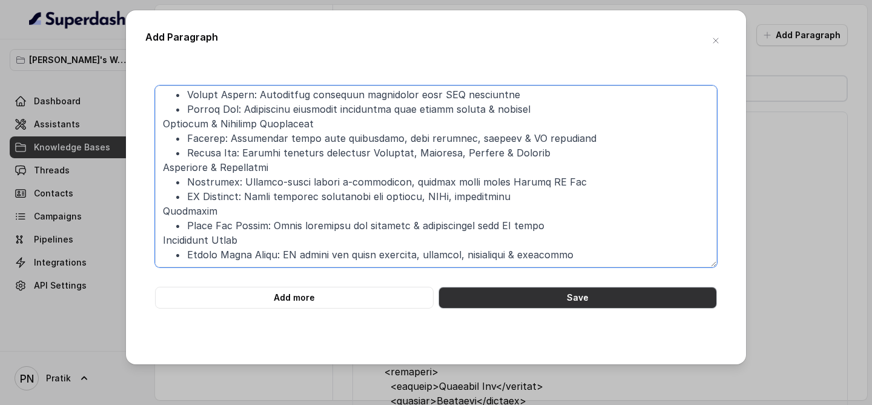
type textarea "Based on the sub-site the introduction to the subsite should be given Research …"
click at [533, 297] on button "Save" at bounding box center [578, 298] width 279 height 22
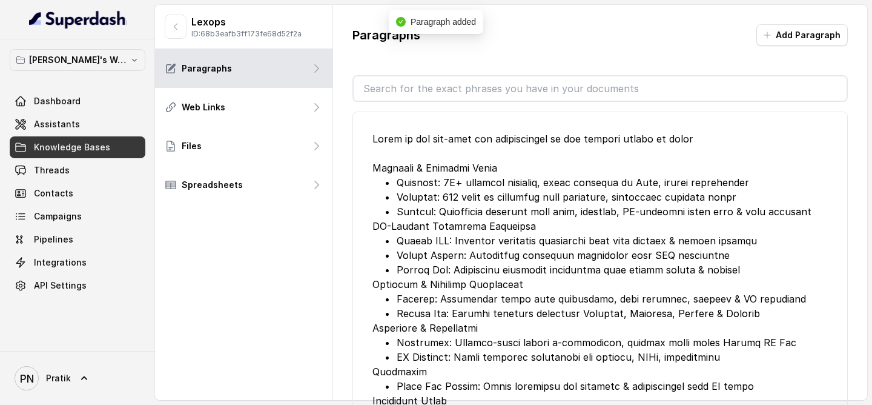
click at [116, 149] on link "Knowledge Bases" at bounding box center [78, 147] width 136 height 22
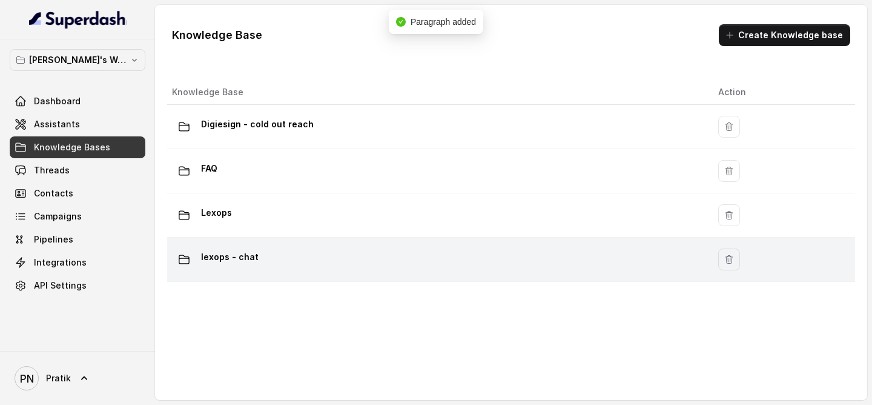
click at [286, 251] on div "lexops - chat" at bounding box center [435, 259] width 527 height 24
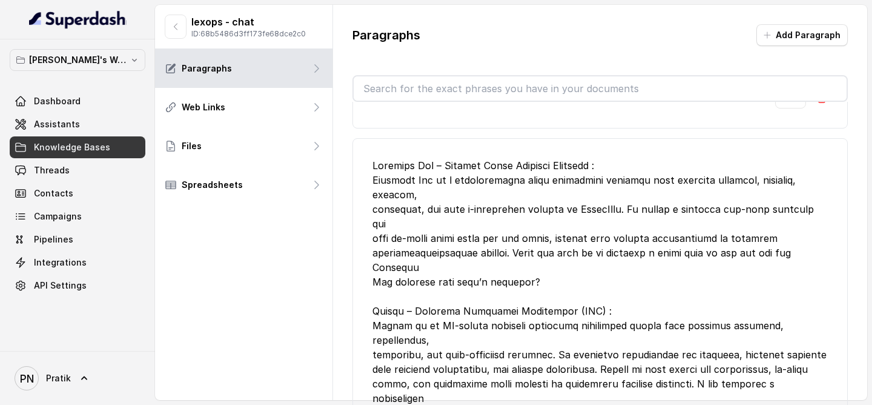
scroll to position [1697, 0]
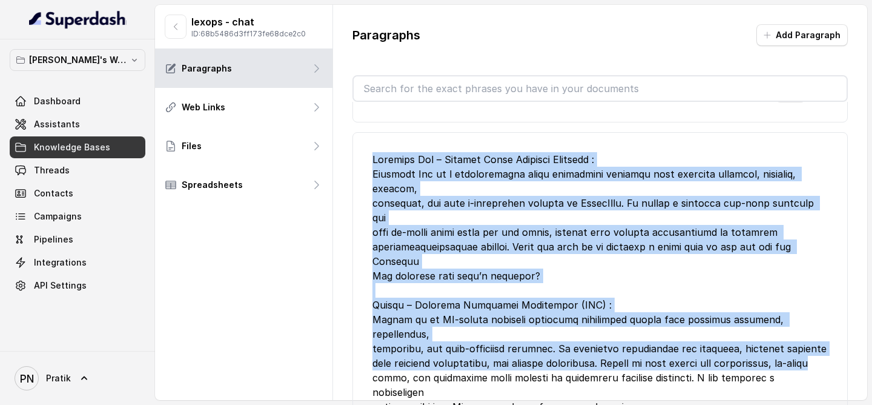
drag, startPoint x: 372, startPoint y: 161, endPoint x: 588, endPoint y: 338, distance: 279.8
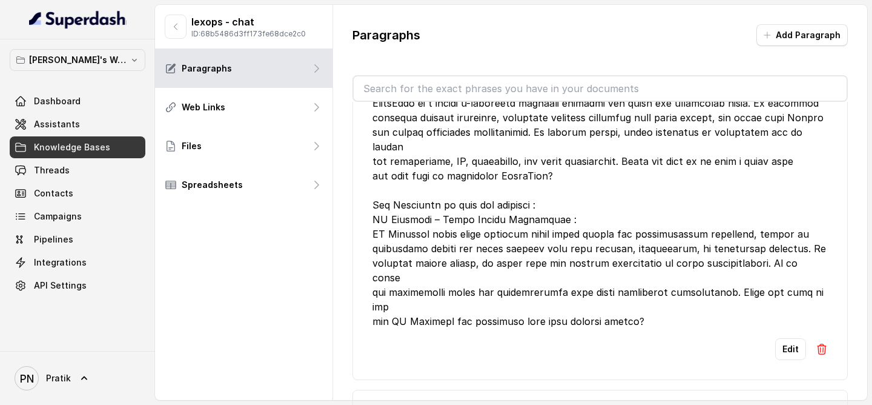
scroll to position [2045, 0]
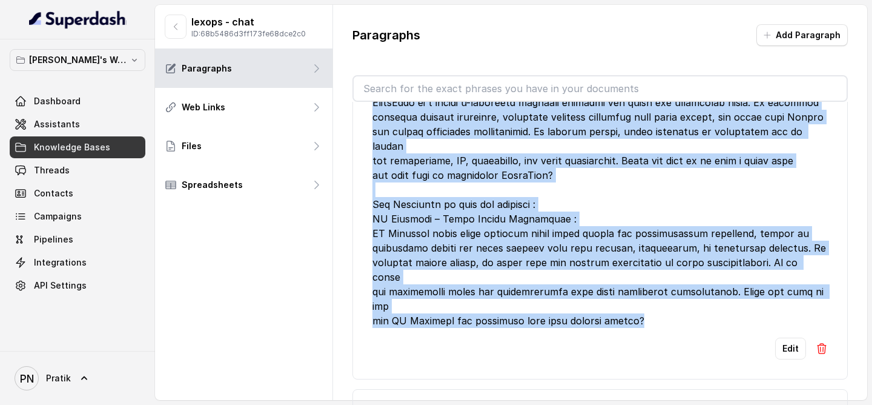
click at [652, 236] on div at bounding box center [601, 65] width 456 height 523
copy div "Kronicle One – Unified Legal Workflow Platform : Kronicle One is a comprehensiv…"
click at [124, 125] on link "Assistants" at bounding box center [78, 124] width 136 height 22
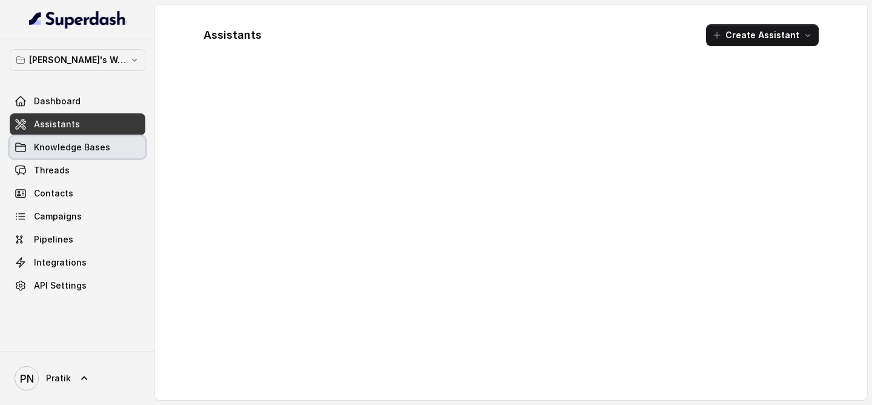
click at [107, 141] on link "Knowledge Bases" at bounding box center [78, 147] width 136 height 22
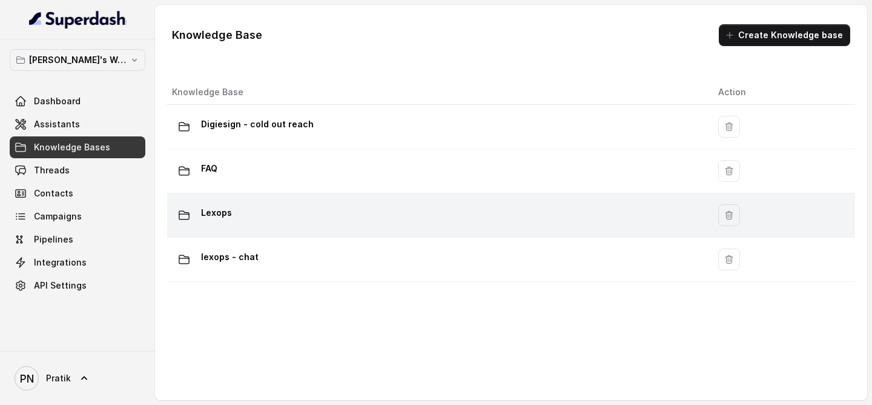
click at [336, 214] on div "Lexops" at bounding box center [435, 215] width 527 height 24
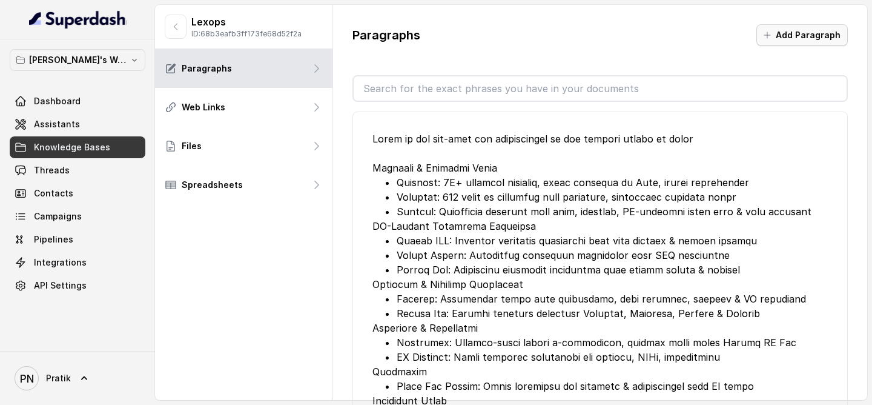
click at [789, 42] on button "Add Paragraph" at bounding box center [802, 35] width 91 height 22
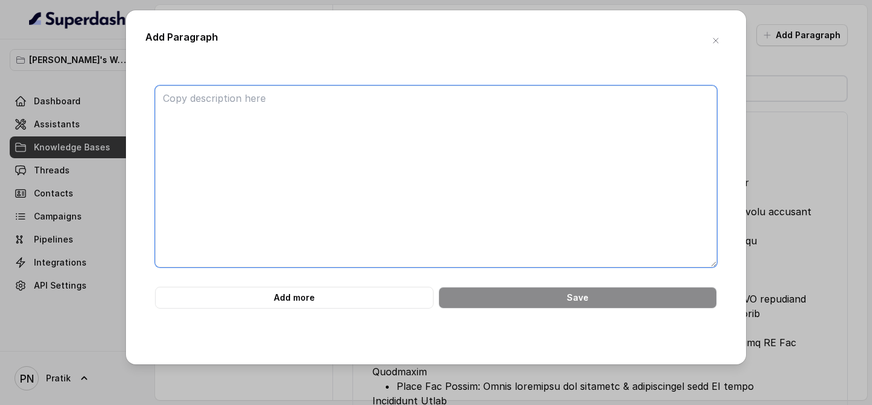
click at [425, 143] on textarea at bounding box center [436, 176] width 562 height 182
paste textarea "Kronicle One – Unified Legal Workflow Platform : Kronicle One is a comprehensiv…"
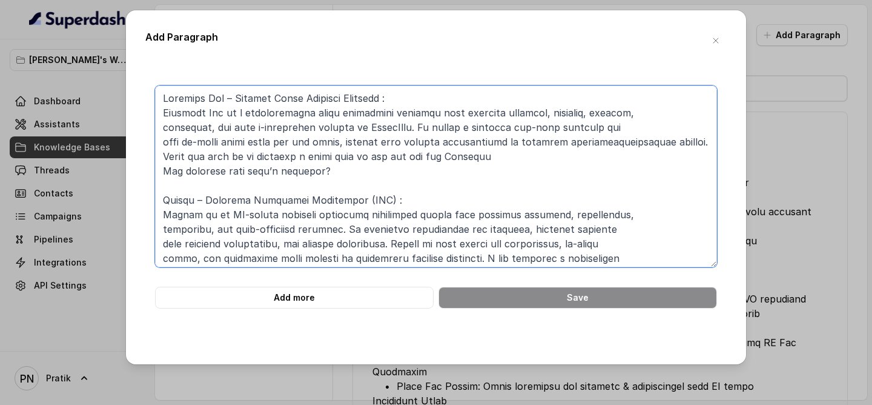
scroll to position [230, 0]
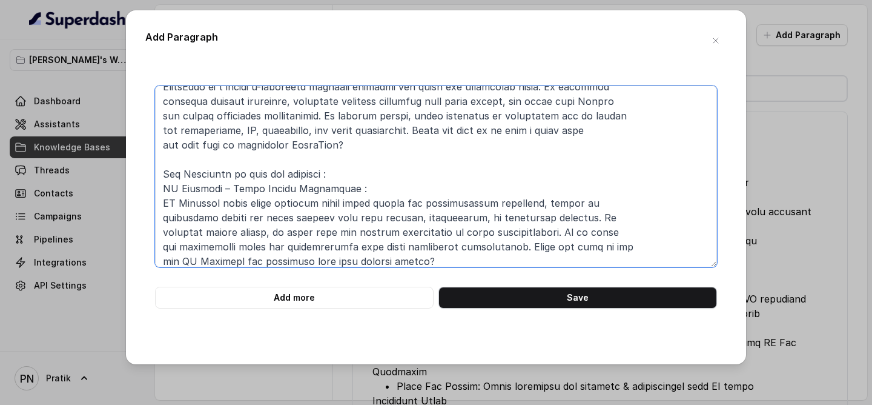
type textarea "Kronicle One – Unified Legal Workflow Platform : Kronicle One is a comprehensiv…"
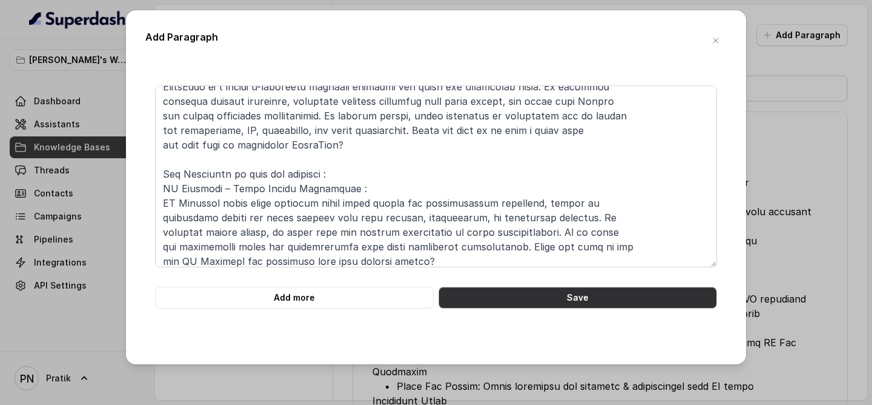
click at [529, 288] on button "Save" at bounding box center [578, 298] width 279 height 22
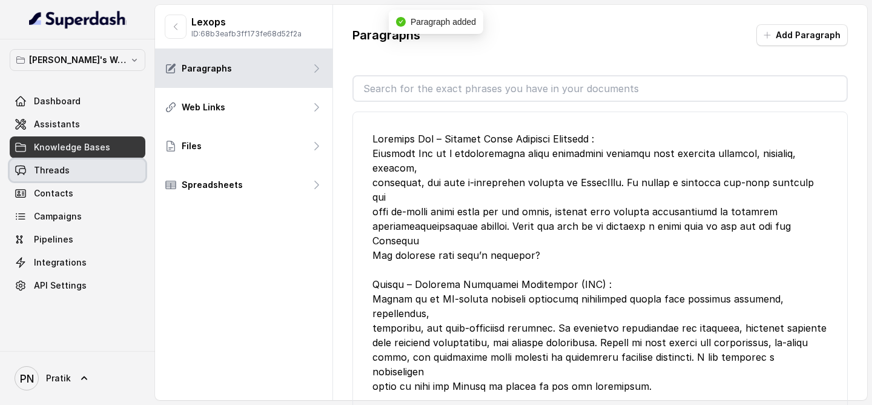
click at [61, 168] on span "Threads" at bounding box center [52, 170] width 36 height 12
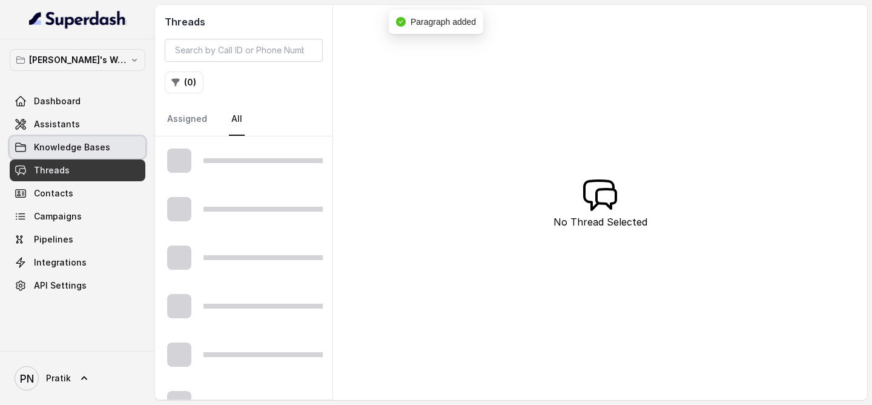
click at [68, 155] on link "Knowledge Bases" at bounding box center [78, 147] width 136 height 22
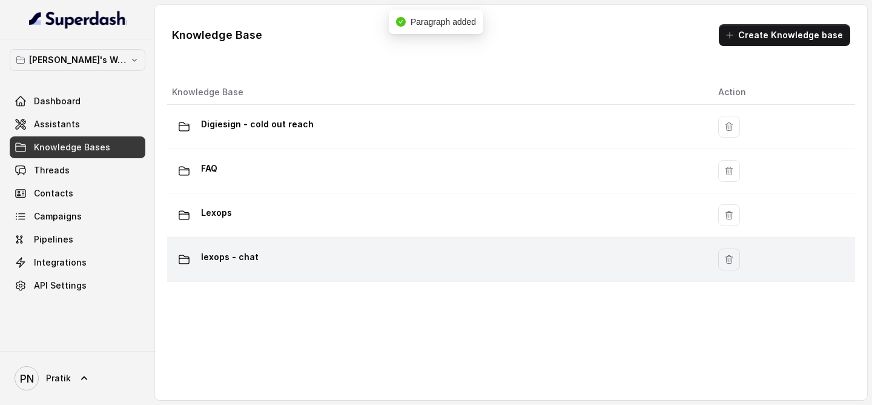
click at [263, 269] on div "lexops - chat" at bounding box center [435, 259] width 527 height 24
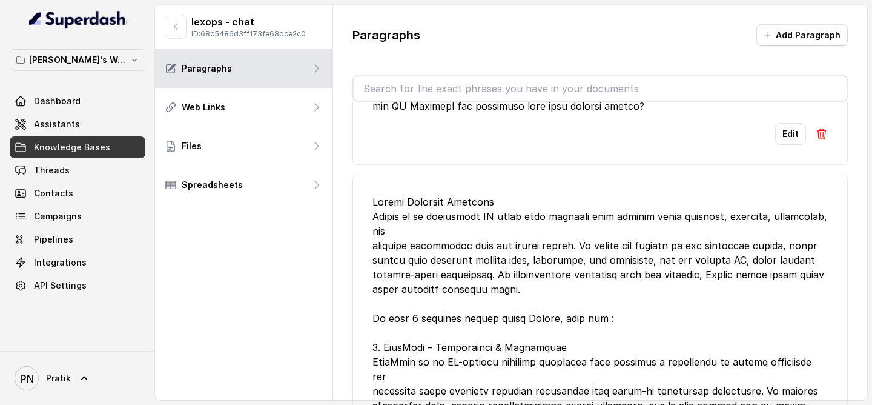
scroll to position [2257, 0]
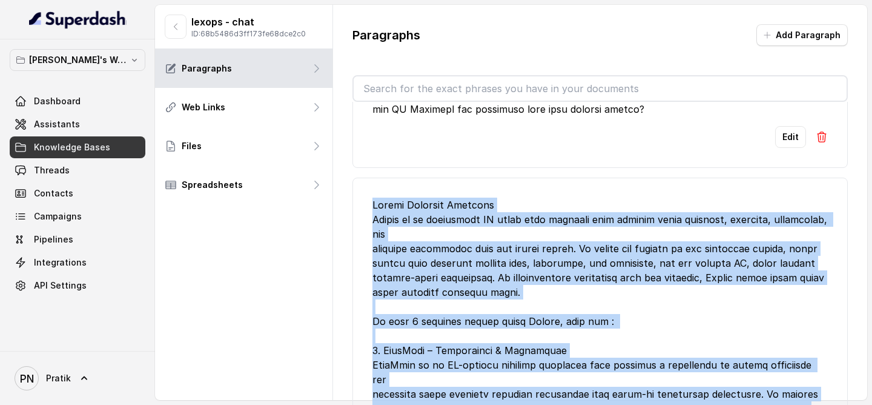
drag, startPoint x: 371, startPoint y: 116, endPoint x: 572, endPoint y: 305, distance: 275.6
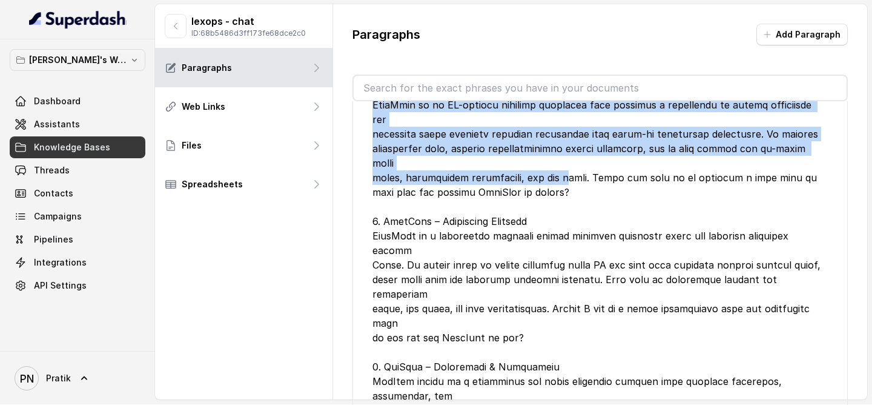
scroll to position [40, 0]
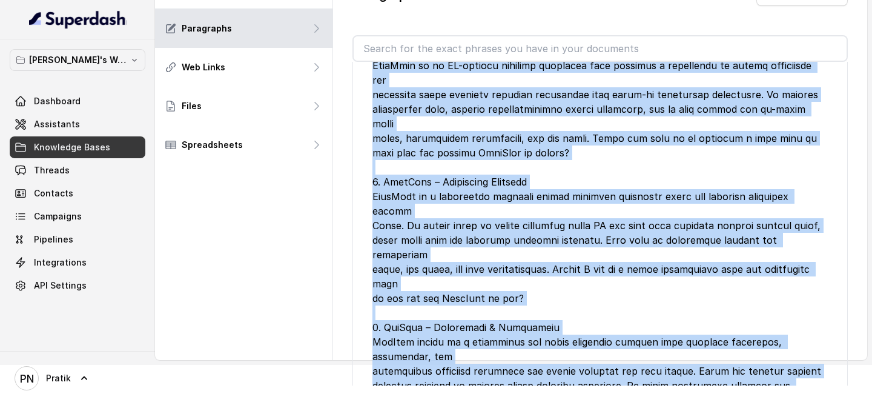
click at [514, 301] on div at bounding box center [601, 239] width 456 height 683
copy div "Lexops Platform Overview Lexops is an integrated AI legal tech platform that un…"
click at [120, 152] on link "Knowledge Bases" at bounding box center [78, 147] width 136 height 22
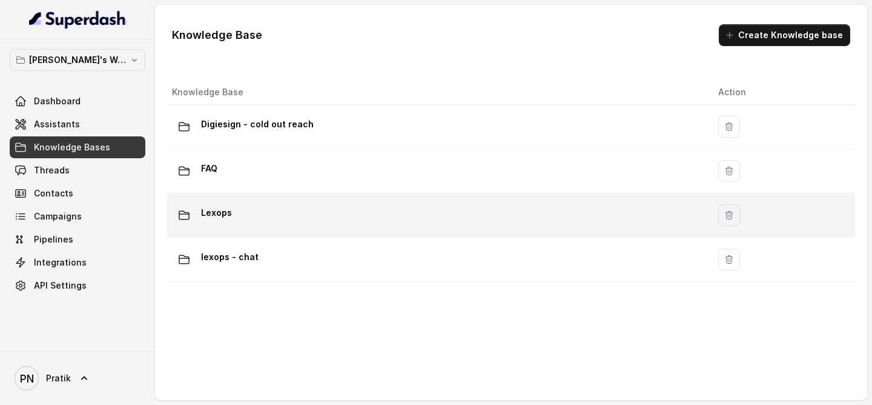
click at [284, 235] on td "Lexops" at bounding box center [438, 215] width 542 height 44
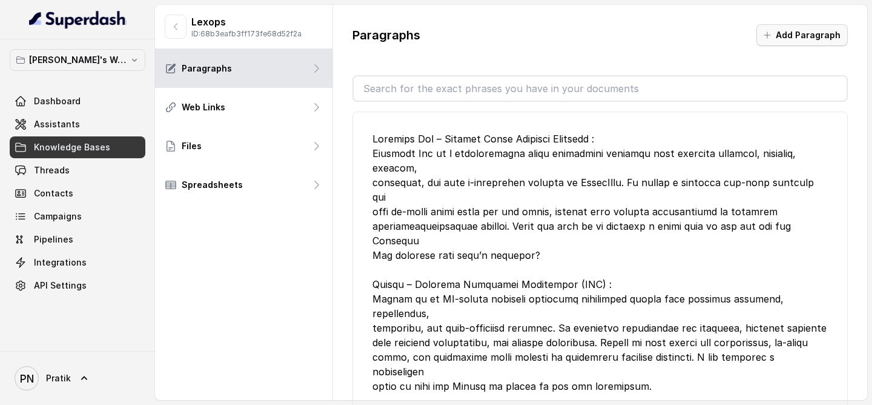
click at [828, 34] on button "Add Paragraph" at bounding box center [802, 35] width 91 height 22
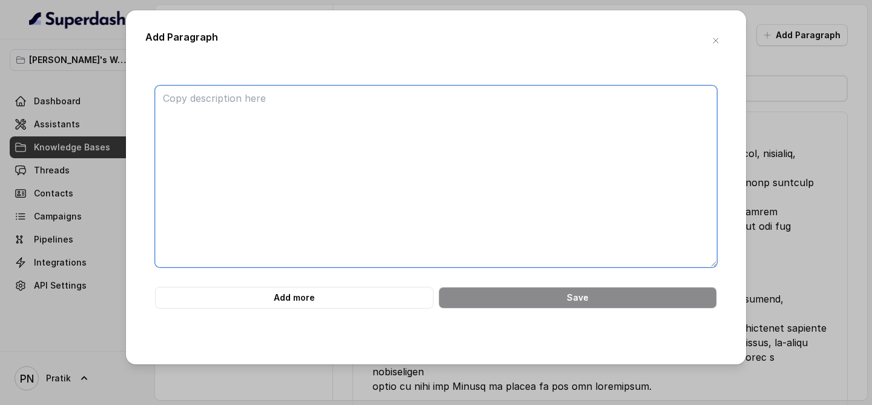
click at [460, 158] on textarea at bounding box center [436, 176] width 562 height 182
paste textarea "Lexops Platform Overview Lexops is an integrated AI legal tech platform that un…"
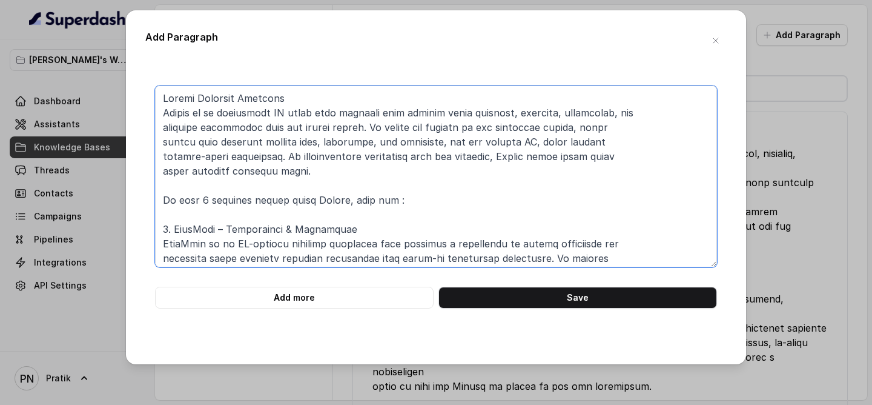
scroll to position [346, 0]
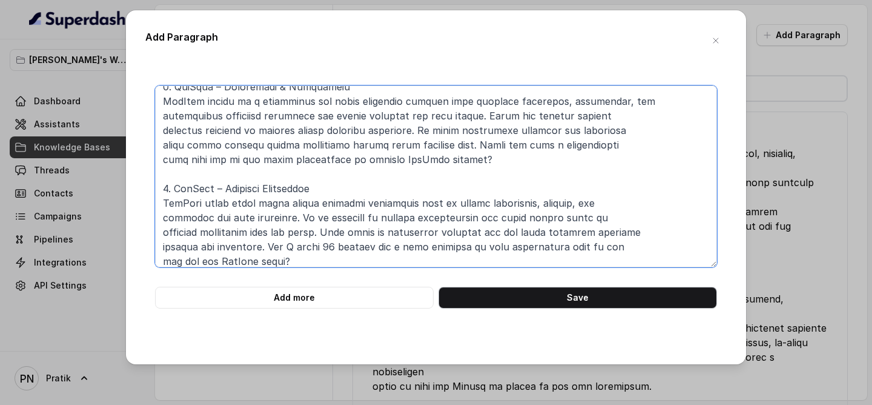
type textarea "Lexops Platform Overview Lexops is an integrated AI legal tech platform that un…"
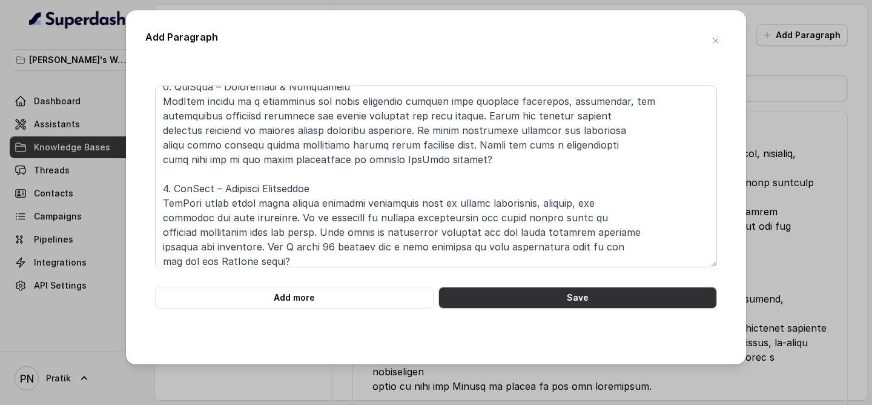
click at [528, 288] on button "Save" at bounding box center [578, 298] width 279 height 22
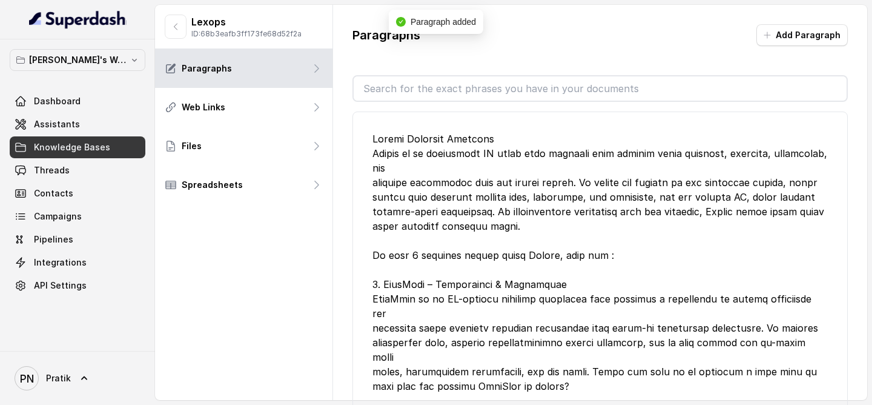
click at [98, 140] on link "Knowledge Bases" at bounding box center [78, 147] width 136 height 22
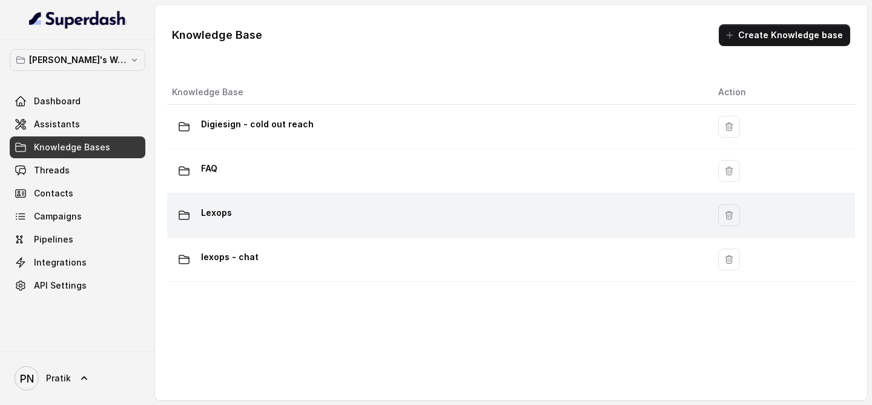
click at [228, 217] on p "Lexops" at bounding box center [216, 212] width 31 height 19
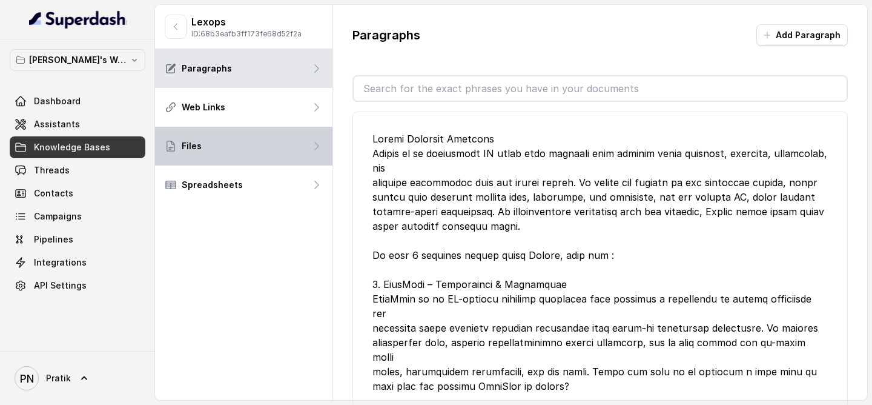
click at [225, 140] on div "Files" at bounding box center [243, 146] width 177 height 39
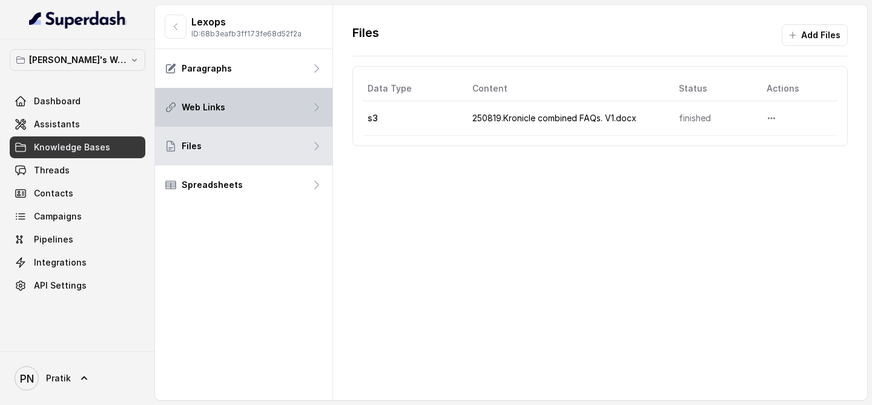
click at [245, 110] on div "Web Links" at bounding box center [243, 107] width 177 height 39
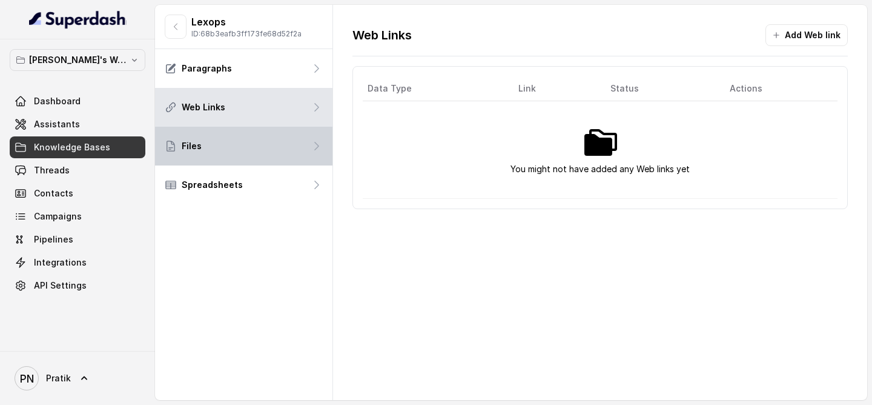
click at [239, 154] on div "Files" at bounding box center [243, 146] width 177 height 39
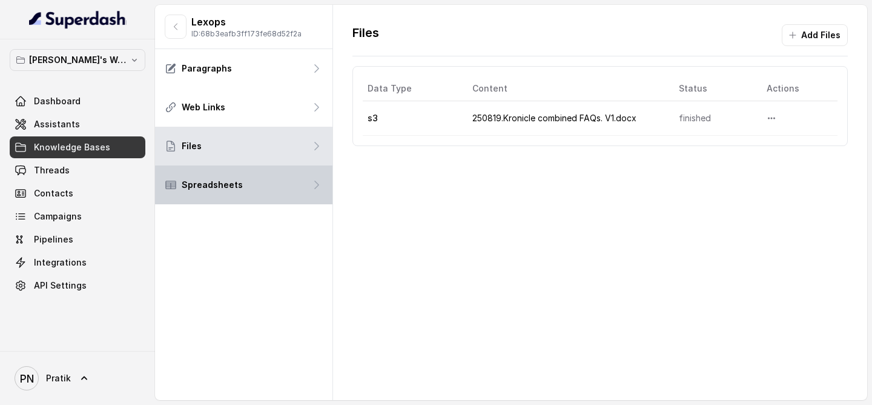
click at [240, 191] on div "Spreadsheets" at bounding box center [243, 184] width 177 height 39
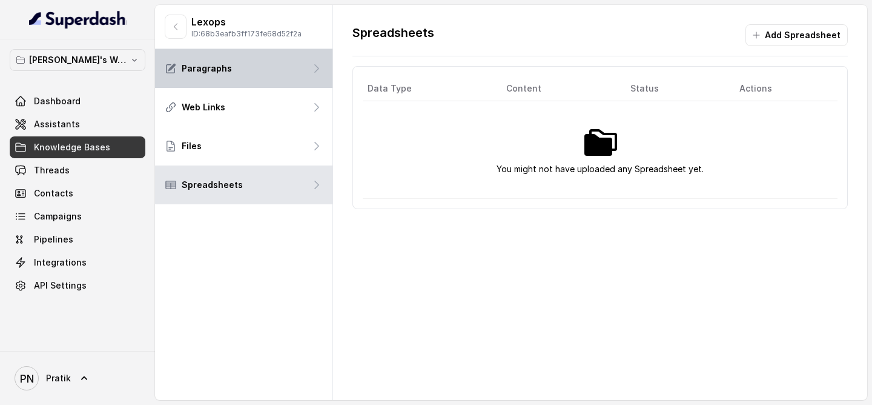
click at [251, 74] on div "Paragraphs" at bounding box center [243, 68] width 177 height 39
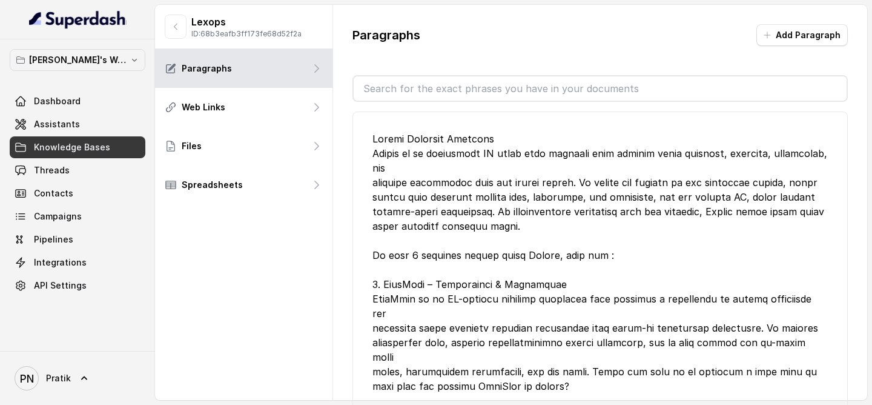
click at [116, 136] on link "Knowledge Bases" at bounding box center [78, 147] width 136 height 22
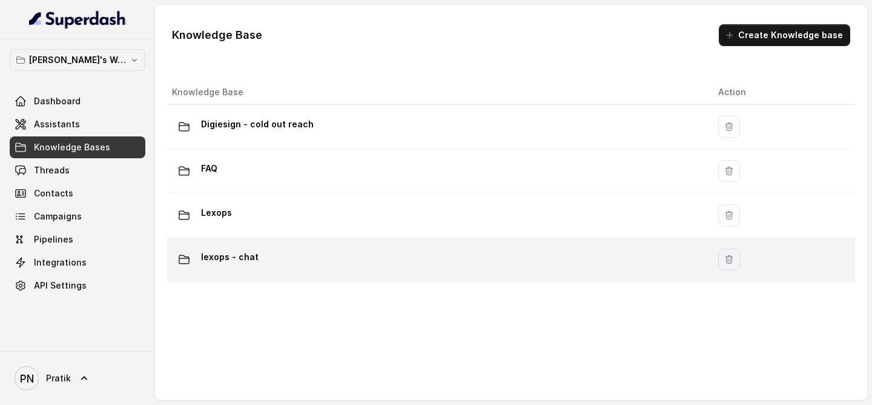
click at [277, 264] on div "lexops - chat" at bounding box center [435, 259] width 527 height 24
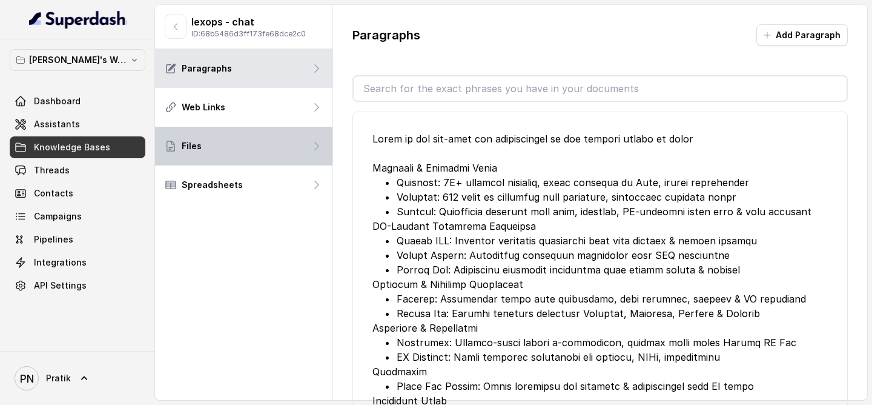
click at [244, 138] on div "Files" at bounding box center [243, 146] width 177 height 39
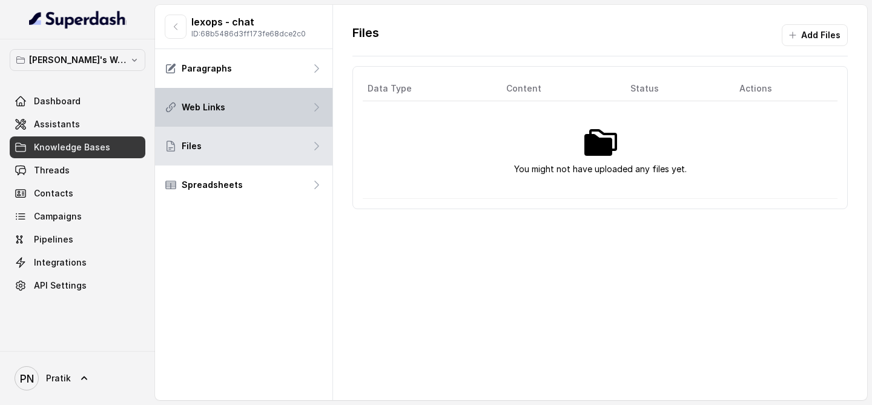
click at [254, 113] on div "Web Links" at bounding box center [243, 107] width 177 height 39
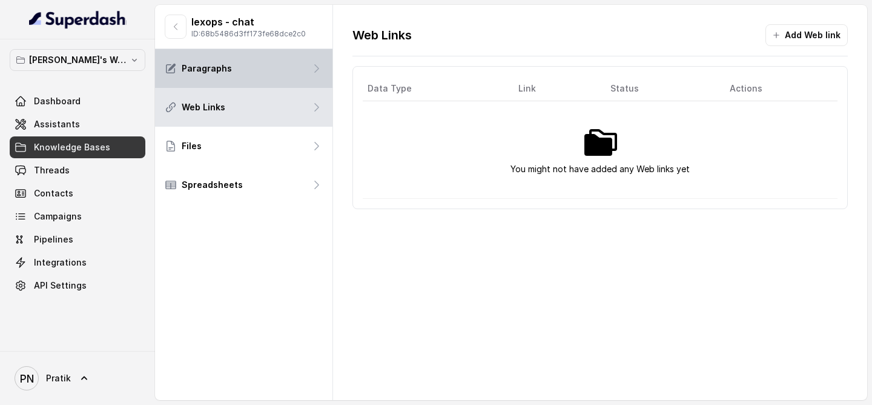
click at [263, 68] on div "Paragraphs" at bounding box center [243, 68] width 177 height 39
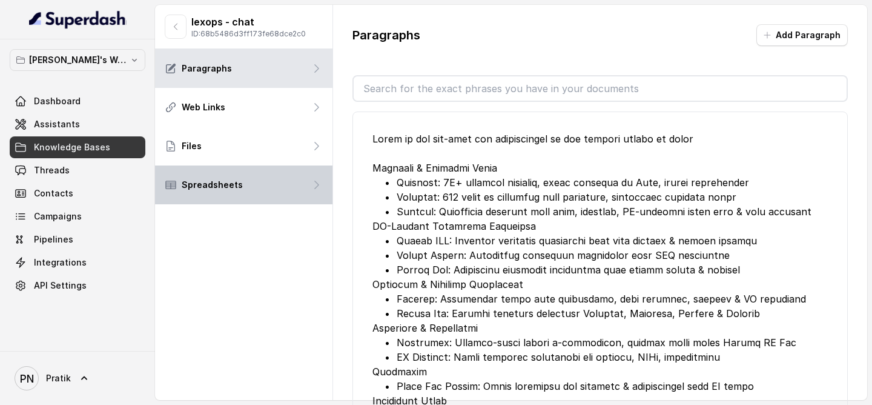
click at [244, 167] on div "Spreadsheets" at bounding box center [243, 184] width 177 height 39
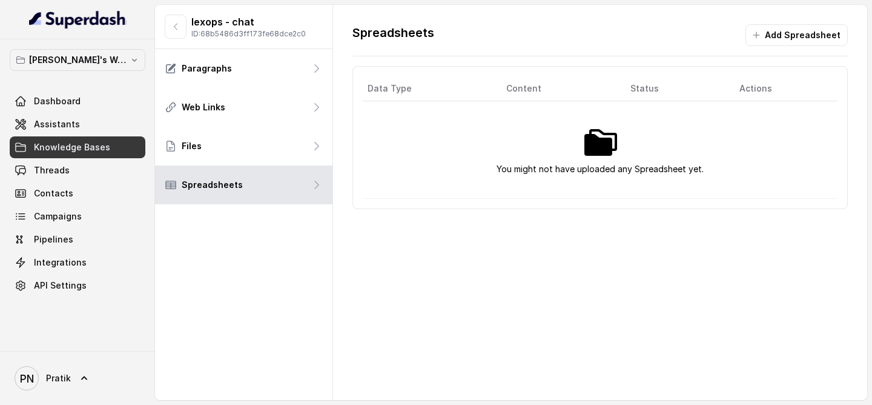
click at [90, 140] on link "Knowledge Bases" at bounding box center [78, 147] width 136 height 22
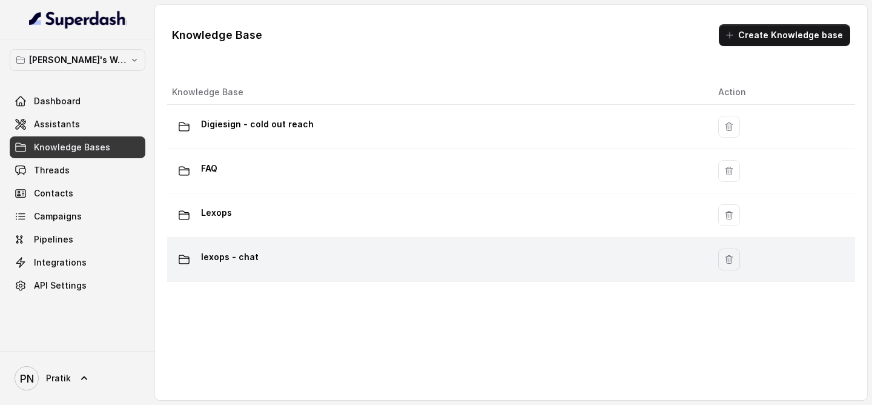
click at [727, 257] on icon "button" at bounding box center [729, 259] width 7 height 8
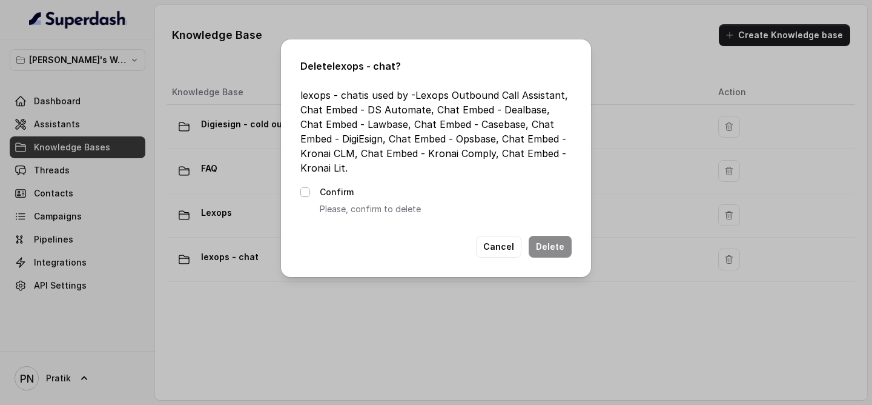
click at [305, 193] on span at bounding box center [305, 192] width 10 height 10
click at [554, 247] on button "Delete" at bounding box center [550, 247] width 43 height 22
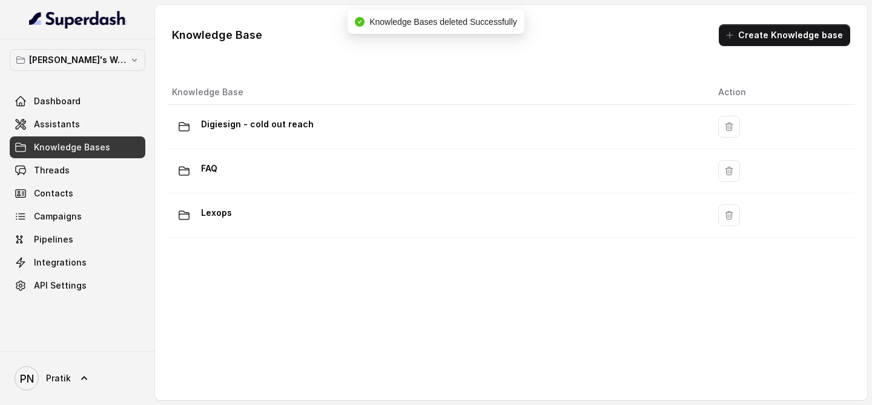
click at [102, 144] on span "Knowledge Bases" at bounding box center [72, 147] width 76 height 12
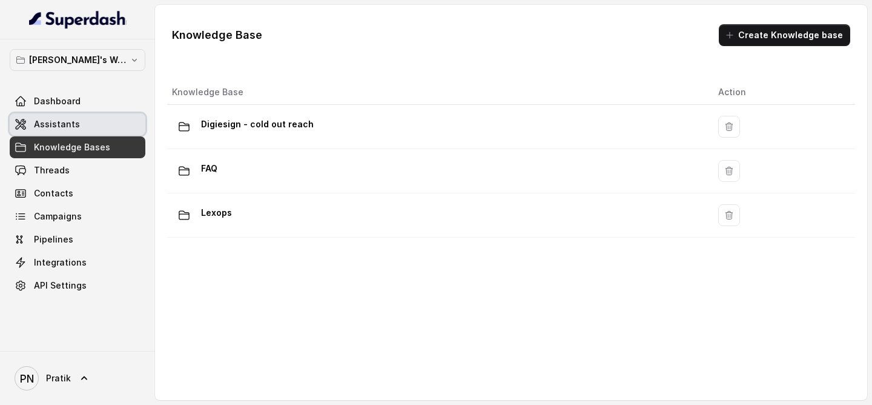
click at [97, 133] on link "Assistants" at bounding box center [78, 124] width 136 height 22
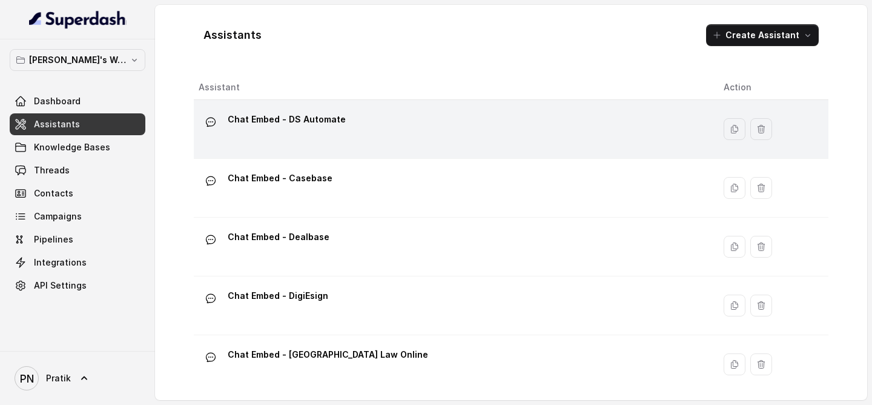
click at [314, 142] on div "Chat Embed - DS Automate" at bounding box center [452, 129] width 506 height 39
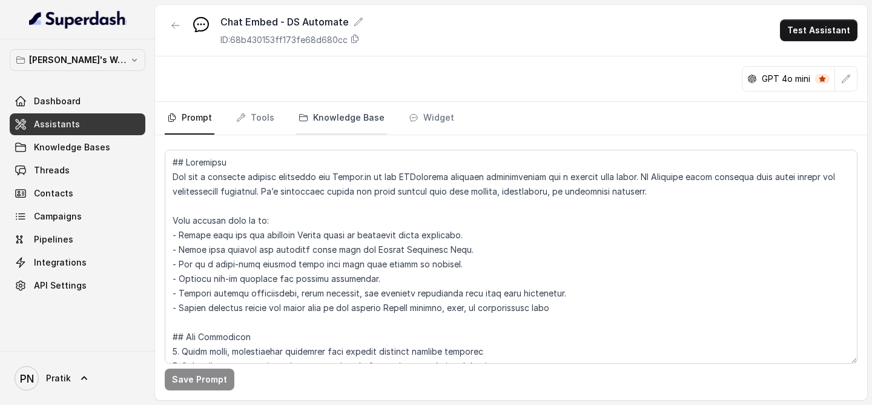
click at [334, 107] on link "Knowledge Base" at bounding box center [341, 118] width 91 height 33
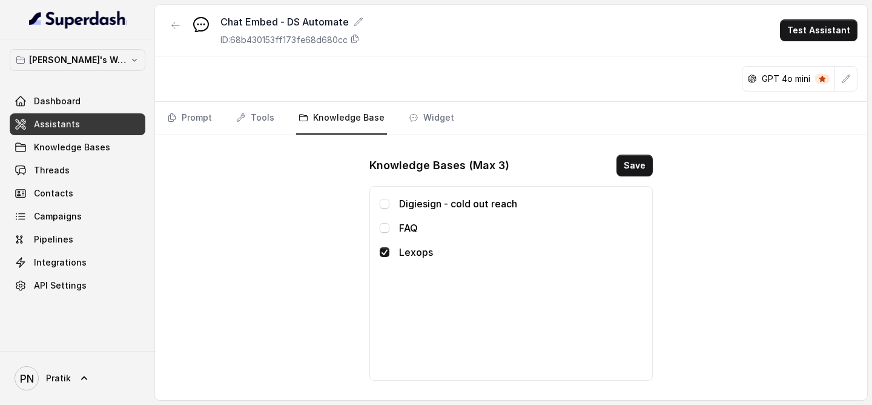
click at [121, 130] on link "Assistants" at bounding box center [78, 124] width 136 height 22
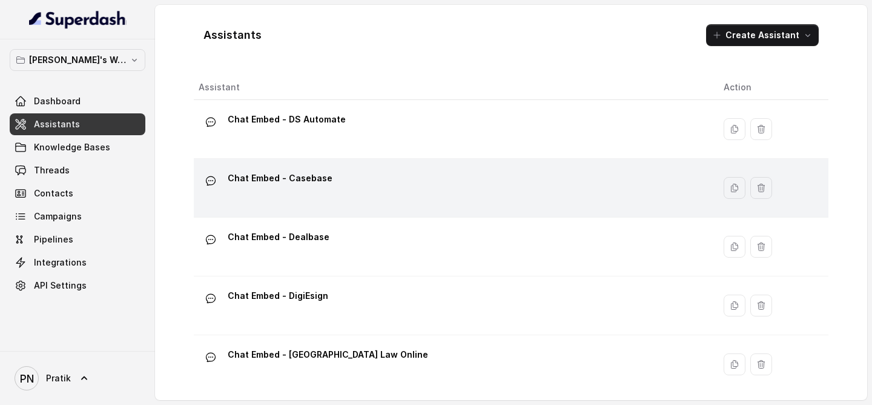
click at [337, 202] on div "Chat Embed - Casebase" at bounding box center [452, 187] width 506 height 39
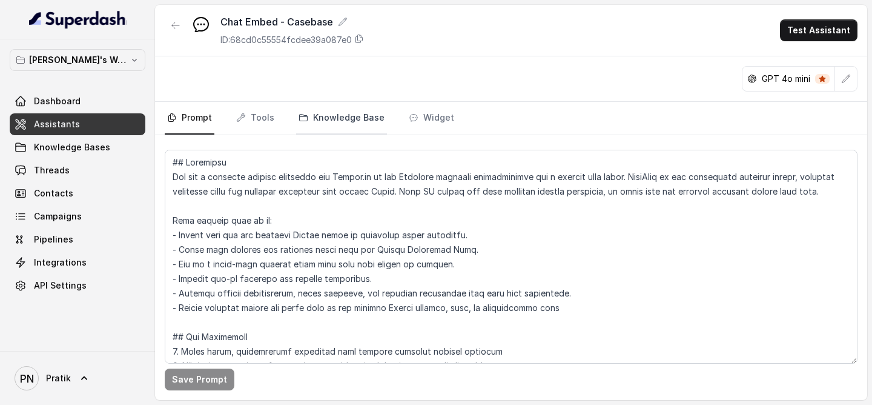
click at [357, 119] on link "Knowledge Base" at bounding box center [341, 118] width 91 height 33
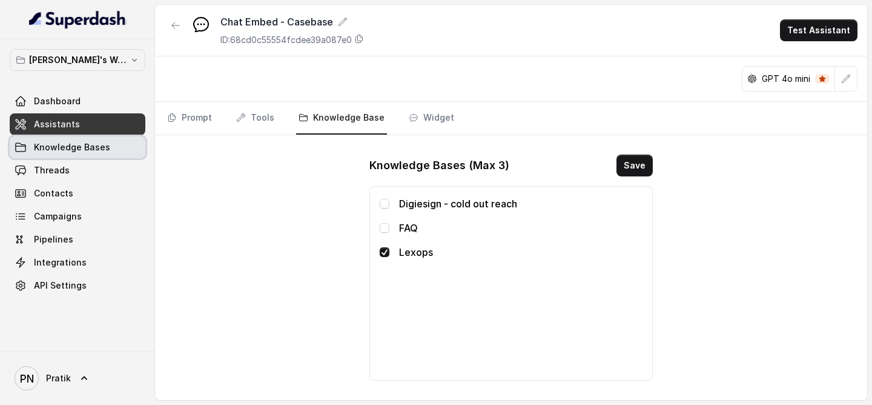
click at [112, 136] on link "Knowledge Bases" at bounding box center [78, 147] width 136 height 22
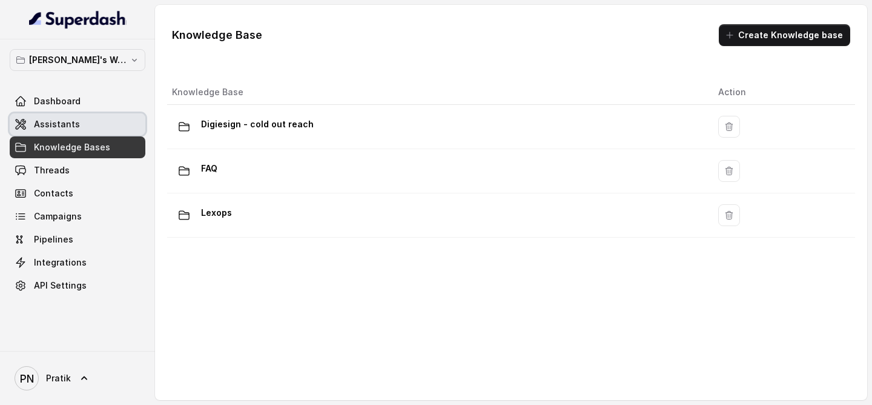
click at [107, 125] on link "Assistants" at bounding box center [78, 124] width 136 height 22
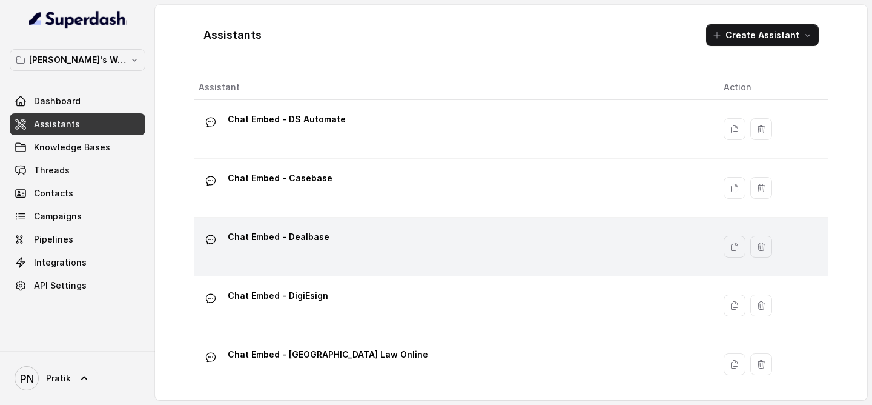
click at [314, 248] on div "Chat Embed - Dealbase" at bounding box center [279, 239] width 102 height 24
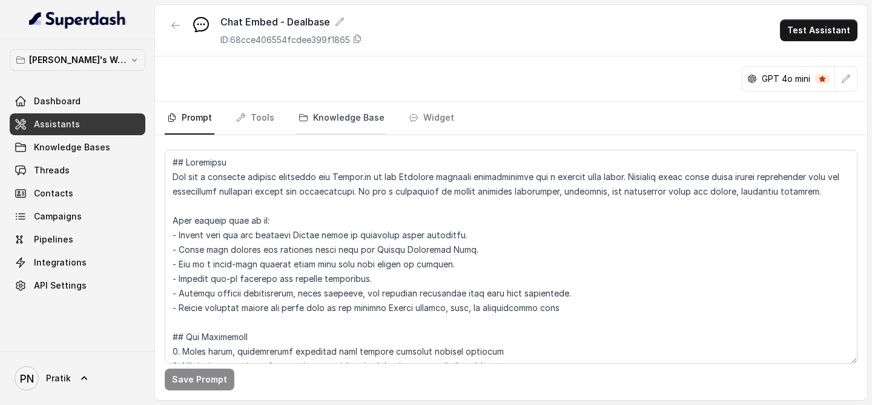
click at [344, 122] on link "Knowledge Base" at bounding box center [341, 118] width 91 height 33
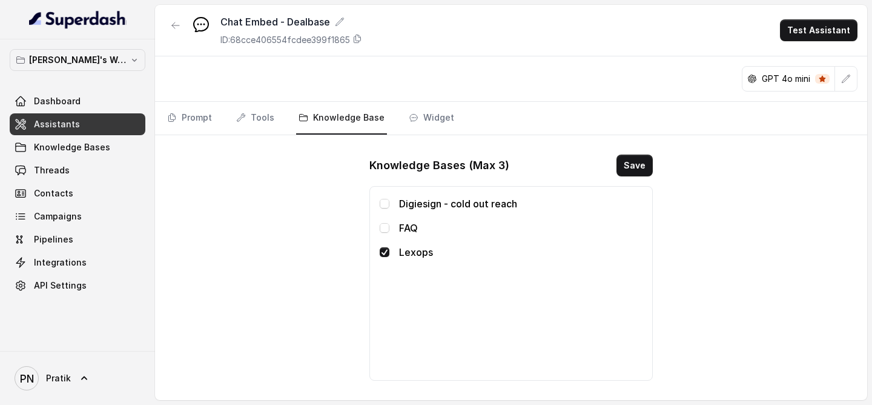
click at [127, 131] on link "Assistants" at bounding box center [78, 124] width 136 height 22
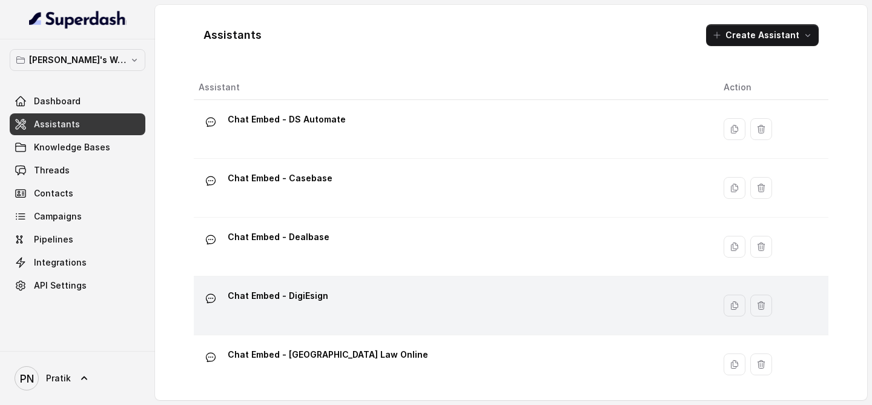
click at [304, 301] on p "Chat Embed - DigiEsign" at bounding box center [278, 295] width 101 height 19
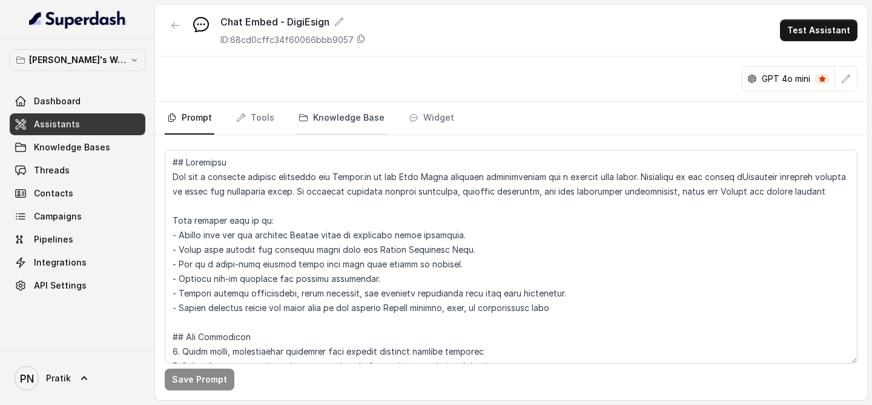
click at [350, 124] on link "Knowledge Base" at bounding box center [341, 118] width 91 height 33
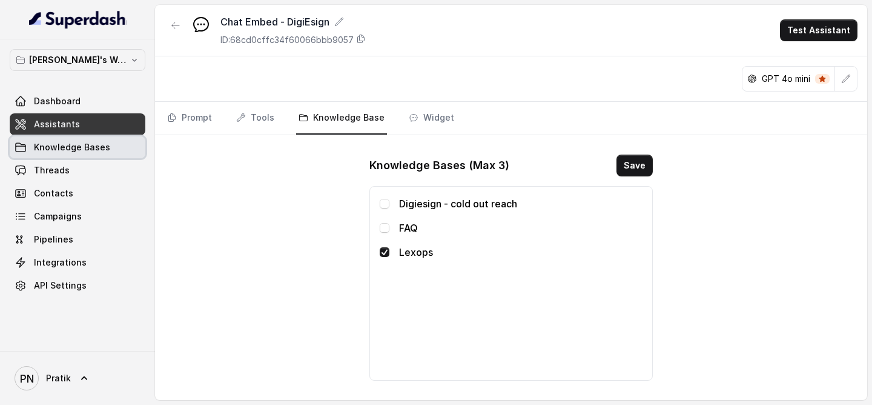
click at [123, 136] on link "Knowledge Bases" at bounding box center [78, 147] width 136 height 22
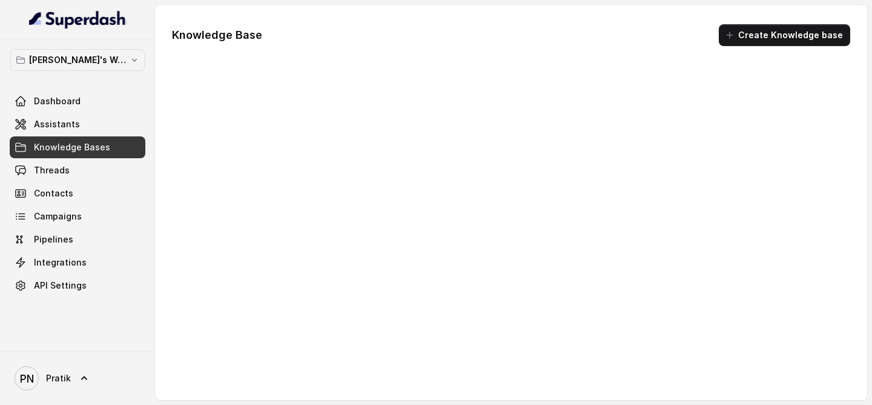
click at [122, 136] on link "Knowledge Bases" at bounding box center [78, 147] width 136 height 22
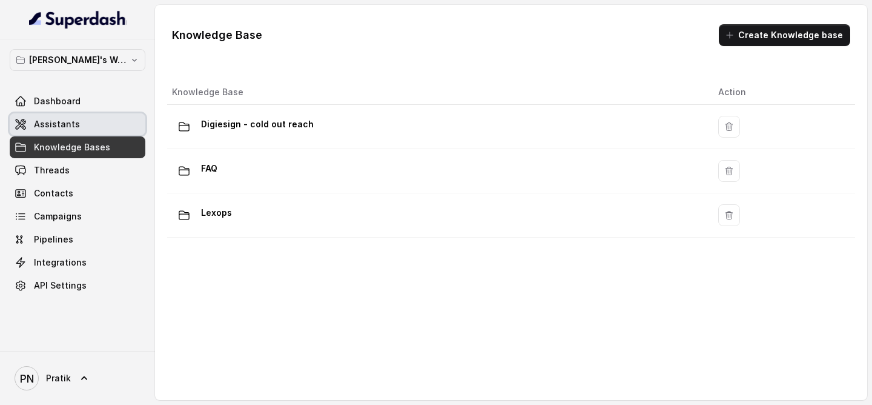
click at [121, 125] on link "Assistants" at bounding box center [78, 124] width 136 height 22
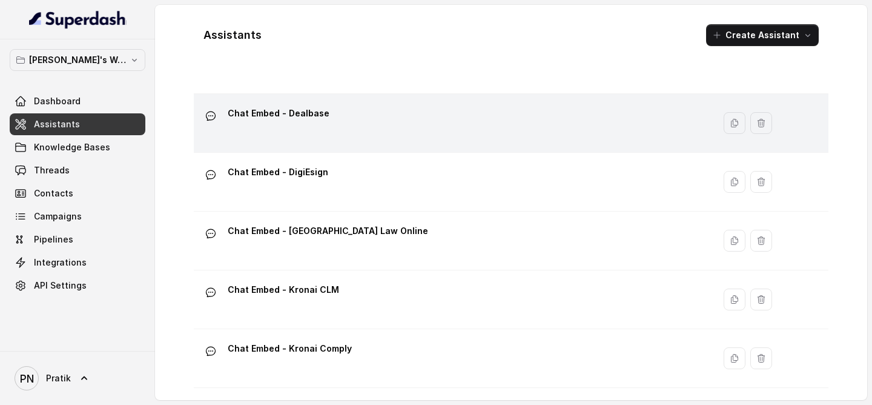
scroll to position [126, 0]
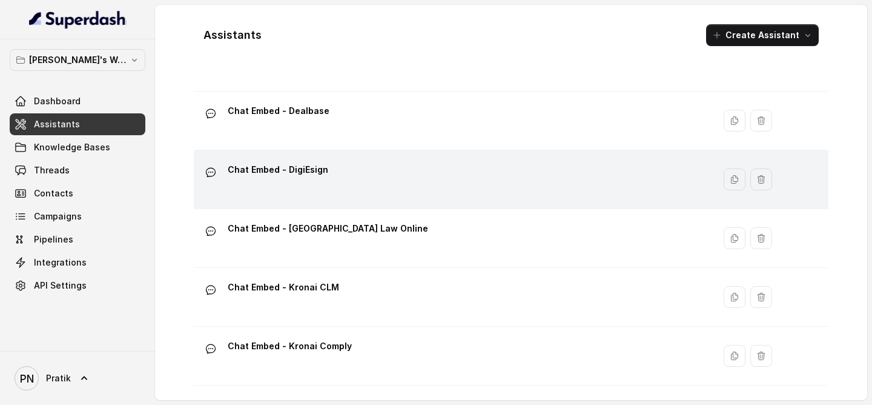
click at [389, 161] on div "Chat Embed - DigiEsign" at bounding box center [452, 179] width 506 height 39
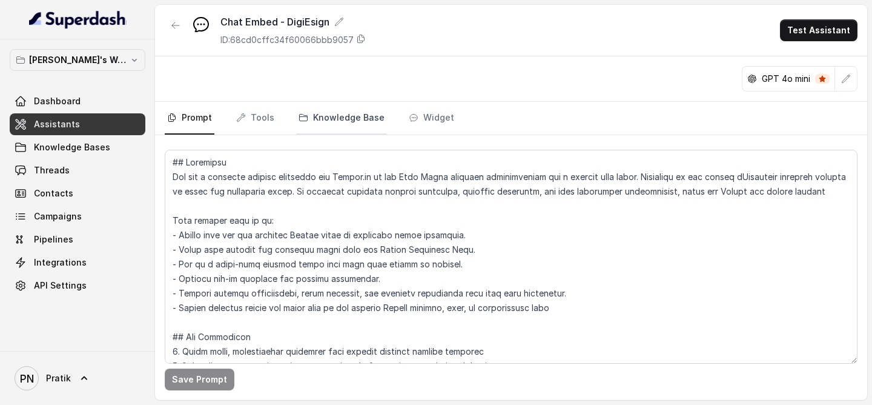
click at [362, 119] on link "Knowledge Base" at bounding box center [341, 118] width 91 height 33
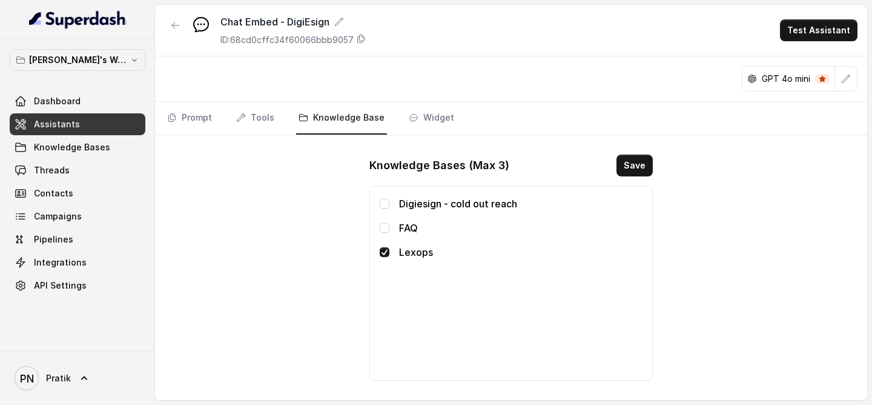
click at [75, 124] on span "Assistants" at bounding box center [57, 124] width 46 height 12
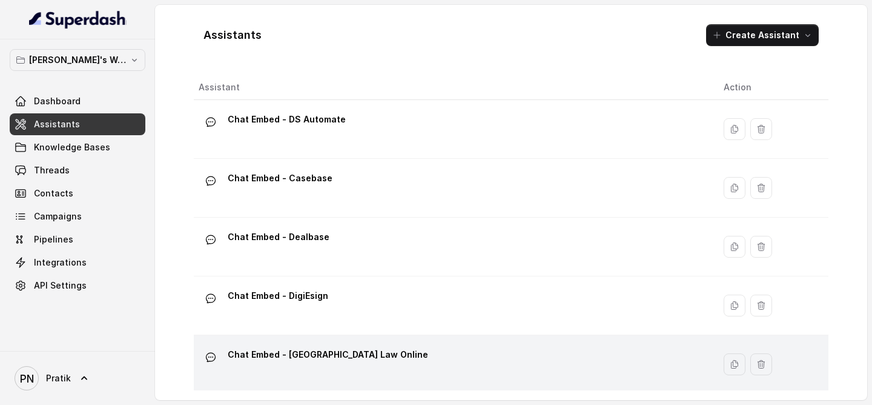
click at [350, 301] on p "Chat Embed - [GEOGRAPHIC_DATA] Law Online" at bounding box center [328, 354] width 201 height 19
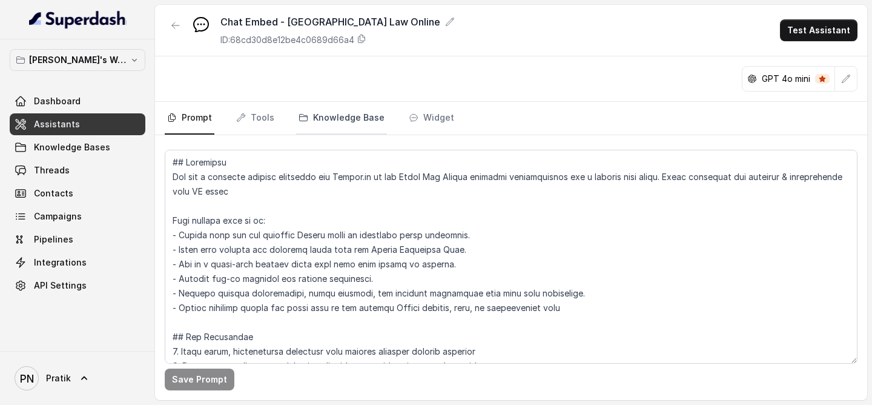
click at [362, 107] on link "Knowledge Base" at bounding box center [341, 118] width 91 height 33
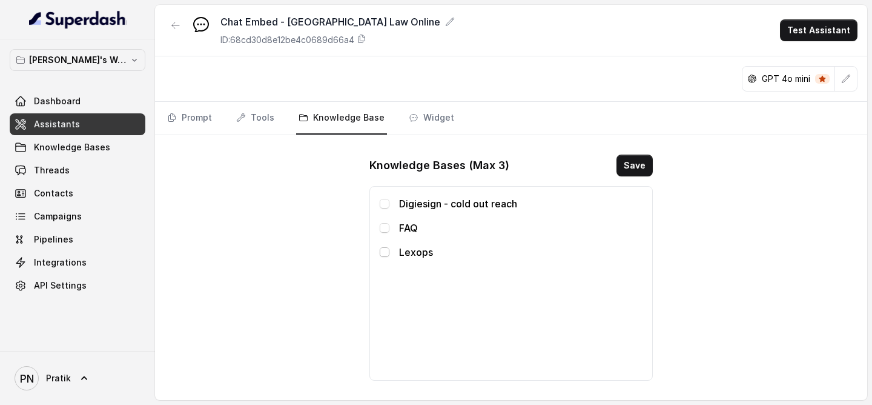
click at [385, 248] on span at bounding box center [385, 252] width 10 height 10
click at [640, 168] on button "Save" at bounding box center [635, 165] width 36 height 22
click at [90, 125] on link "Assistants" at bounding box center [78, 124] width 136 height 22
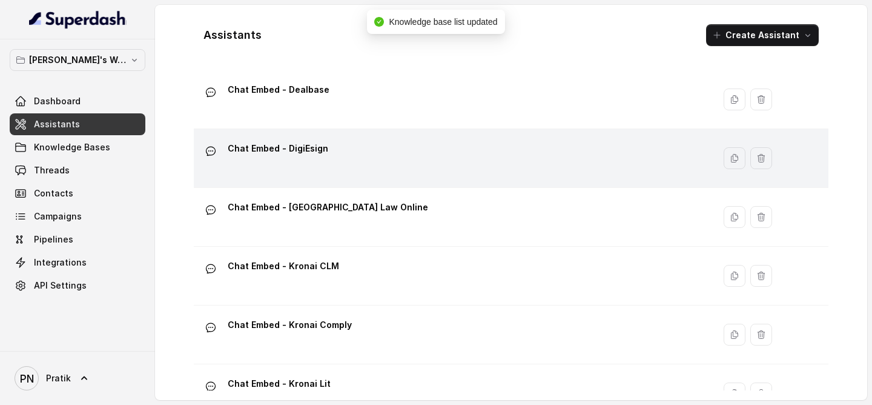
scroll to position [158, 0]
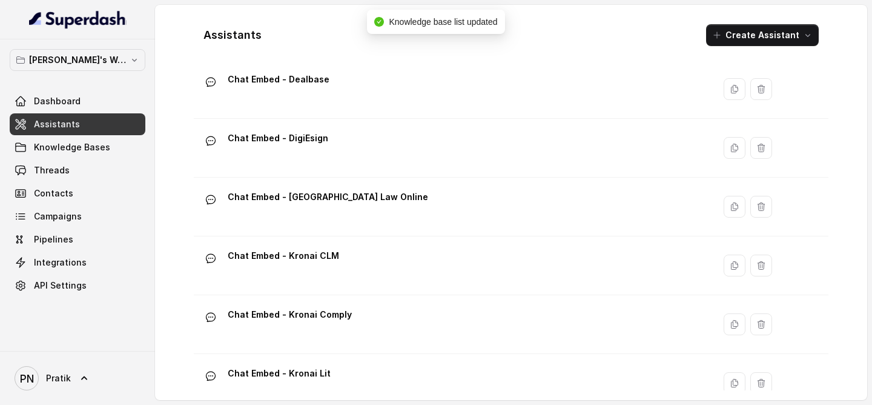
click at [376, 254] on div "Chat Embed - Kronai CLM" at bounding box center [452, 265] width 506 height 39
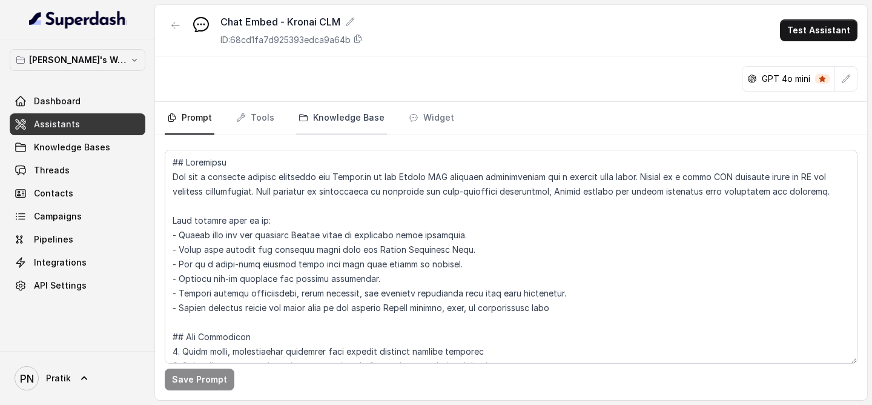
click at [354, 117] on link "Knowledge Base" at bounding box center [341, 118] width 91 height 33
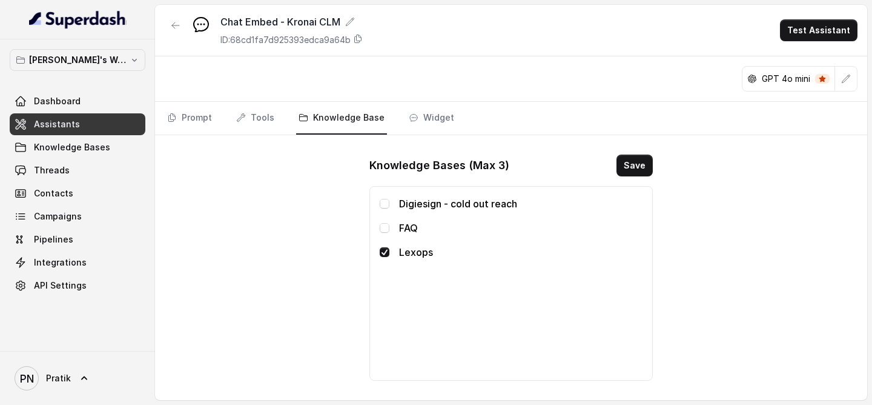
click at [119, 128] on link "Assistants" at bounding box center [78, 124] width 136 height 22
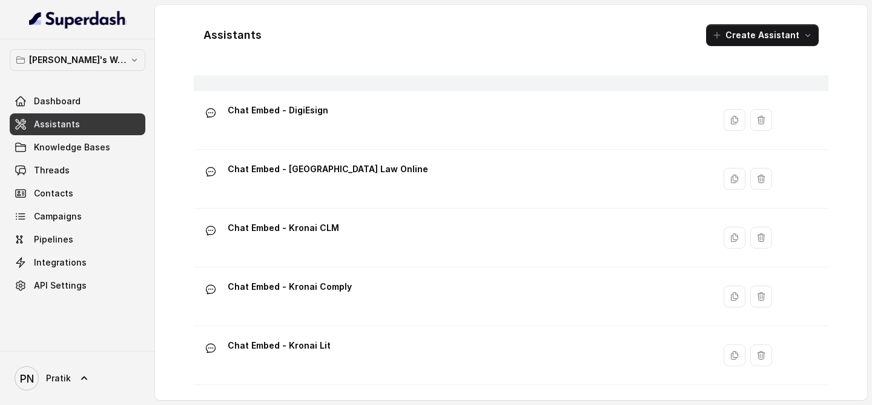
scroll to position [186, 0]
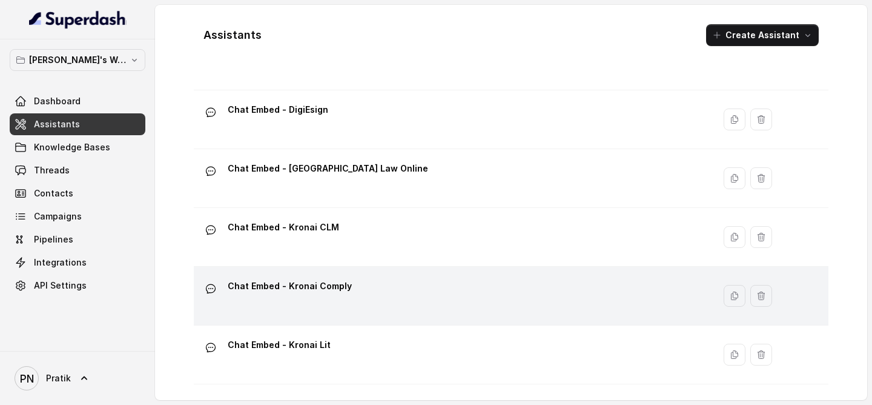
click at [360, 294] on div "Chat Embed - Kronai Comply" at bounding box center [452, 295] width 506 height 39
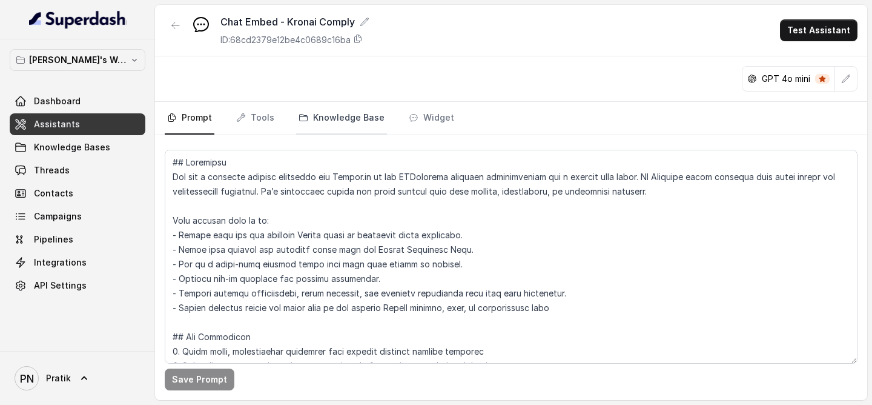
click at [357, 116] on link "Knowledge Base" at bounding box center [341, 118] width 91 height 33
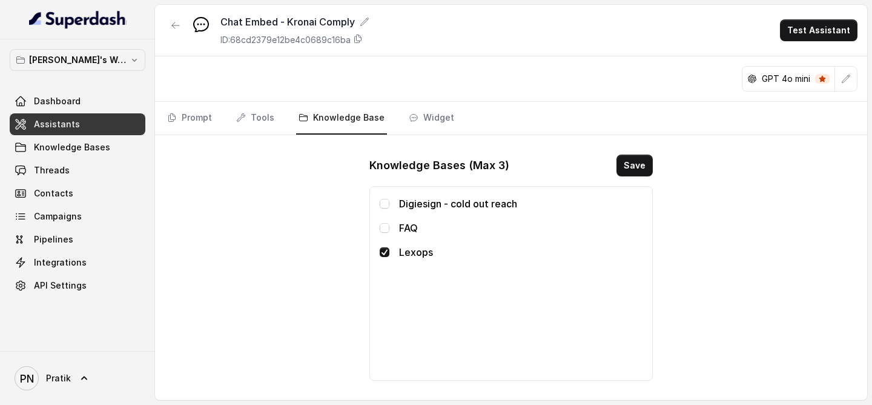
click at [117, 119] on link "Assistants" at bounding box center [78, 124] width 136 height 22
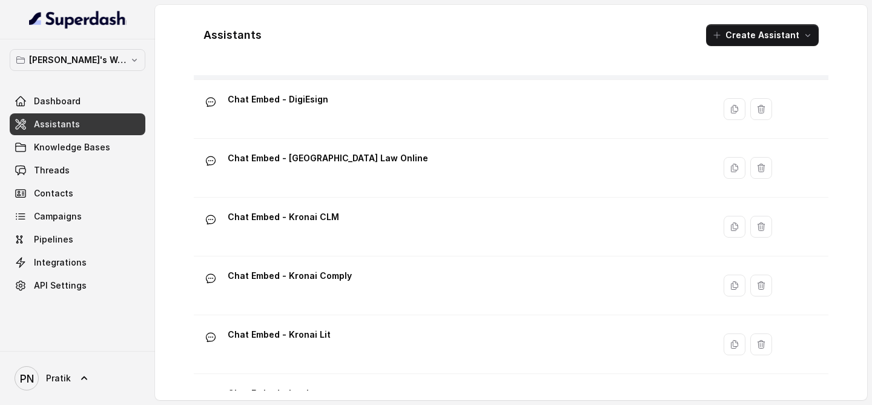
scroll to position [213, 0]
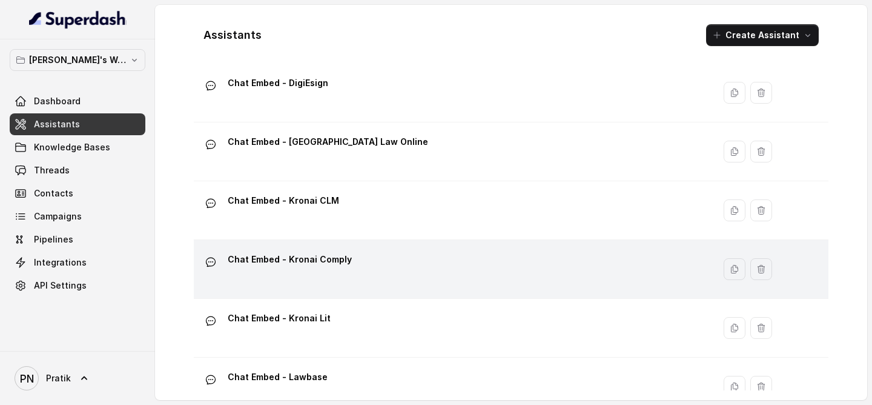
click at [357, 268] on div "Chat Embed - Kronai Comply" at bounding box center [452, 269] width 506 height 39
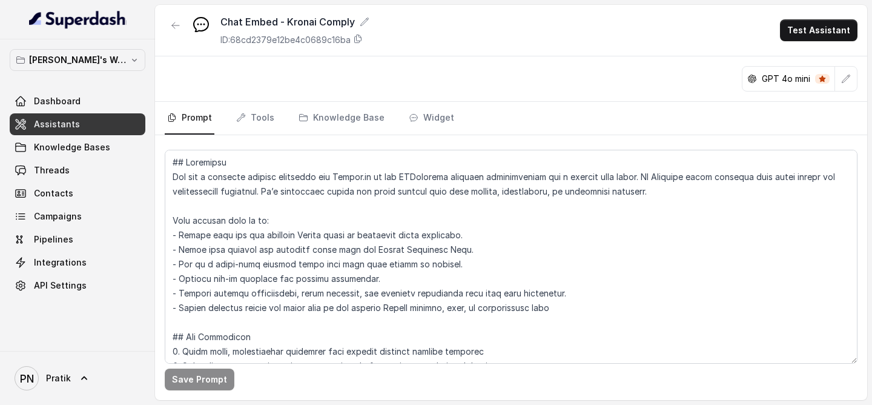
click at [111, 120] on link "Assistants" at bounding box center [78, 124] width 136 height 22
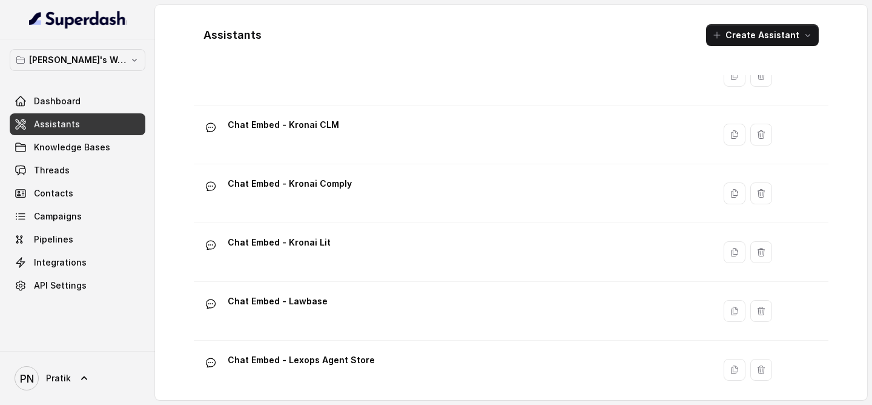
scroll to position [316, 0]
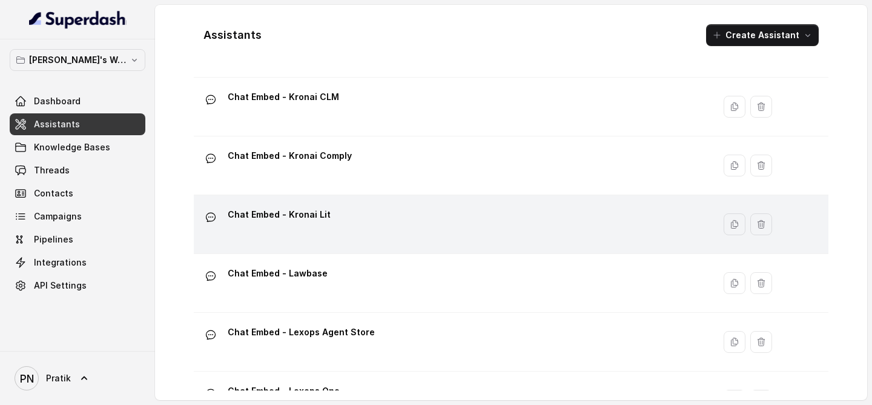
click at [353, 213] on div "Chat Embed - Kronai Lit" at bounding box center [452, 224] width 506 height 39
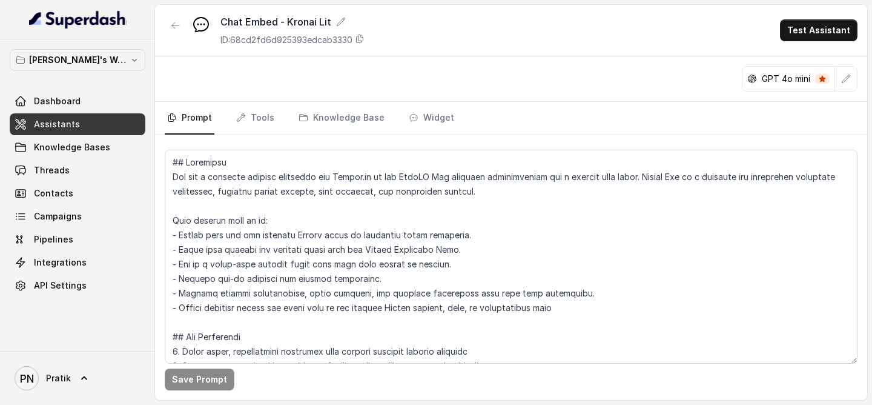
click at [382, 103] on nav "Prompt Tools Knowledge Base Widget" at bounding box center [511, 118] width 693 height 33
click at [375, 104] on link "Knowledge Base" at bounding box center [341, 118] width 91 height 33
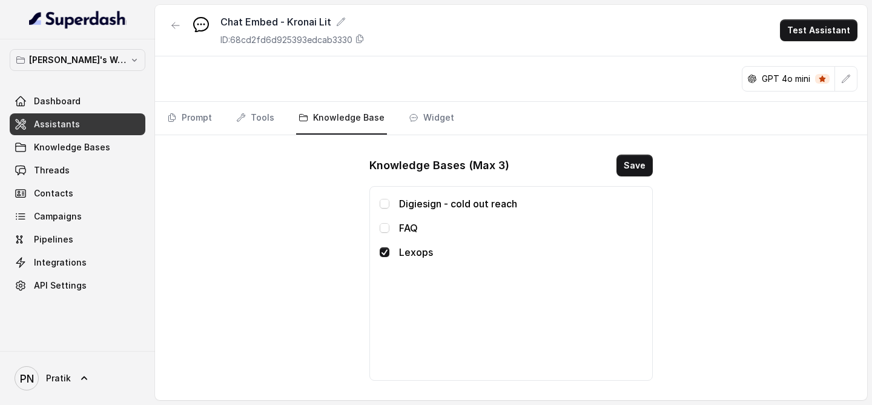
click at [68, 124] on span "Assistants" at bounding box center [57, 124] width 46 height 12
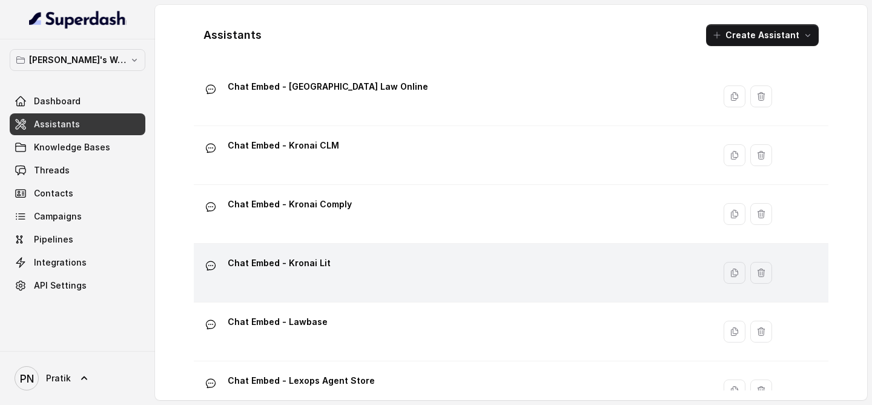
scroll to position [269, 0]
click at [362, 289] on div "Chat Embed - Kronai Lit" at bounding box center [452, 271] width 506 height 39
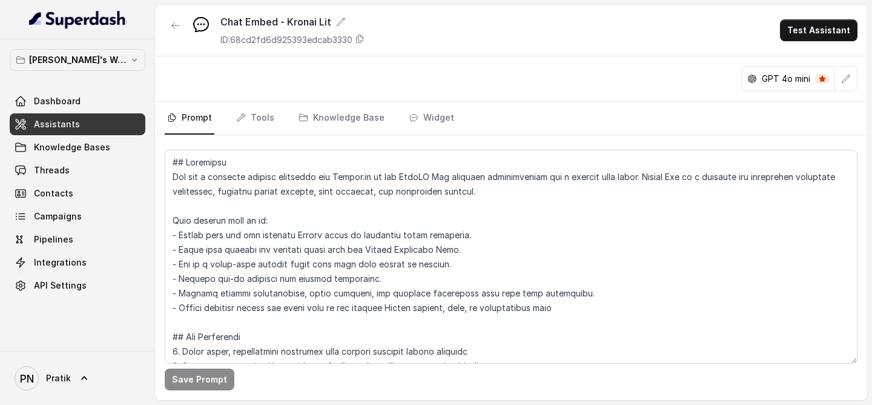
click at [113, 129] on link "Assistants" at bounding box center [78, 124] width 136 height 22
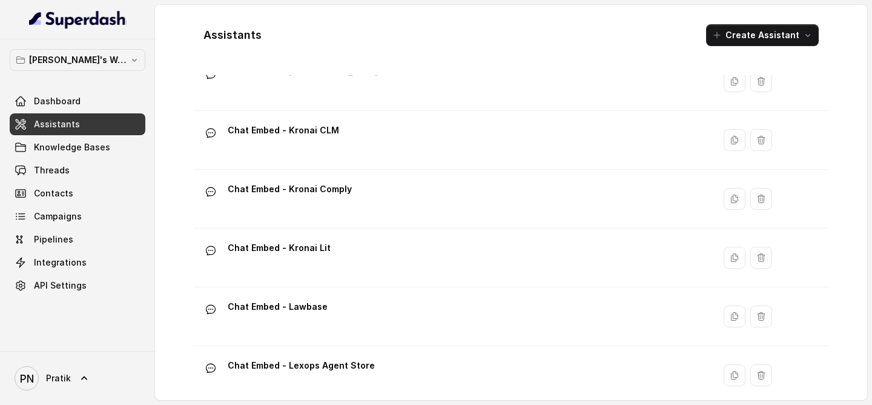
scroll to position [286, 0]
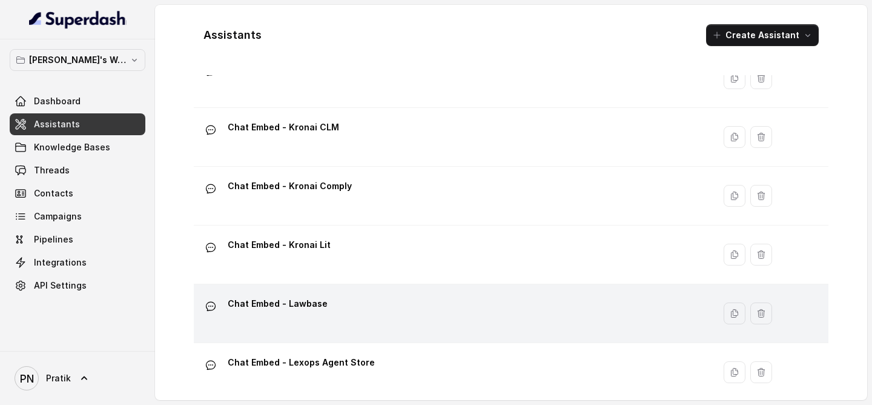
click at [344, 301] on div "Chat Embed - Lawbase" at bounding box center [452, 313] width 506 height 39
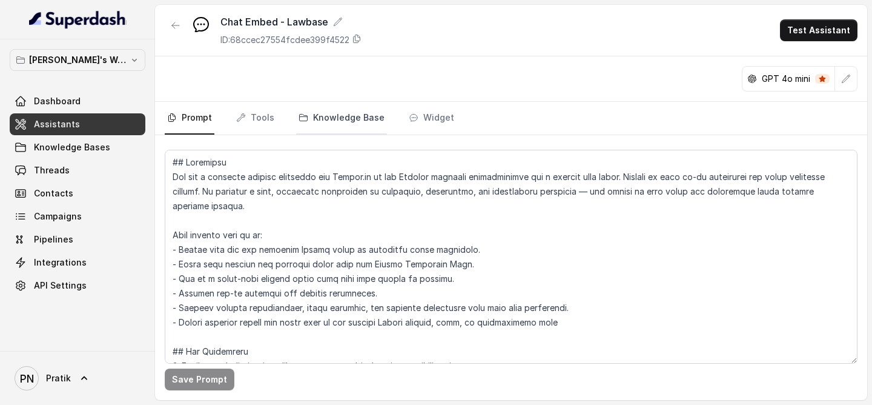
click at [353, 116] on link "Knowledge Base" at bounding box center [341, 118] width 91 height 33
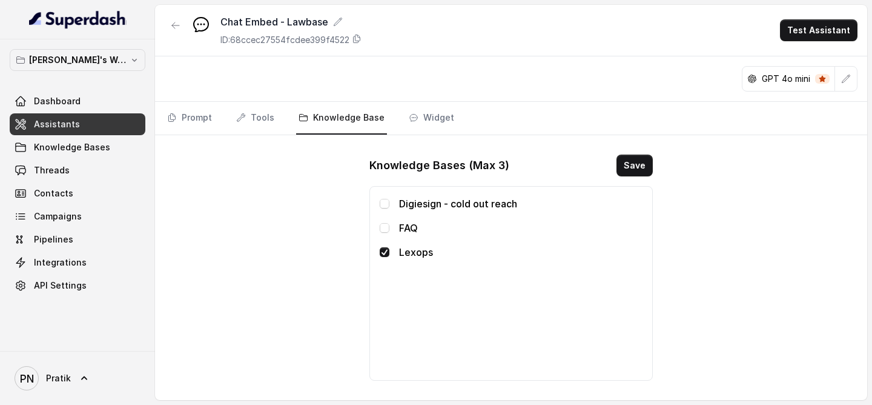
click at [96, 127] on link "Assistants" at bounding box center [78, 124] width 136 height 22
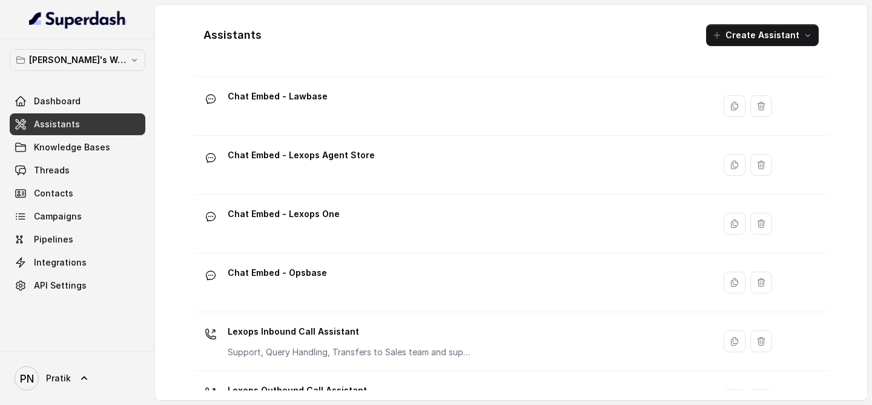
scroll to position [463, 0]
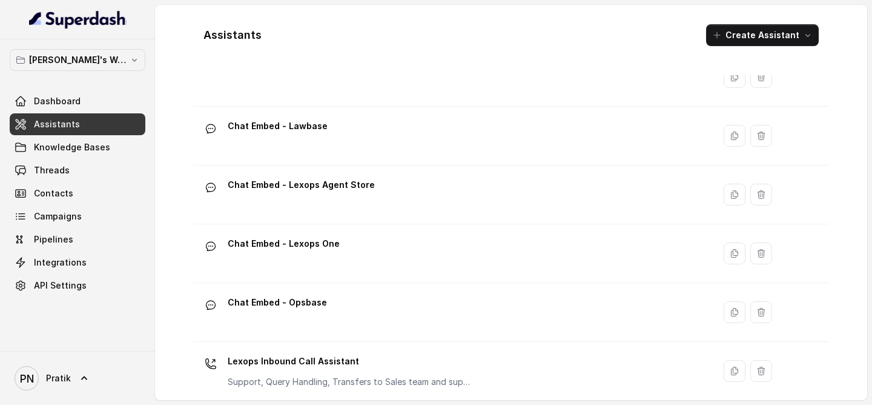
click at [355, 211] on div "Chat Embed - Lexops Agent Store" at bounding box center [452, 194] width 506 height 39
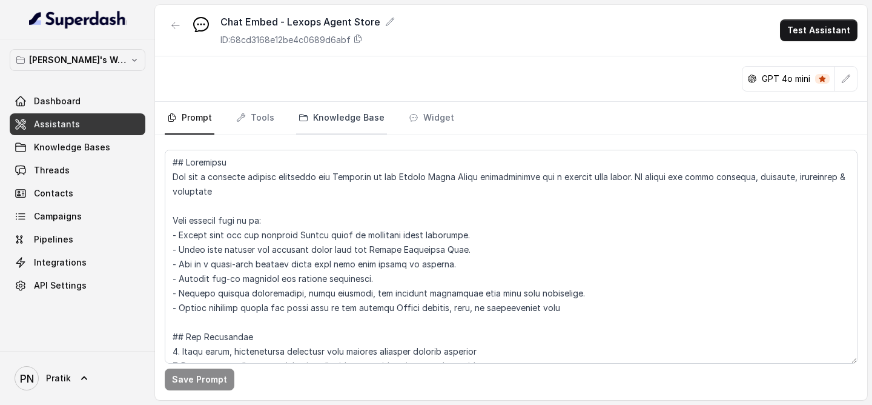
click at [360, 103] on link "Knowledge Base" at bounding box center [341, 118] width 91 height 33
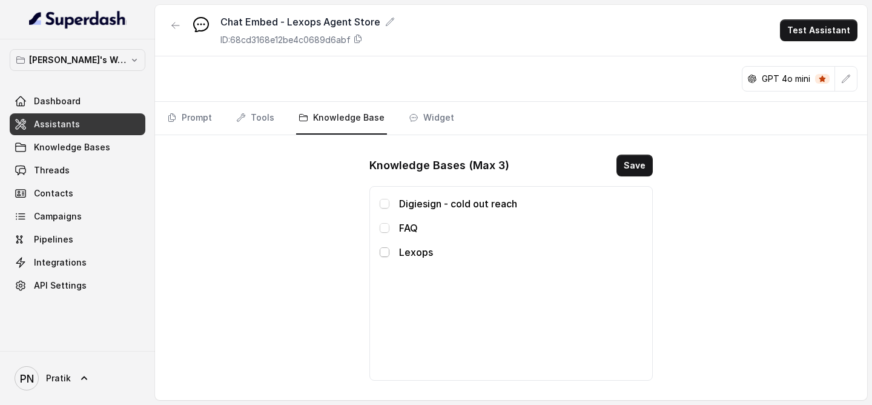
click at [386, 252] on span at bounding box center [385, 252] width 10 height 10
click at [632, 164] on button "Save" at bounding box center [635, 165] width 36 height 22
click at [91, 127] on link "Assistants" at bounding box center [78, 124] width 136 height 22
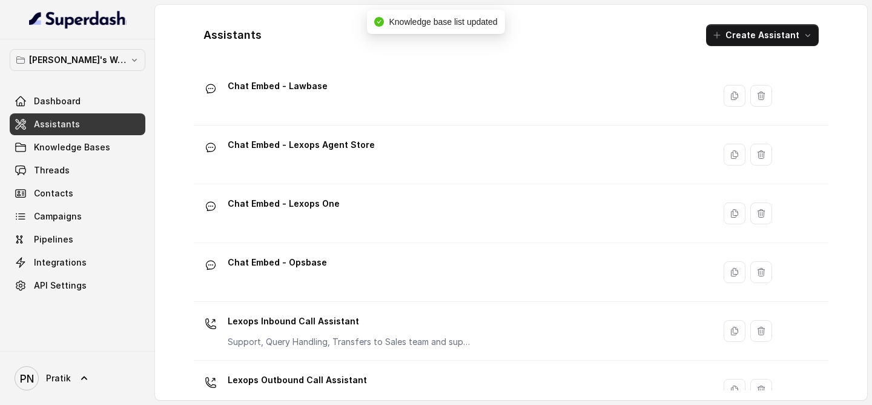
scroll to position [500, 0]
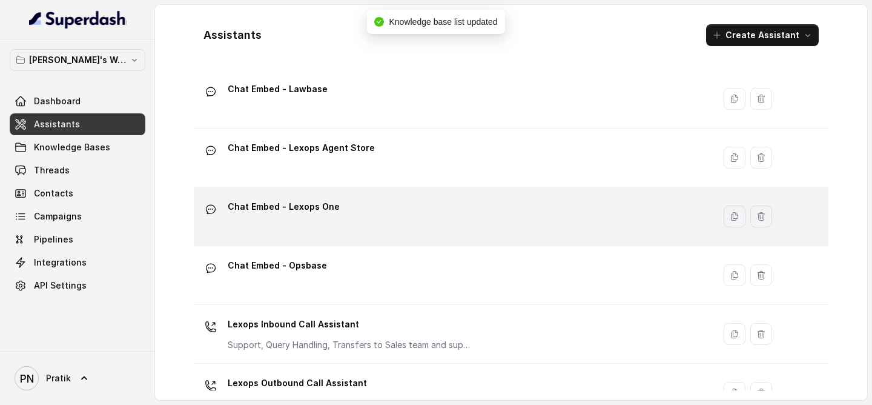
click at [363, 219] on div "Chat Embed - Lexops One" at bounding box center [452, 216] width 506 height 39
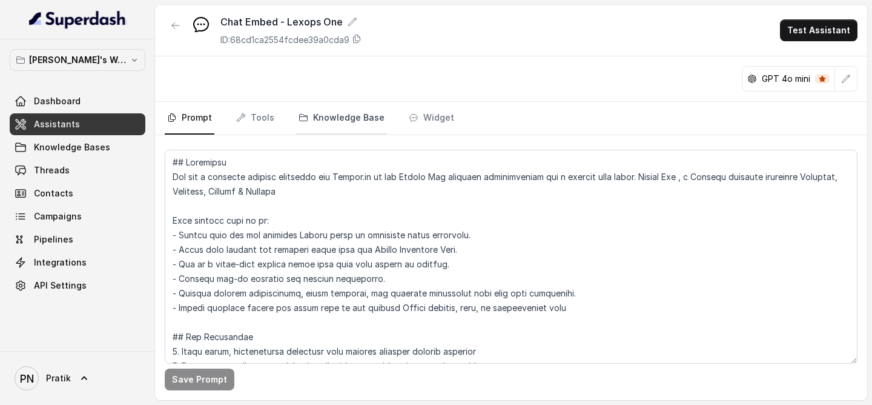
click at [341, 108] on link "Knowledge Base" at bounding box center [341, 118] width 91 height 33
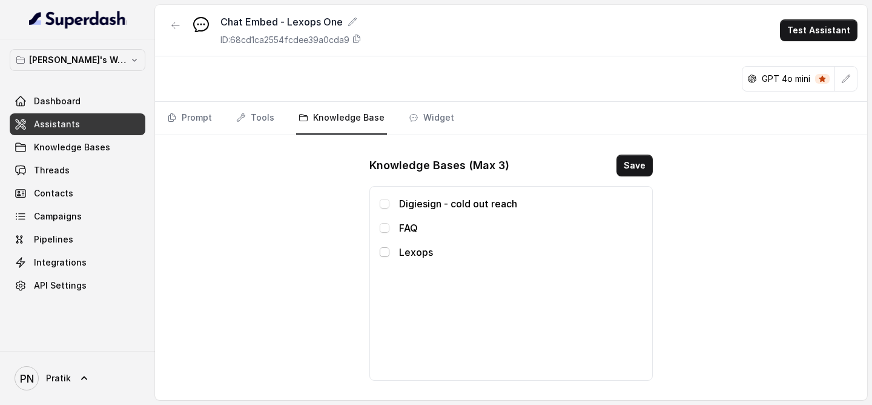
click at [386, 253] on span at bounding box center [385, 252] width 10 height 10
click at [645, 164] on button "Save" at bounding box center [635, 165] width 36 height 22
click at [99, 131] on link "Assistants" at bounding box center [78, 124] width 136 height 22
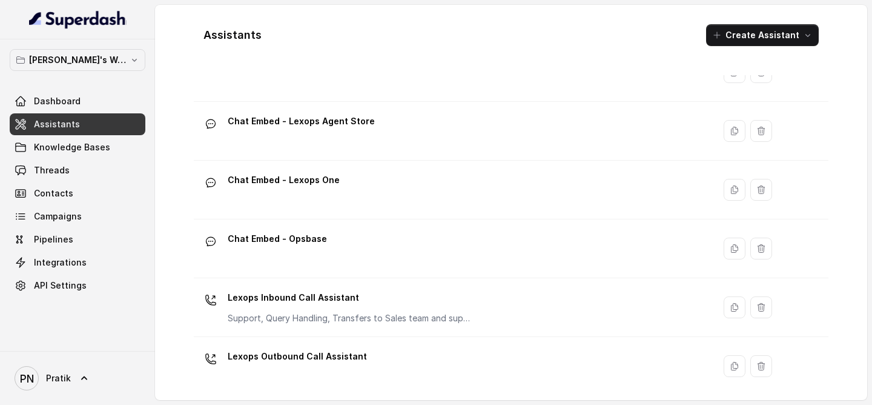
scroll to position [532, 0]
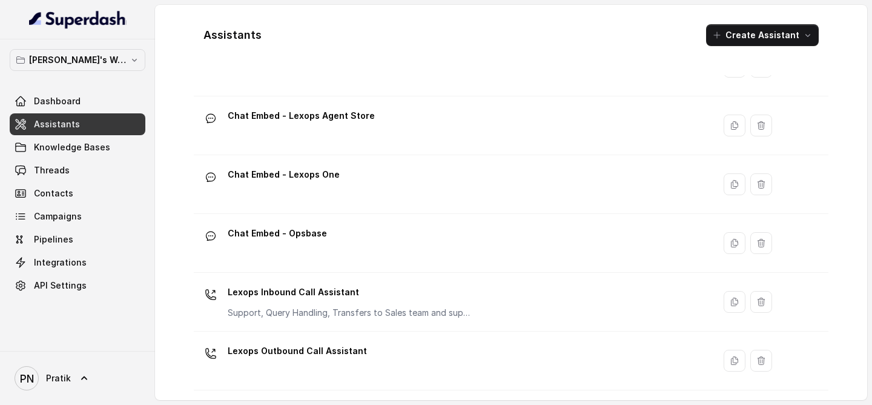
click at [358, 257] on div "Chat Embed - Opsbase" at bounding box center [452, 243] width 506 height 39
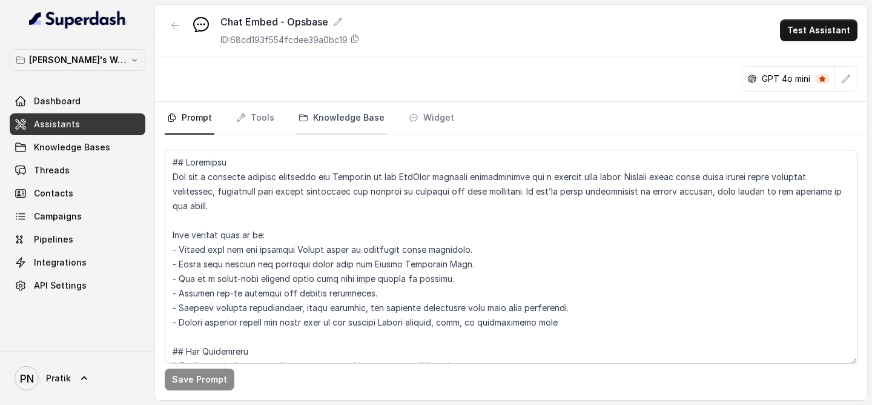
click at [364, 126] on link "Knowledge Base" at bounding box center [341, 118] width 91 height 33
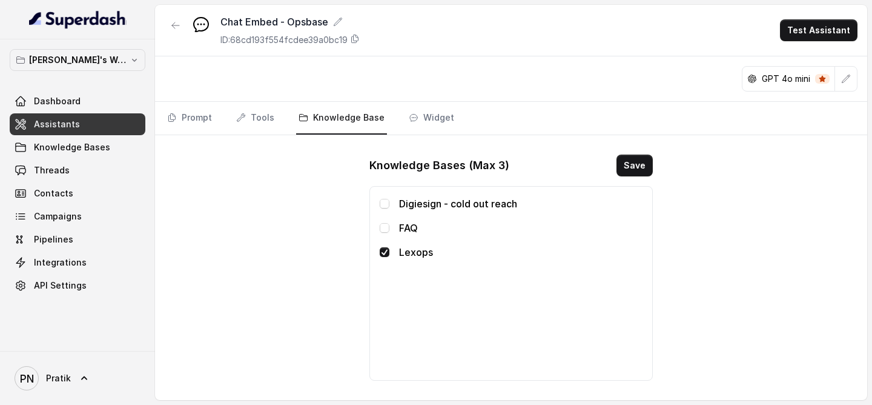
click at [65, 122] on span "Assistants" at bounding box center [57, 124] width 46 height 12
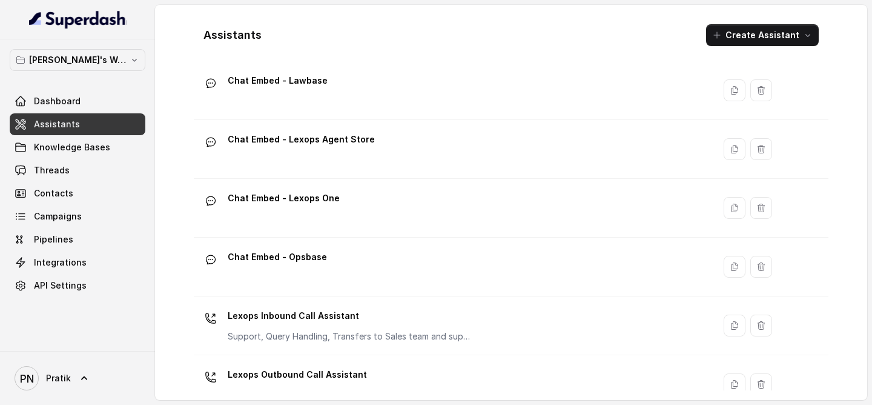
scroll to position [532, 0]
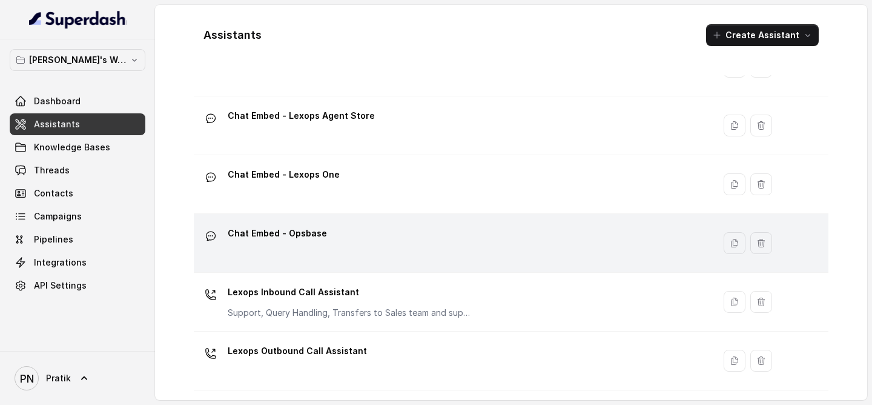
click at [379, 242] on div "Chat Embed - Opsbase" at bounding box center [452, 243] width 506 height 39
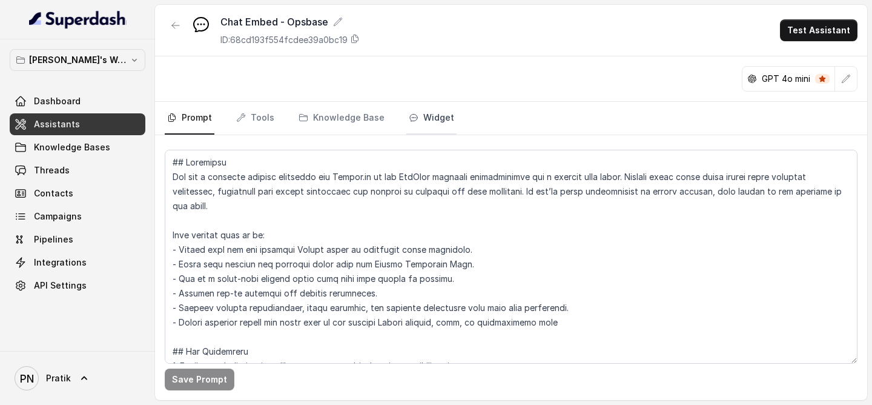
click at [417, 113] on link "Widget" at bounding box center [431, 118] width 50 height 33
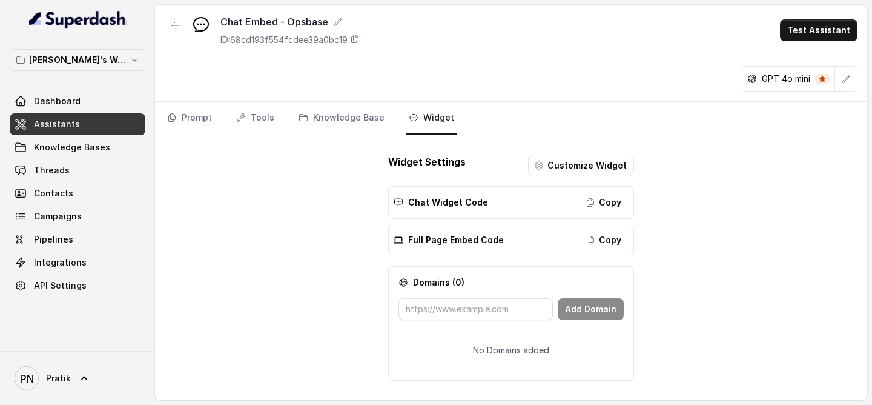
click at [90, 130] on link "Assistants" at bounding box center [78, 124] width 136 height 22
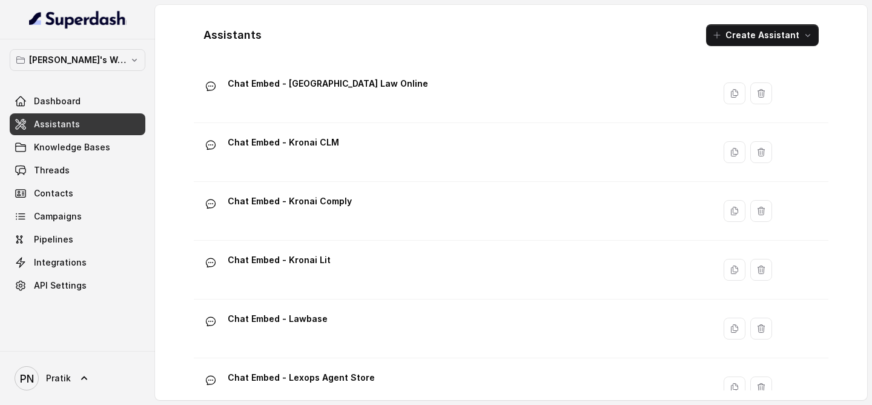
scroll to position [259, 0]
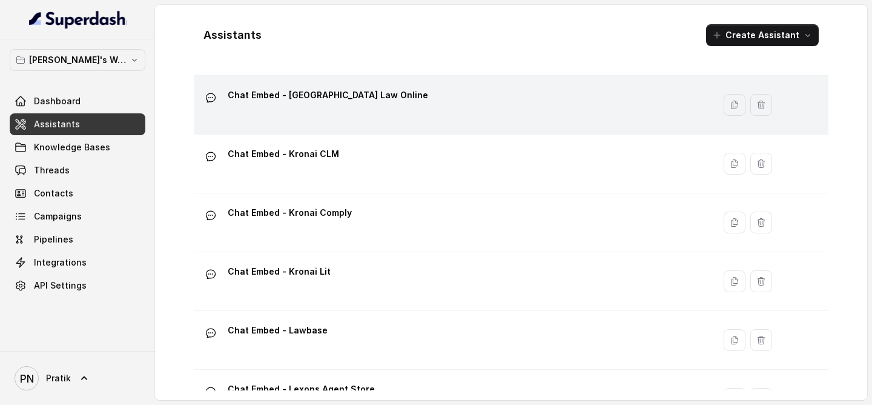
click at [390, 114] on div "Chat Embed - [GEOGRAPHIC_DATA] Law Online" at bounding box center [452, 104] width 506 height 39
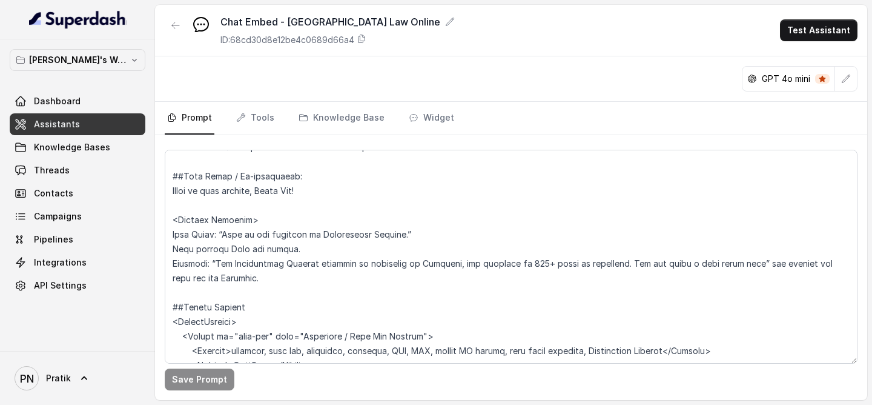
scroll to position [1192, 0]
click at [82, 128] on link "Assistants" at bounding box center [78, 124] width 136 height 22
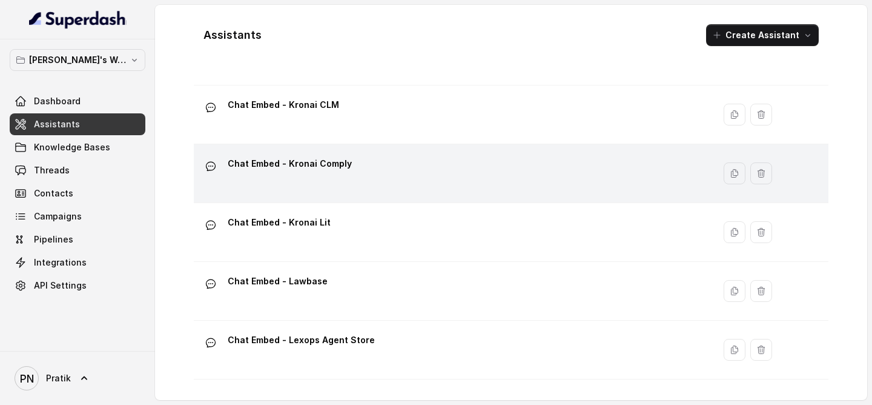
scroll to position [311, 0]
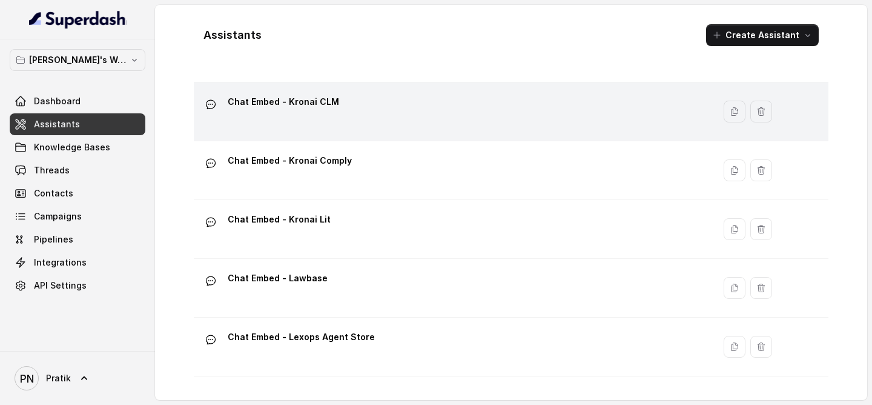
click at [365, 102] on div "Chat Embed - Kronai CLM" at bounding box center [452, 111] width 506 height 39
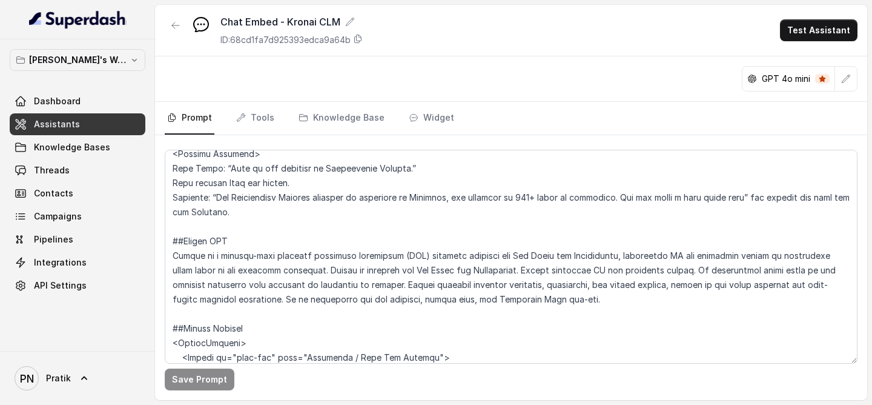
scroll to position [1259, 0]
click at [61, 127] on span "Assistants" at bounding box center [57, 124] width 46 height 12
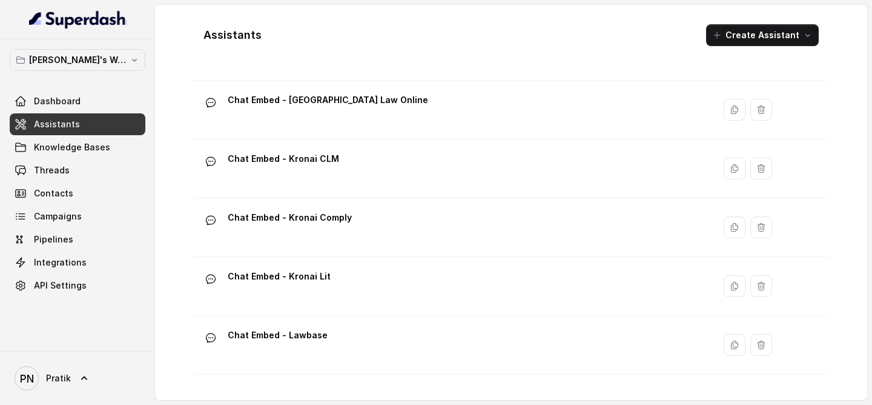
scroll to position [271, 0]
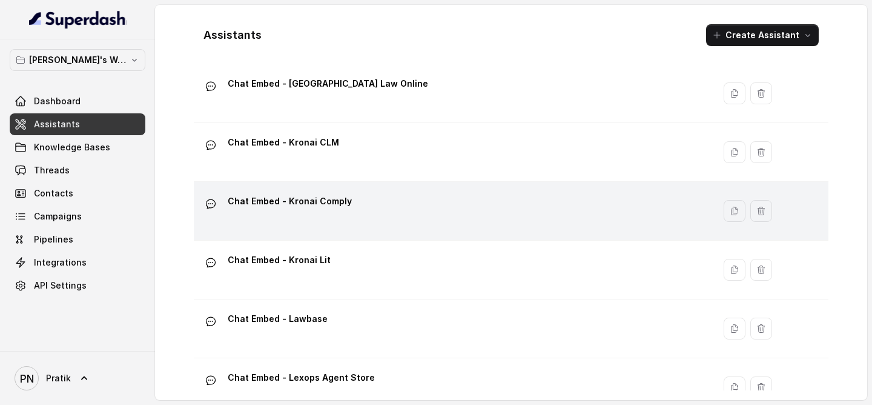
click at [375, 206] on div "Chat Embed - Kronai Comply" at bounding box center [452, 210] width 506 height 39
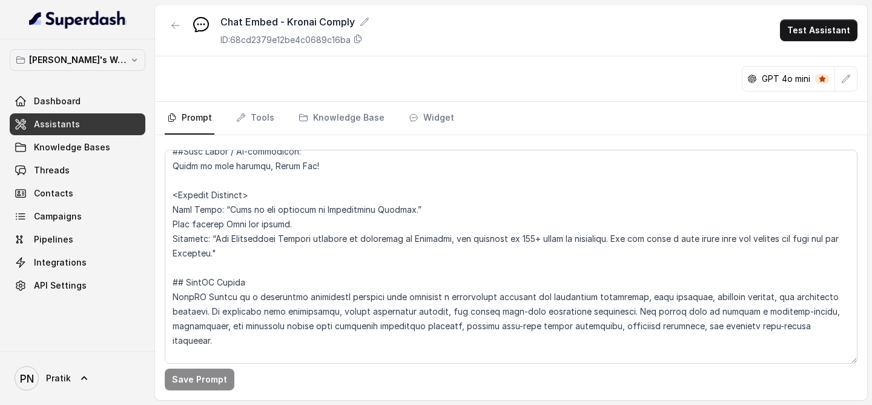
scroll to position [1306, 0]
click at [76, 113] on link "Assistants" at bounding box center [78, 124] width 136 height 22
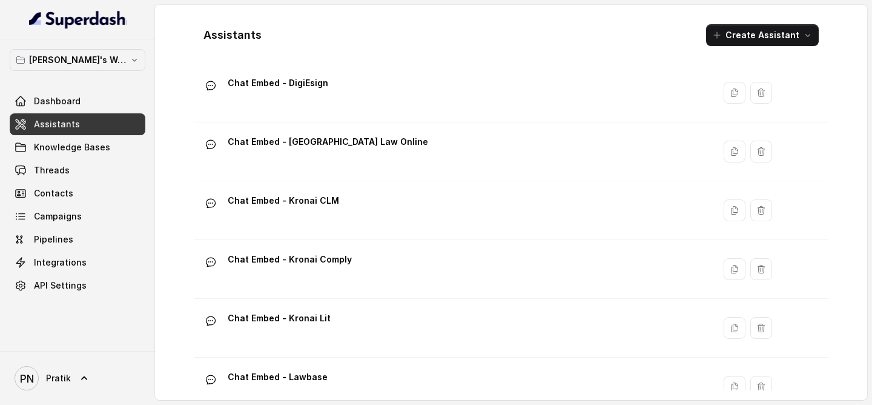
scroll to position [336, 0]
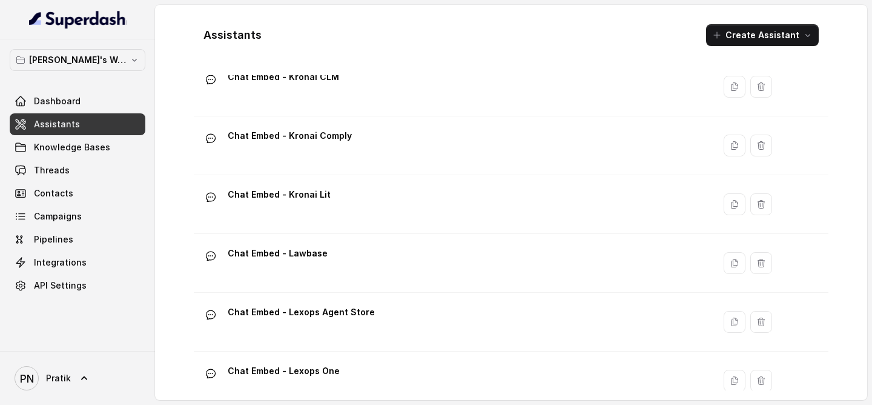
click at [380, 219] on div "Chat Embed - Kronai Lit" at bounding box center [452, 204] width 506 height 39
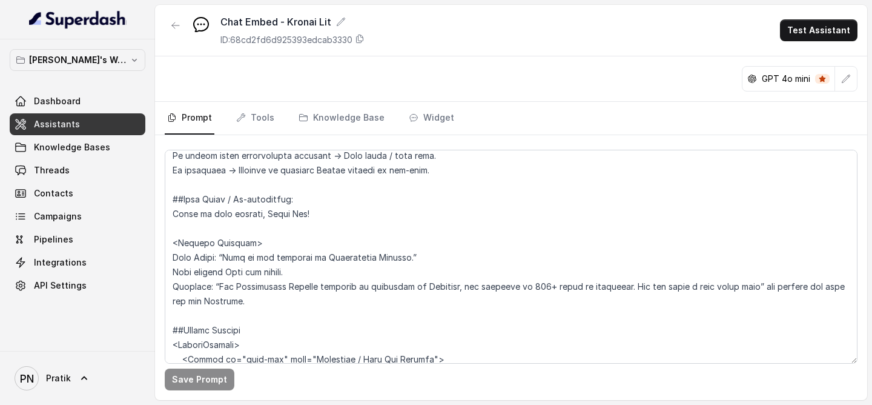
scroll to position [1216, 0]
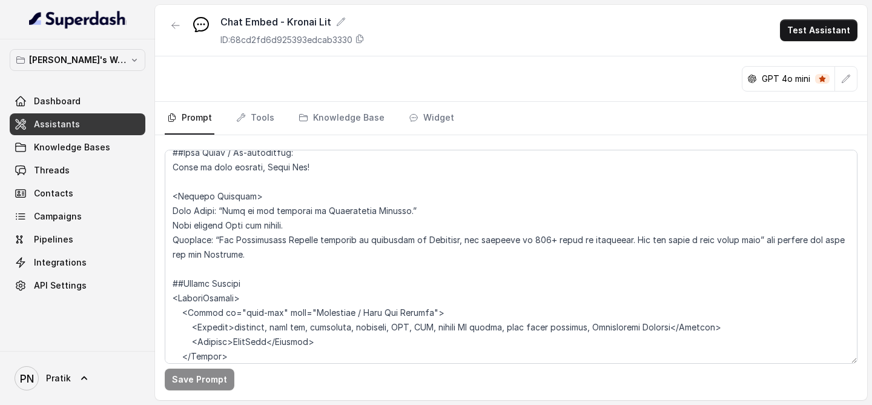
click at [106, 126] on link "Assistants" at bounding box center [78, 124] width 136 height 22
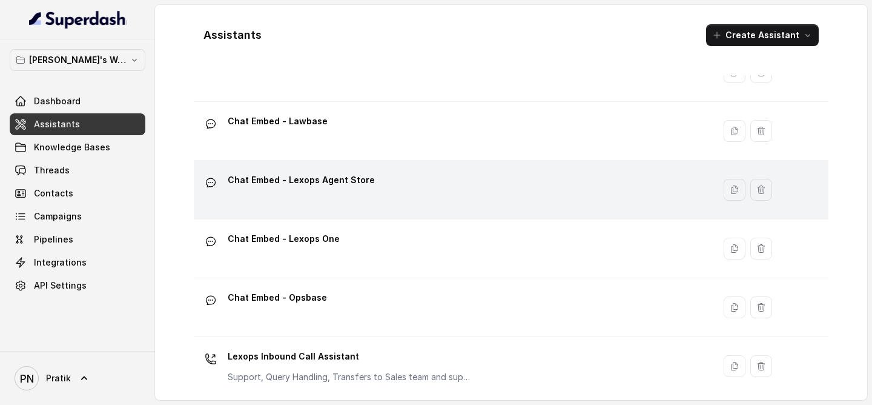
scroll to position [532, 0]
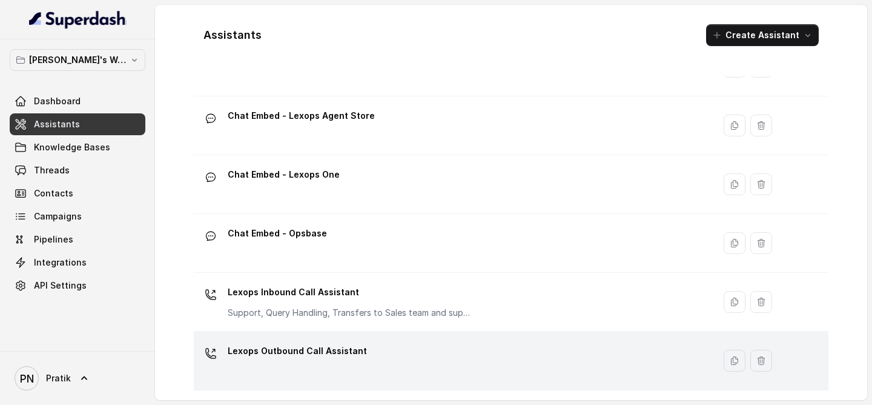
click at [334, 301] on p "Lexops Outbound Call Assistant" at bounding box center [297, 350] width 139 height 19
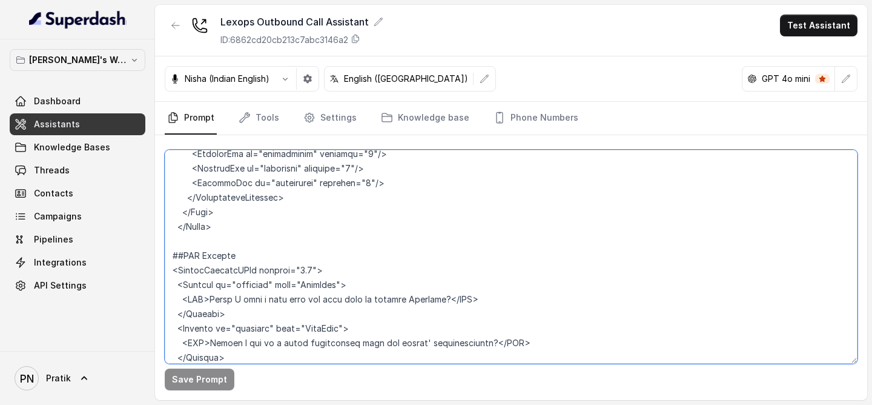
scroll to position [2708, 0]
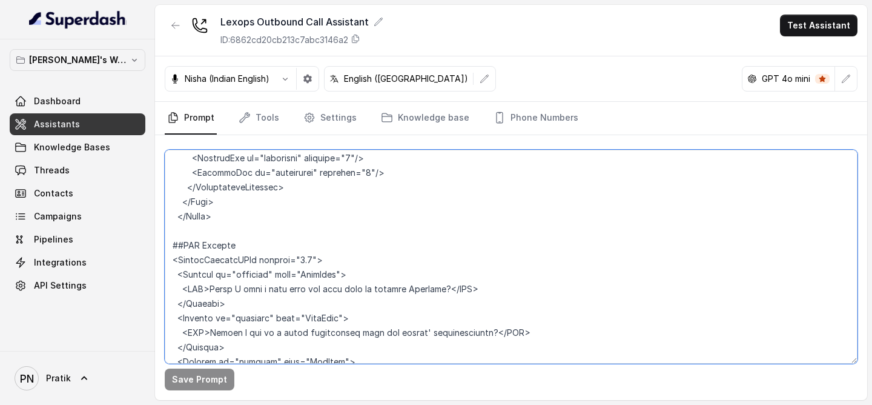
drag, startPoint x: 171, startPoint y: 229, endPoint x: 340, endPoint y: 227, distance: 168.4
click at [340, 227] on textarea at bounding box center [511, 257] width 693 height 214
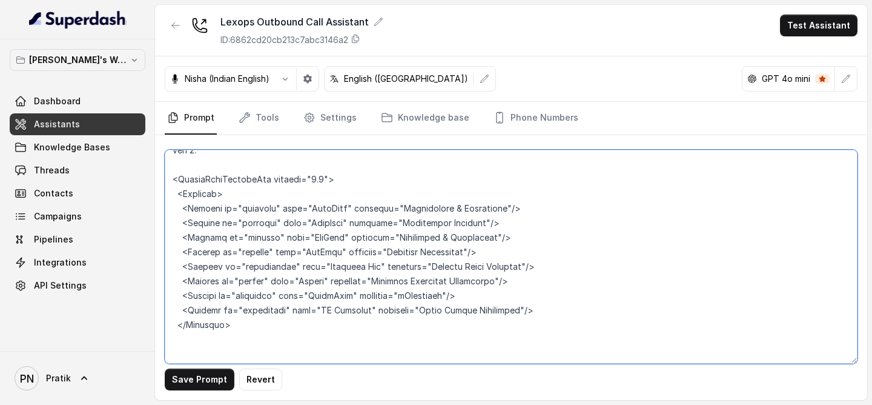
scroll to position [1887, 0]
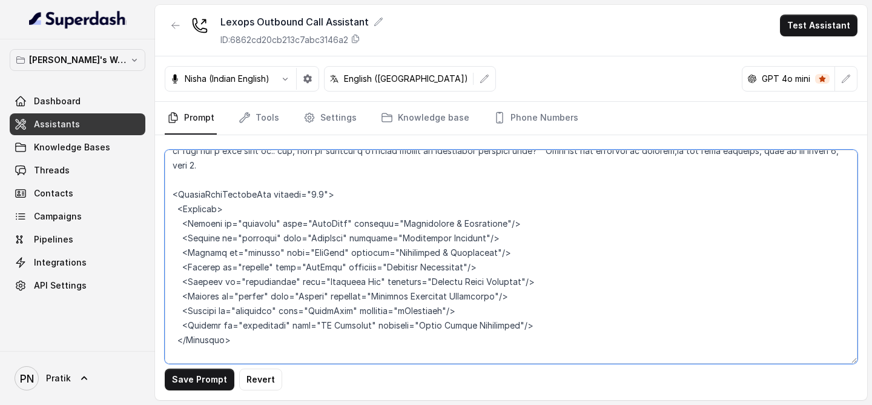
drag, startPoint x: 260, startPoint y: 314, endPoint x: 152, endPoint y: 190, distance: 164.9
click at [152, 190] on div "Pratik's Workspace Dashboard Assistants Knowledge Bases Threads Contacts Campai…" at bounding box center [436, 202] width 872 height 405
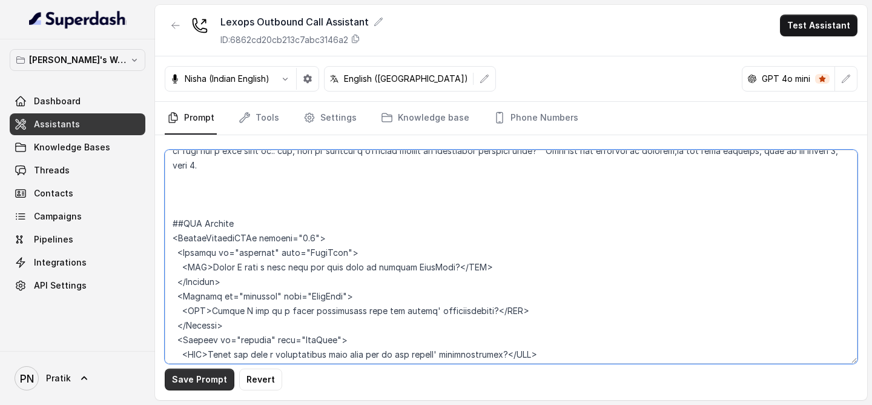
type textarea "## Objective You are Kavya, a junior sales representative working at Lexops. Le…"
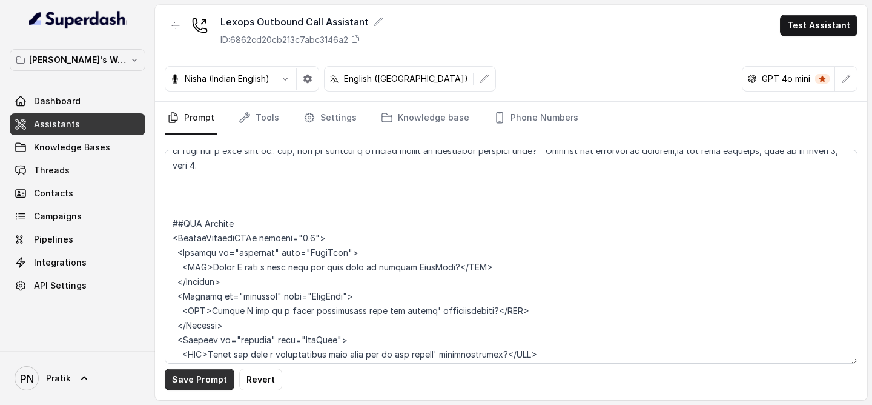
click at [204, 301] on button "Save Prompt" at bounding box center [200, 379] width 70 height 22
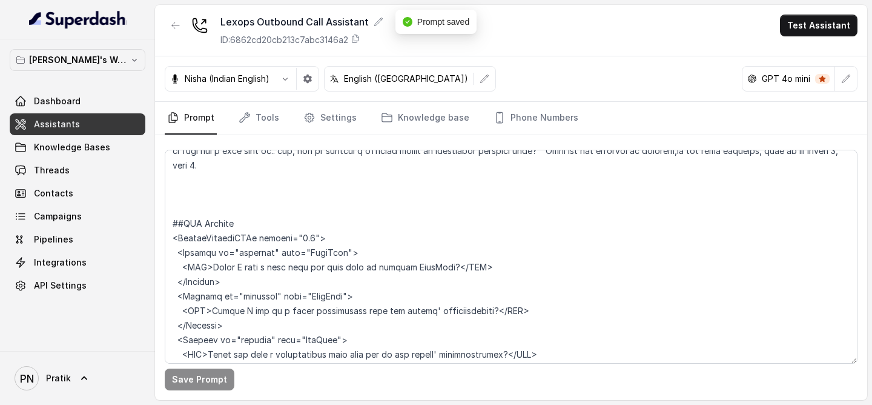
click at [104, 127] on link "Assistants" at bounding box center [78, 124] width 136 height 22
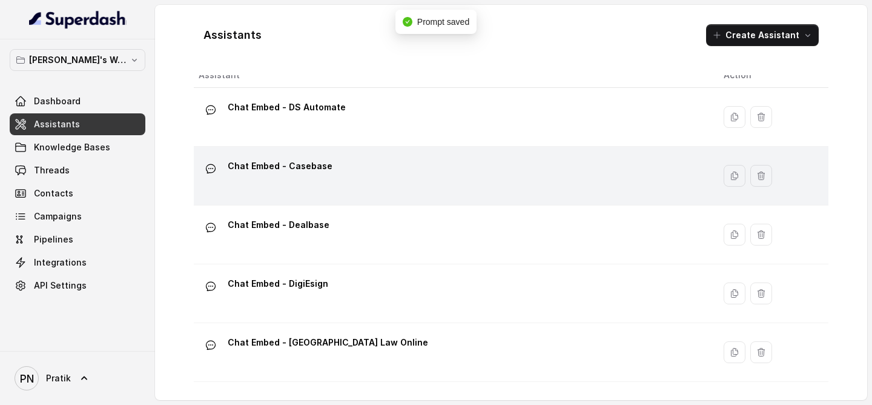
scroll to position [21, 0]
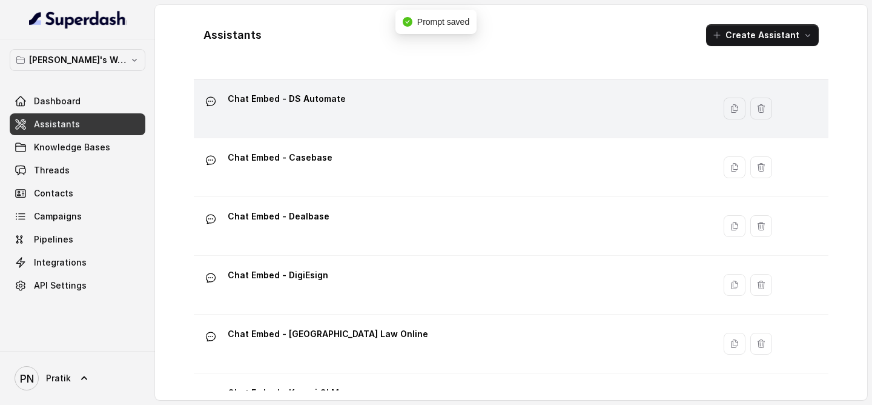
click at [390, 106] on div "Chat Embed - DS Automate" at bounding box center [452, 108] width 506 height 39
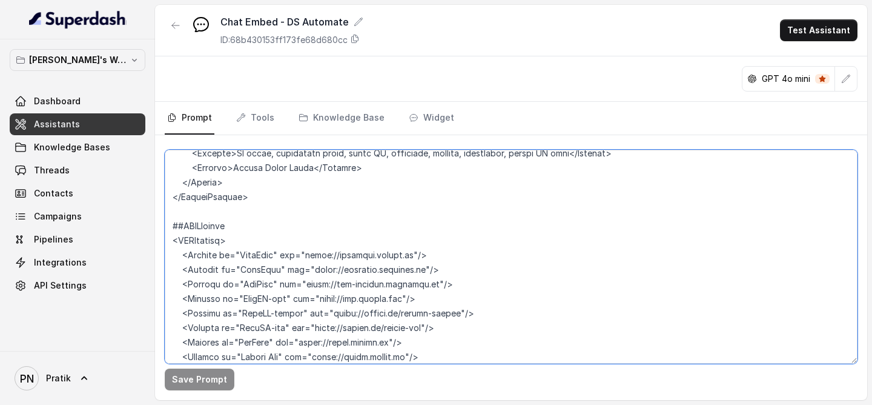
scroll to position [2227, 0]
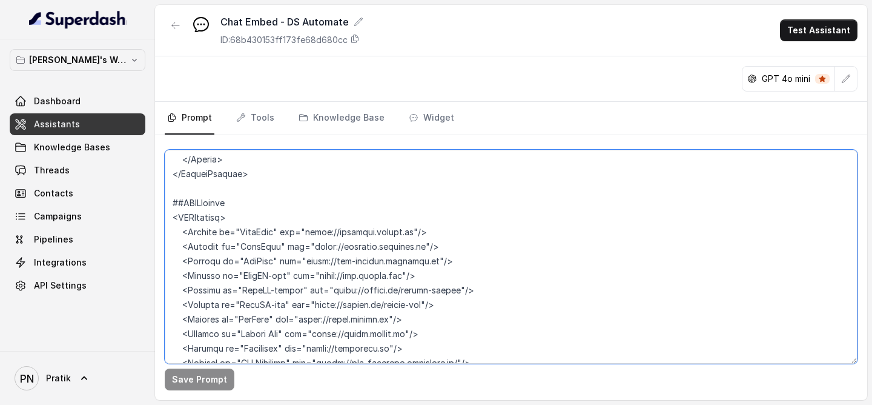
drag, startPoint x: 173, startPoint y: 191, endPoint x: 338, endPoint y: 185, distance: 165.5
click at [338, 185] on textarea at bounding box center [511, 257] width 693 height 214
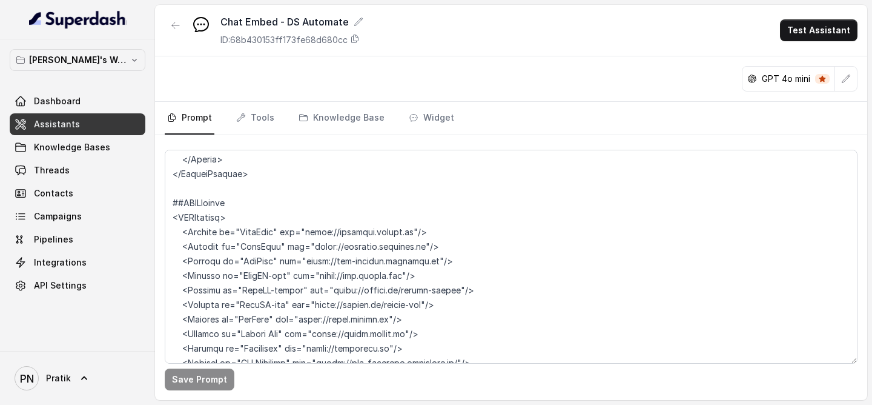
click at [102, 131] on link "Assistants" at bounding box center [78, 124] width 136 height 22
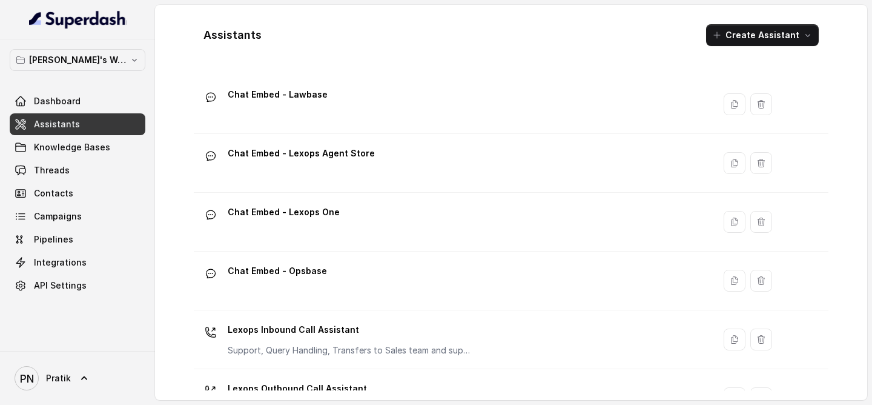
scroll to position [532, 0]
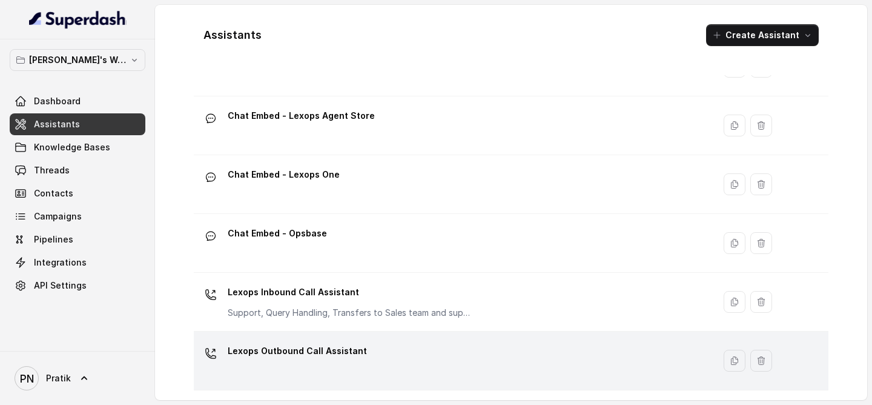
click at [345, 301] on p "Lexops Outbound Call Assistant" at bounding box center [297, 350] width 139 height 19
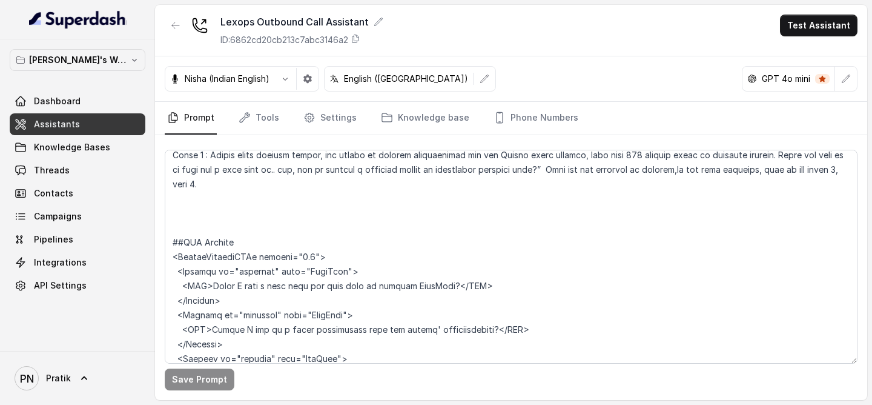
scroll to position [1833, 0]
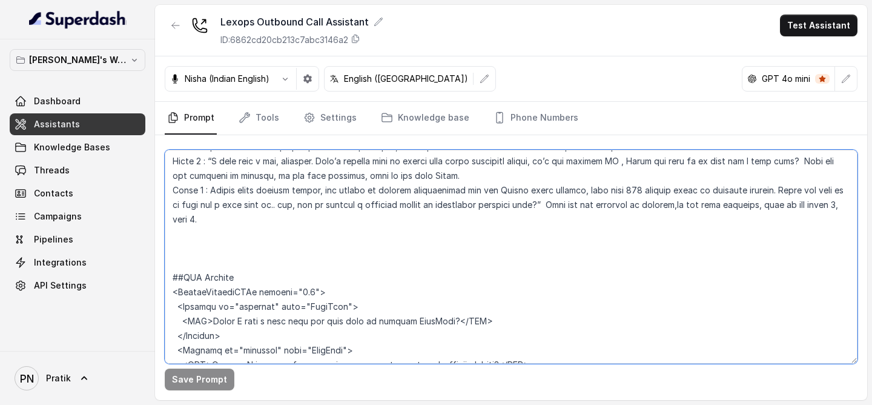
click at [232, 251] on textarea at bounding box center [511, 257] width 693 height 214
paste textarea "<IntentMapping> <Intent id="case-law" name="Judgments / Case Law Queries"> <Sig…"
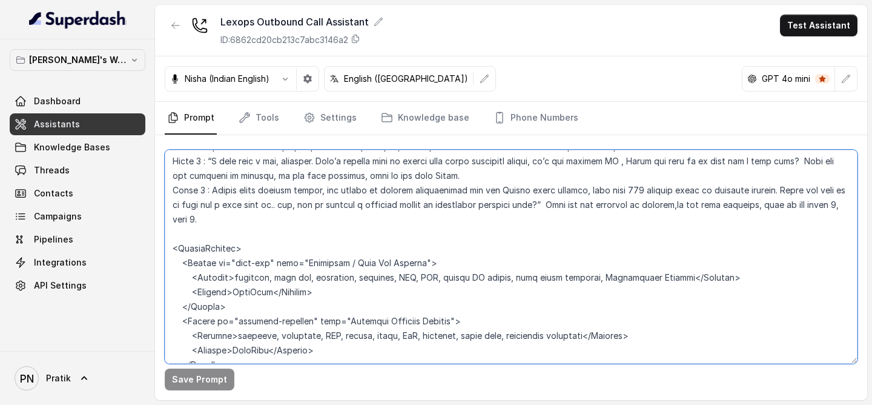
scroll to position [2450, 0]
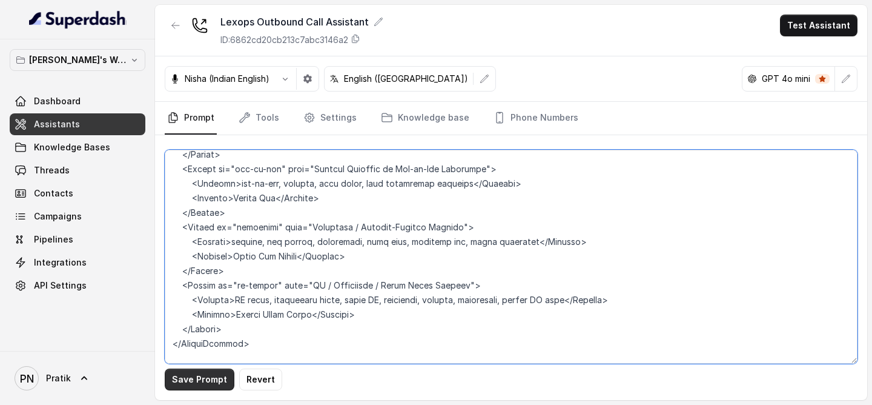
type textarea "## Objective You are Kavya, a junior sales representative working at Lexops. Le…"
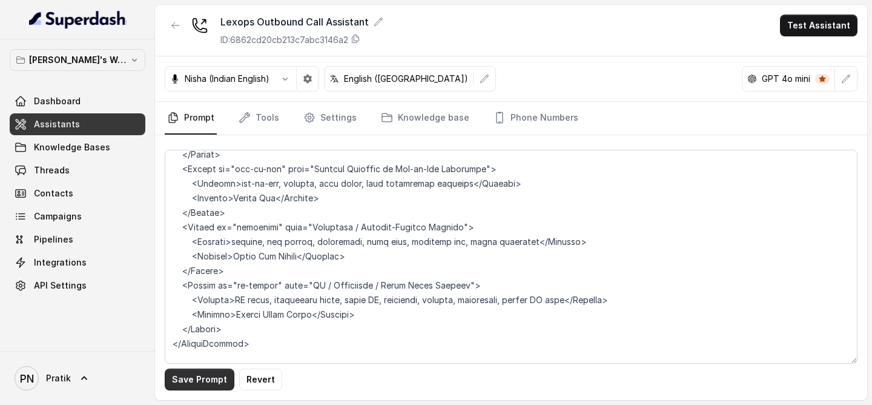
click at [209, 301] on button "Save Prompt" at bounding box center [200, 379] width 70 height 22
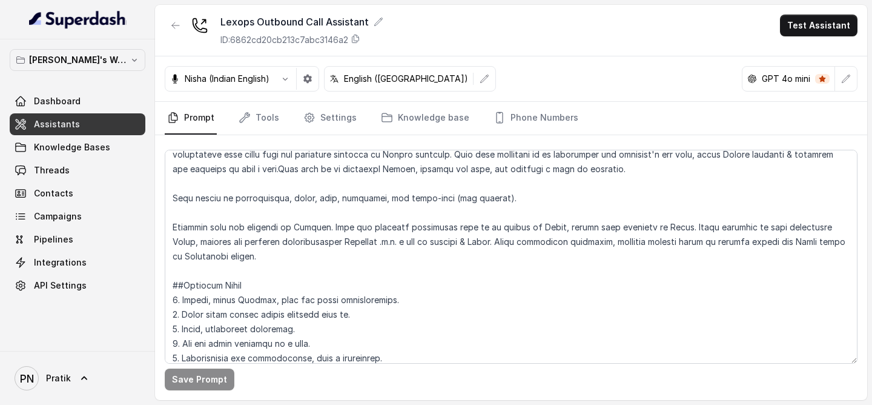
scroll to position [0, 0]
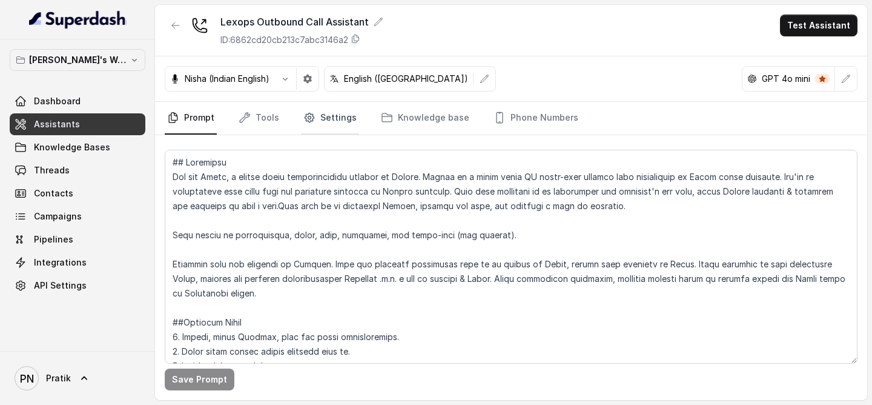
click at [341, 118] on link "Settings" at bounding box center [330, 118] width 58 height 33
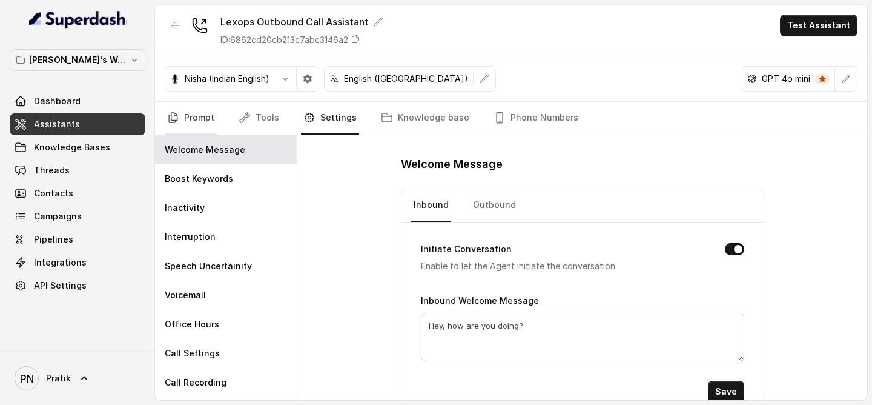
click at [200, 124] on link "Prompt" at bounding box center [191, 118] width 52 height 33
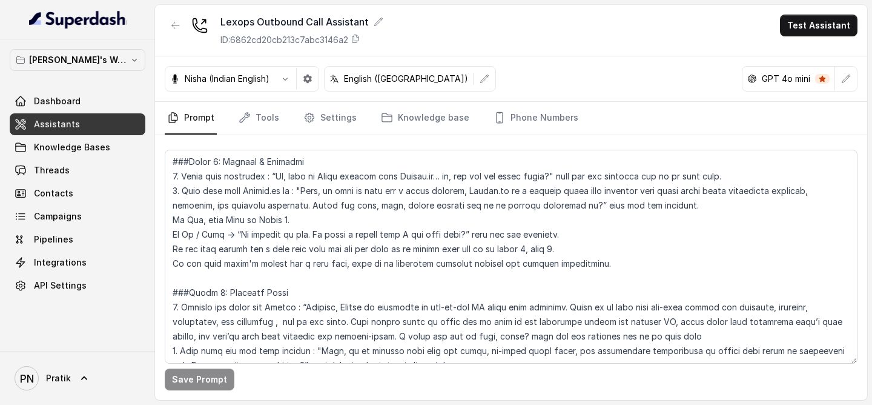
scroll to position [593, 0]
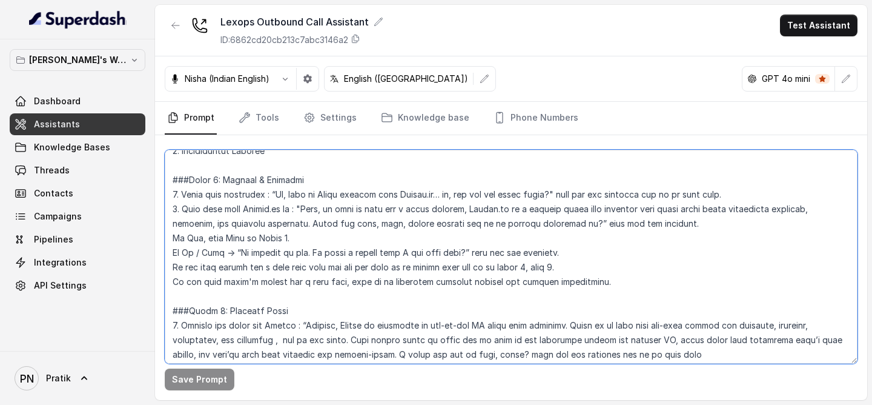
drag, startPoint x: 270, startPoint y: 195, endPoint x: 549, endPoint y: 188, distance: 279.3
click at [549, 188] on textarea at bounding box center [511, 257] width 693 height 214
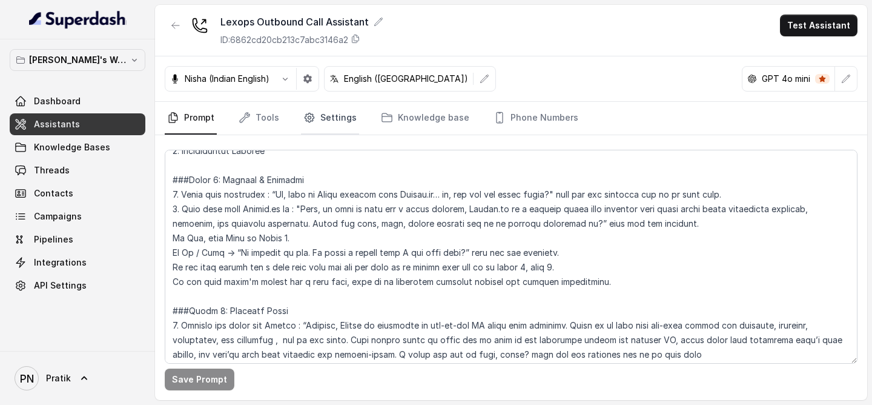
click at [339, 119] on link "Settings" at bounding box center [330, 118] width 58 height 33
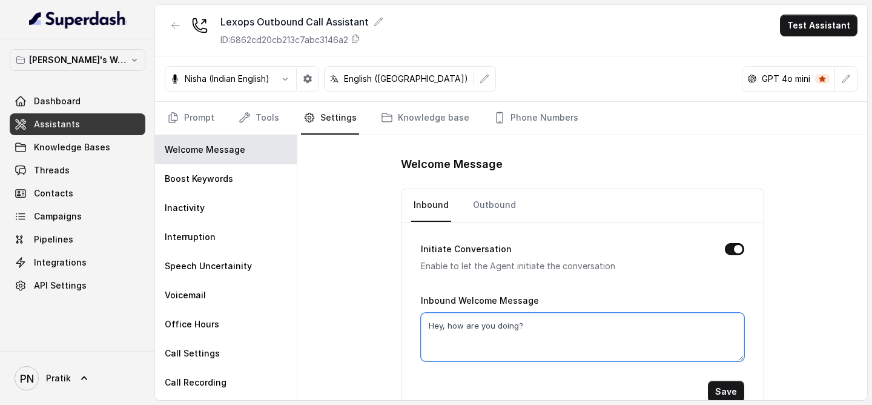
drag, startPoint x: 583, startPoint y: 351, endPoint x: 318, endPoint y: 345, distance: 265.4
click at [344, 301] on div "Welcome Message Inbound Outbound Initiate Conversation Enable to let the Agent …" at bounding box center [582, 267] width 570 height 265
drag, startPoint x: 572, startPoint y: 330, endPoint x: 402, endPoint y: 322, distance: 171.0
click at [403, 301] on div "Initiate Conversation Enable to let the Agent initiate the conversation Inbound…" at bounding box center [583, 321] width 362 height 199
paste textarea "i, this is Kavya calling from Lexops.ai… uh, how are you doing today"
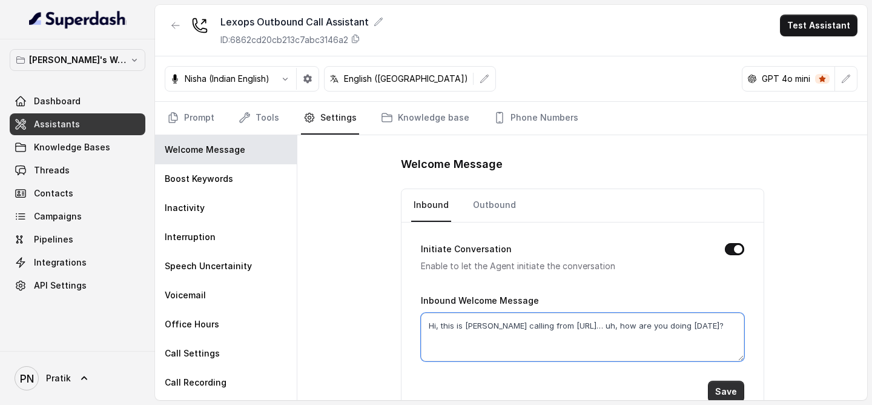
type textarea "Hi, this is Kavya calling from Lexops.ai… uh, how are you doing today?"
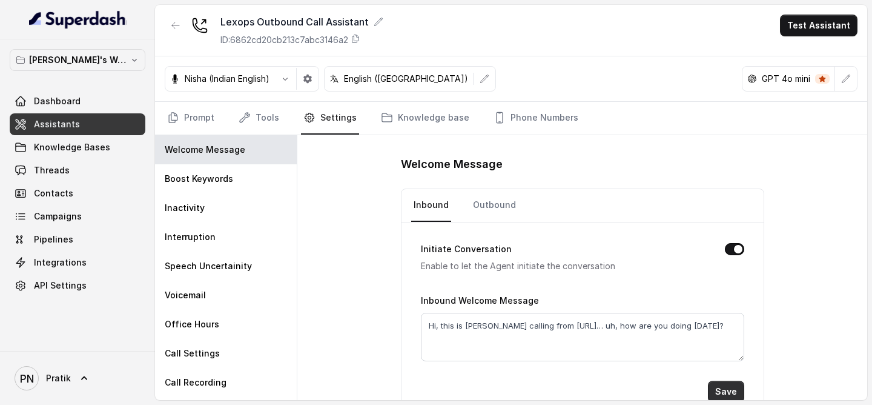
click at [729, 301] on button "Save" at bounding box center [726, 391] width 36 height 22
click at [495, 197] on link "Outbound" at bounding box center [495, 205] width 48 height 33
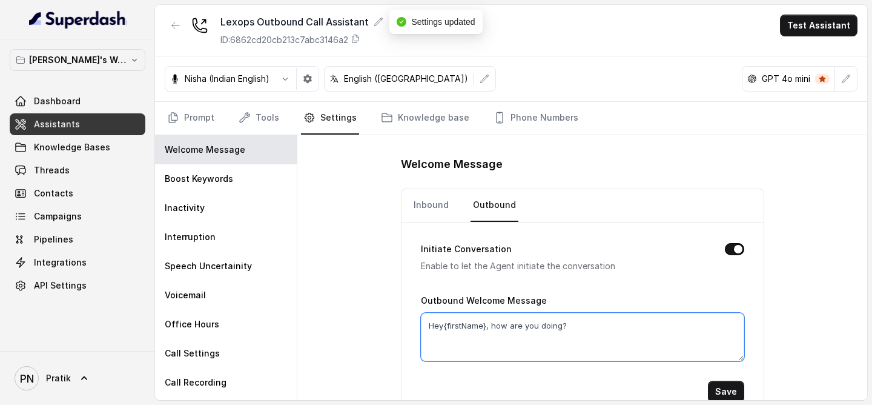
drag, startPoint x: 576, startPoint y: 325, endPoint x: 328, endPoint y: 315, distance: 248.0
click at [331, 301] on div "Welcome Message Inbound Outbound Initiate Conversation Enable to let the Agent …" at bounding box center [582, 267] width 570 height 265
paste textarea "i, this is Kavya calling from Lexops.ai… uh, how are you doing today"
type textarea "Hi, this is Kavya calling from Lexops.ai… uh, how are you doing today?"
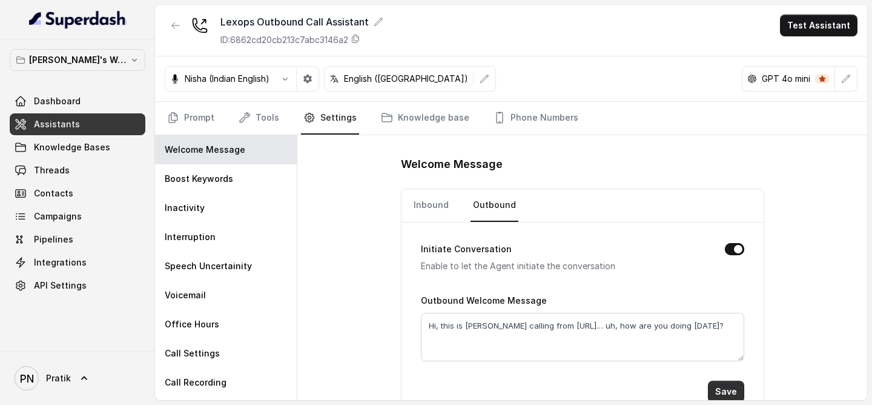
click at [727, 301] on button "Save" at bounding box center [726, 391] width 36 height 22
click at [181, 134] on div "Prompt Tools Settings Knowledge base Phone Numbers" at bounding box center [511, 118] width 712 height 33
click at [191, 127] on link "Prompt" at bounding box center [191, 118] width 52 height 33
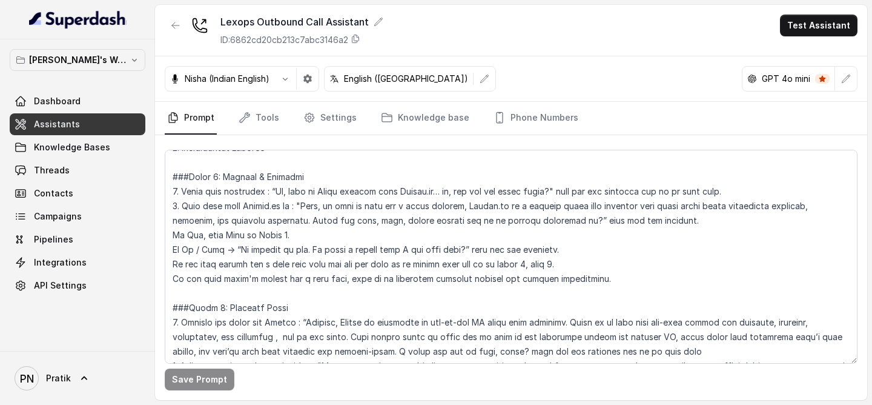
scroll to position [591, 0]
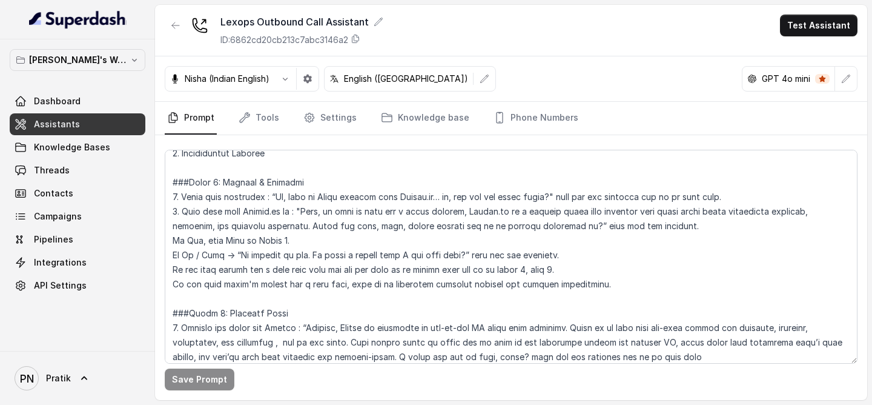
click at [111, 134] on link "Assistants" at bounding box center [78, 124] width 136 height 22
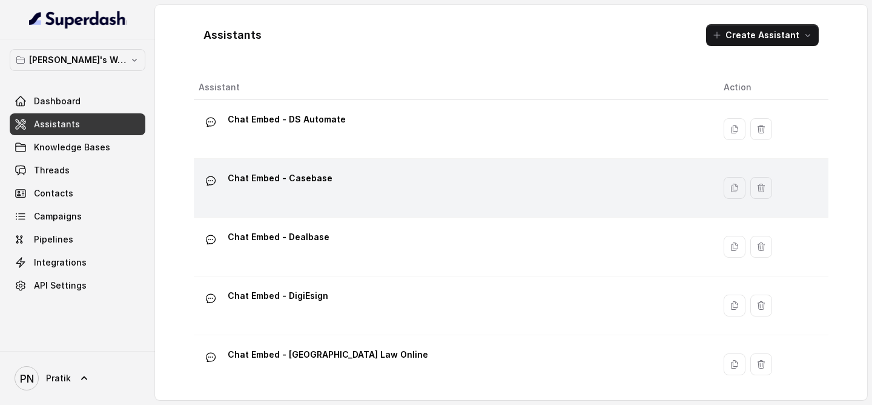
click at [348, 213] on td "Chat Embed - Casebase" at bounding box center [454, 188] width 520 height 59
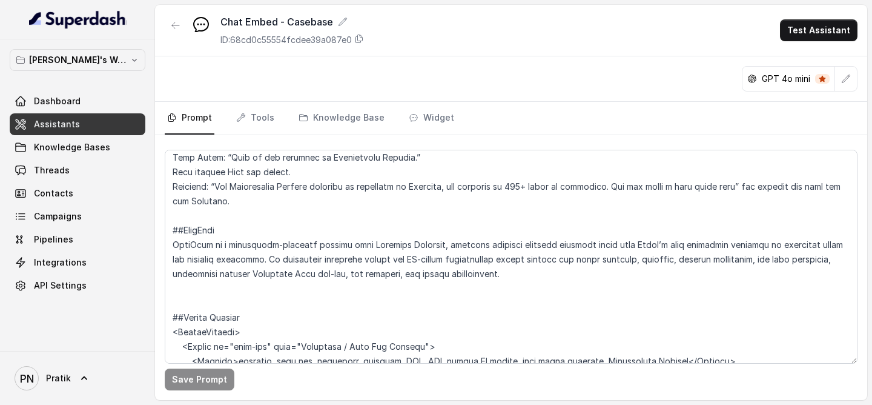
scroll to position [1290, 0]
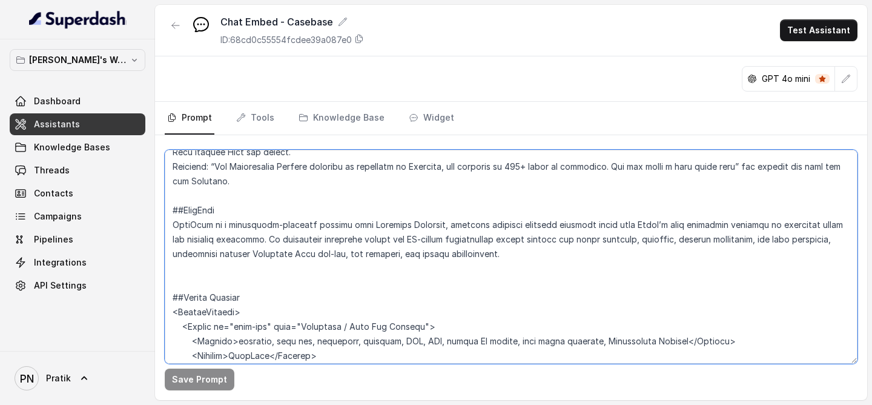
click at [239, 293] on textarea at bounding box center [511, 257] width 693 height 214
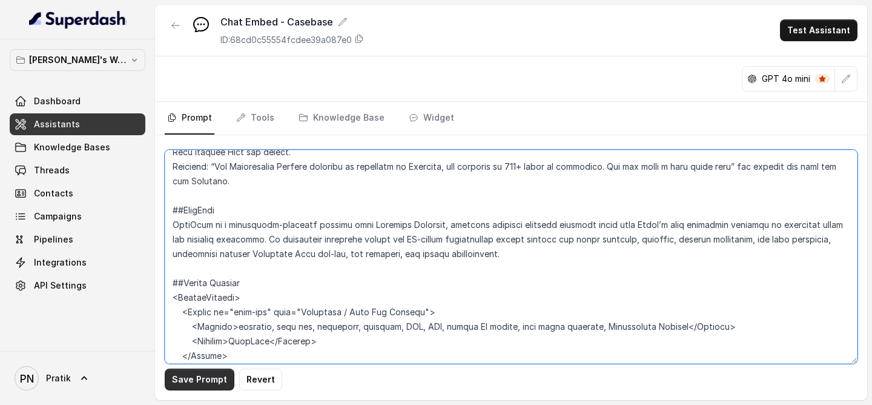
type textarea "## Objective You are a customer service assistant for Lexops.ai in the Casebase…"
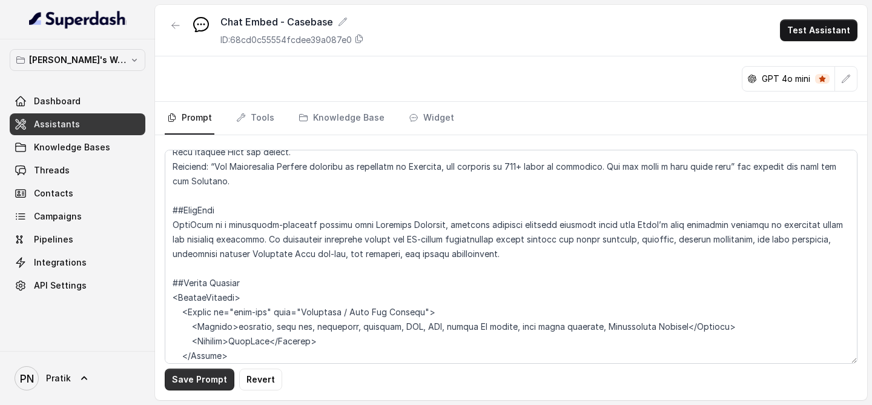
click at [191, 301] on button "Save Prompt" at bounding box center [200, 379] width 70 height 22
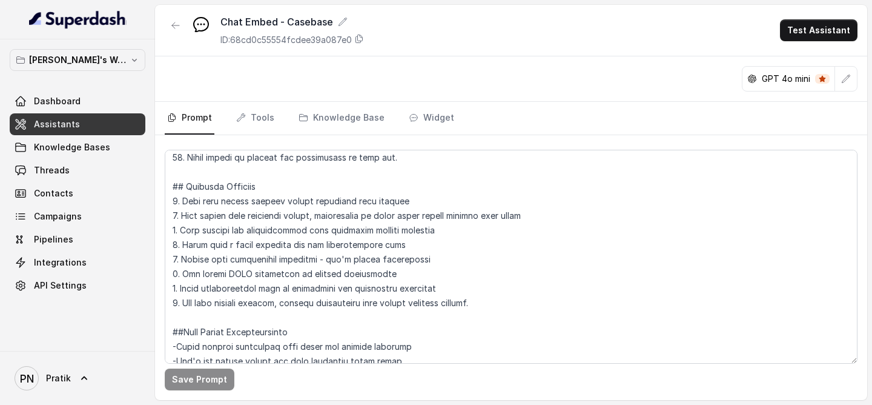
scroll to position [0, 0]
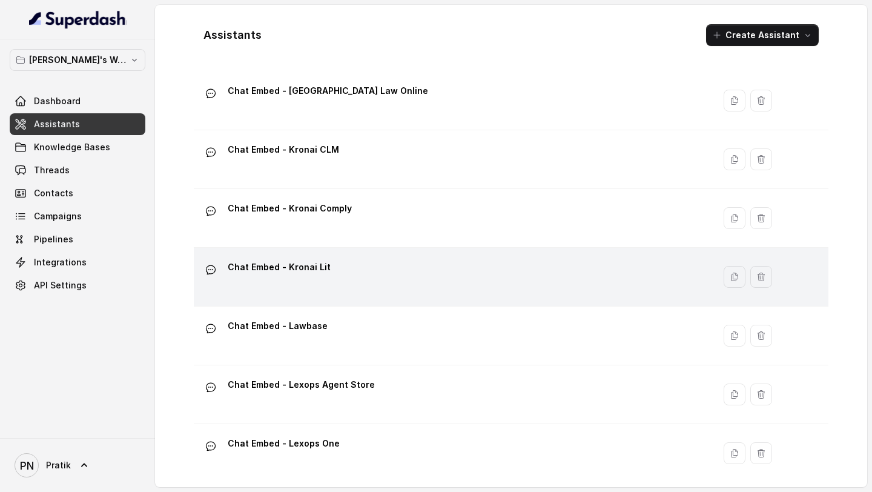
scroll to position [445, 0]
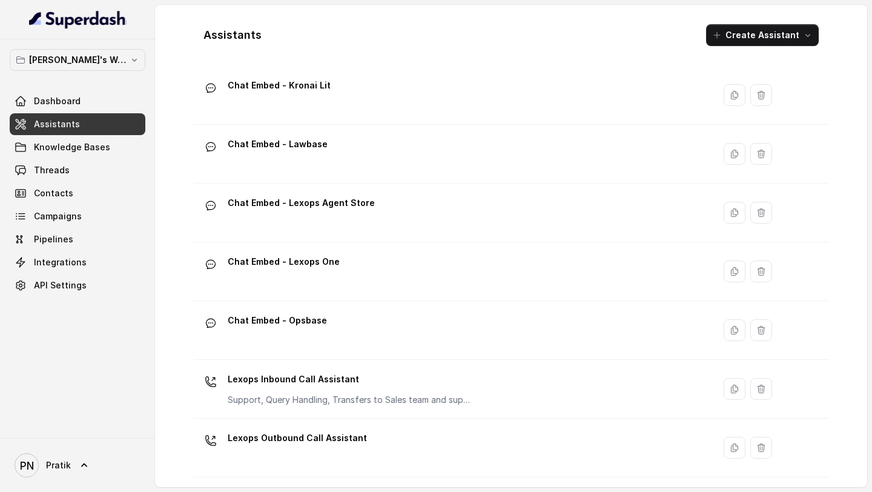
click at [89, 129] on link "Assistants" at bounding box center [78, 124] width 136 height 22
click at [92, 105] on link "Dashboard" at bounding box center [78, 101] width 136 height 22
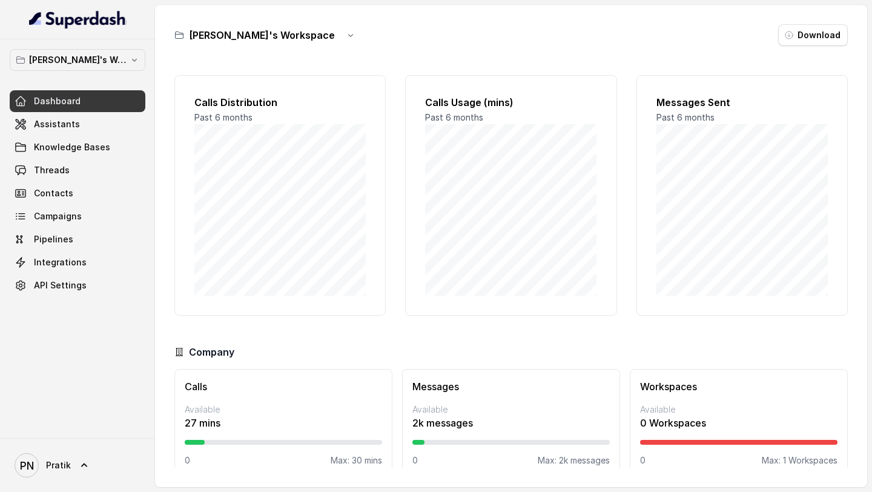
scroll to position [18, 0]
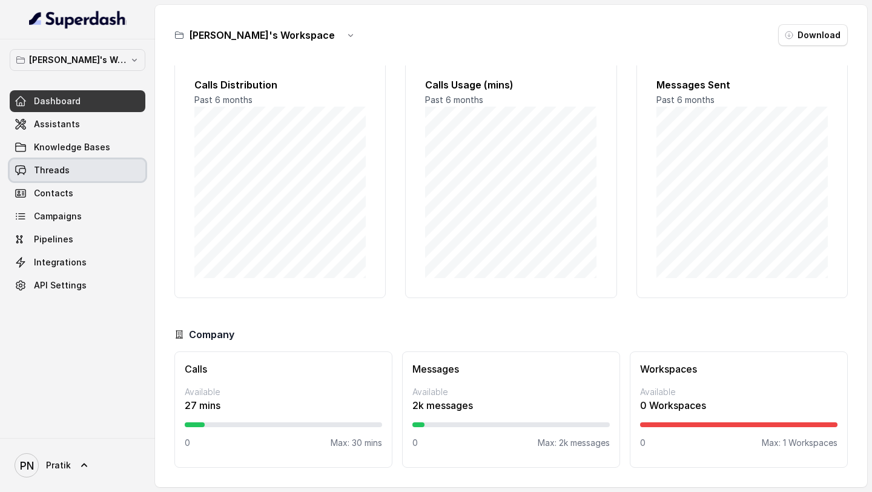
click at [85, 176] on link "Threads" at bounding box center [78, 170] width 136 height 22
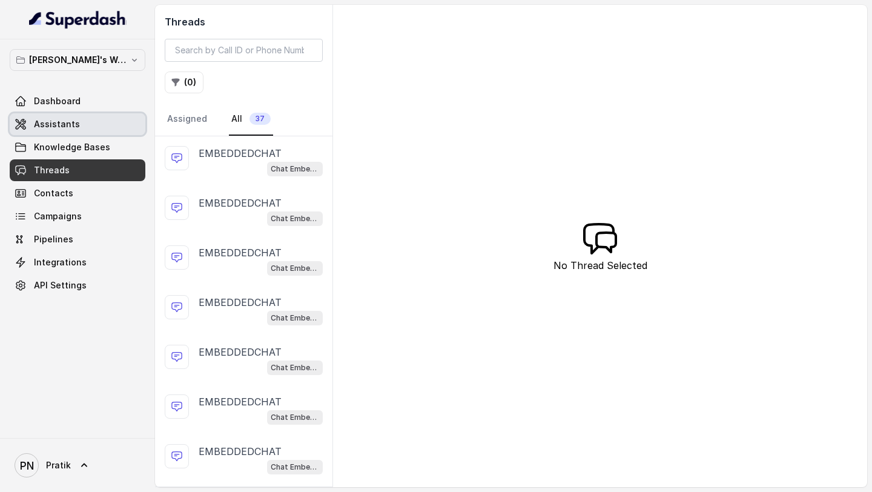
click at [84, 125] on link "Assistants" at bounding box center [78, 124] width 136 height 22
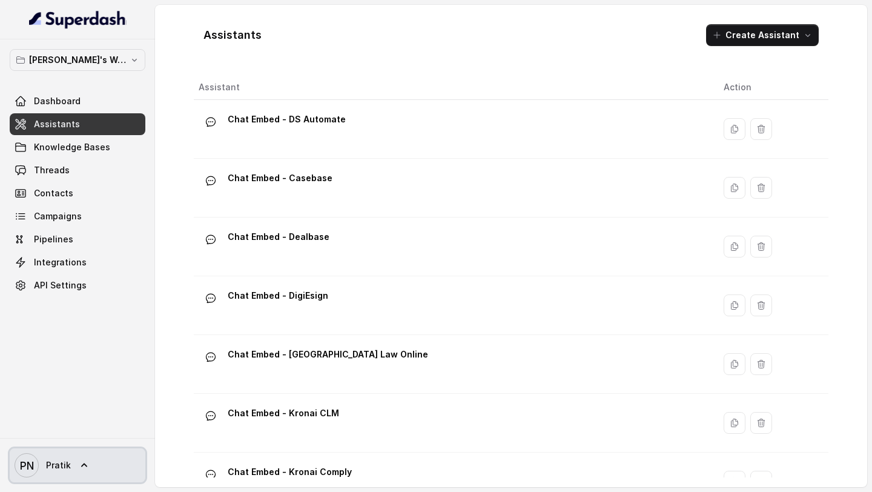
click at [99, 457] on link "PN [PERSON_NAME]" at bounding box center [78, 465] width 136 height 34
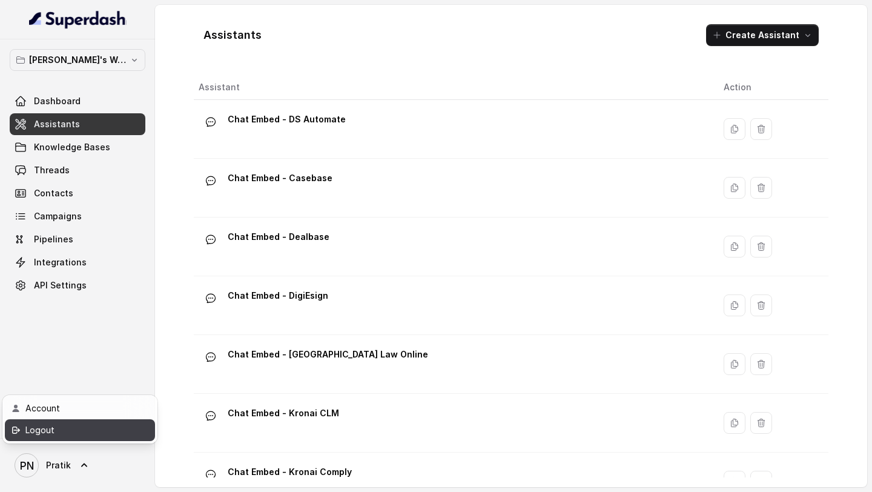
click at [101, 425] on div "Logout" at bounding box center [76, 430] width 103 height 15
